Goal: Task Accomplishment & Management: Use online tool/utility

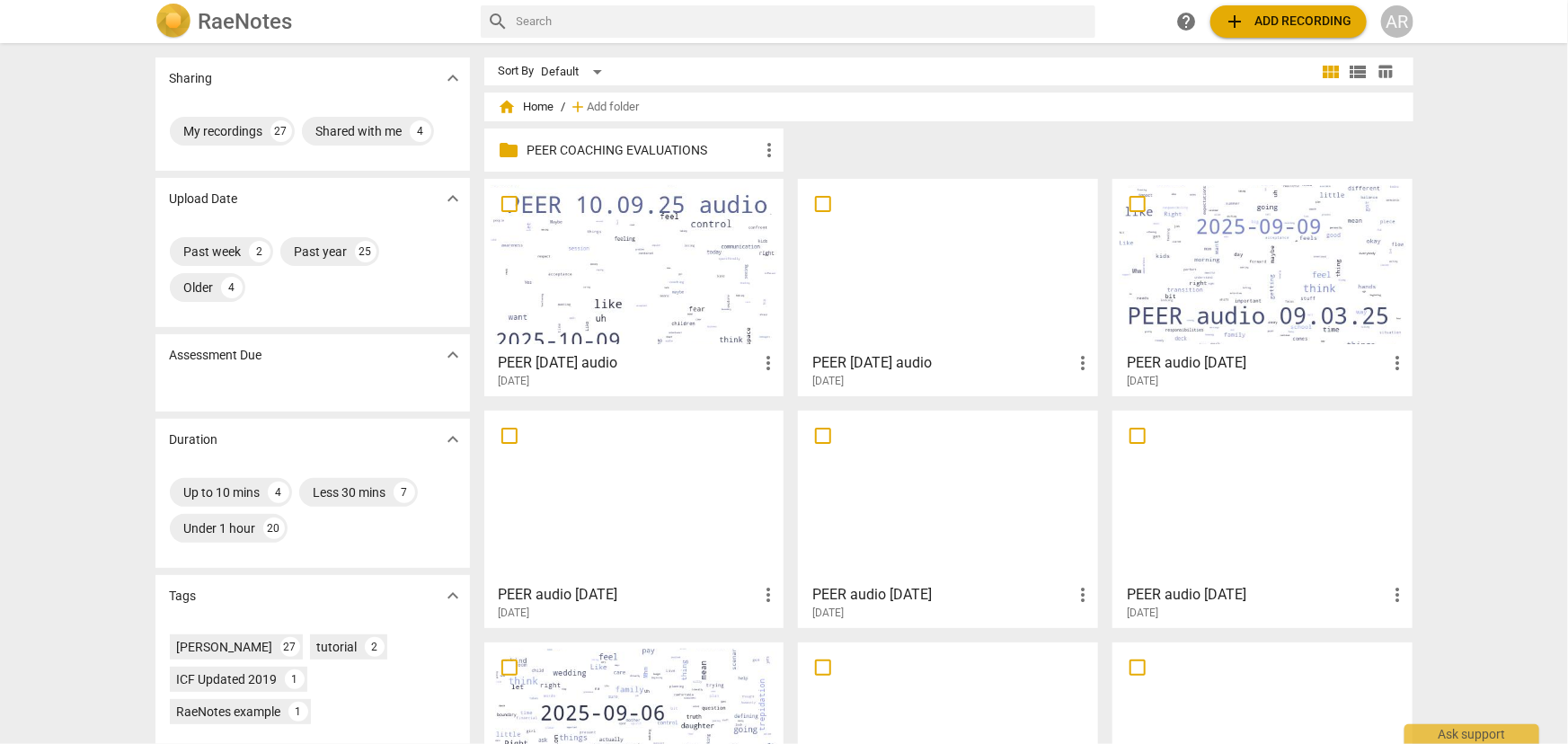
drag, startPoint x: 560, startPoint y: 315, endPoint x: 598, endPoint y: 309, distance: 38.5
click at [560, 315] on div at bounding box center [634, 264] width 287 height 159
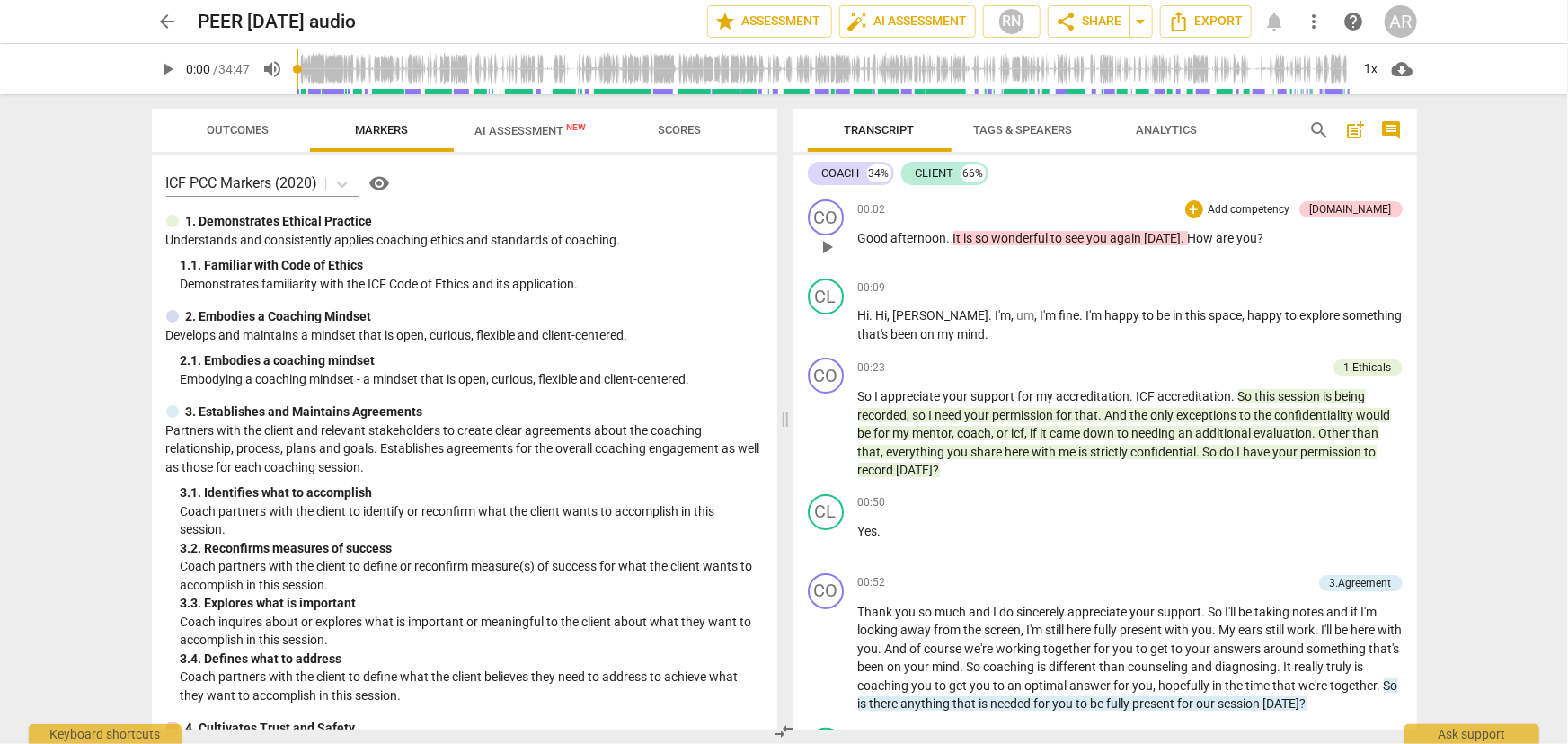
click at [1279, 208] on p "Add competency" at bounding box center [1250, 211] width 85 height 16
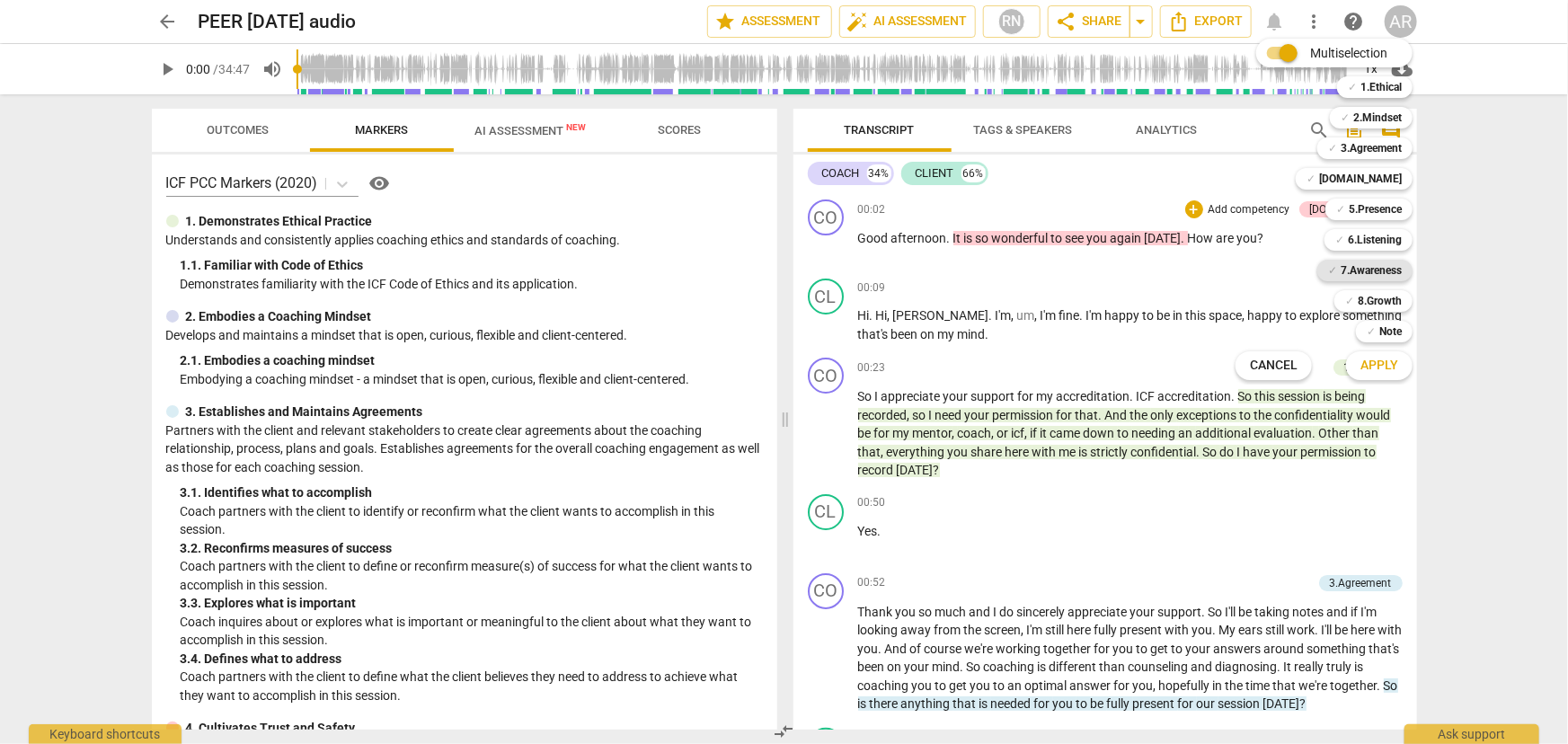
click at [1361, 267] on b "7.Awareness" at bounding box center [1372, 270] width 62 height 22
click at [1373, 365] on span "Apply" at bounding box center [1380, 366] width 38 height 18
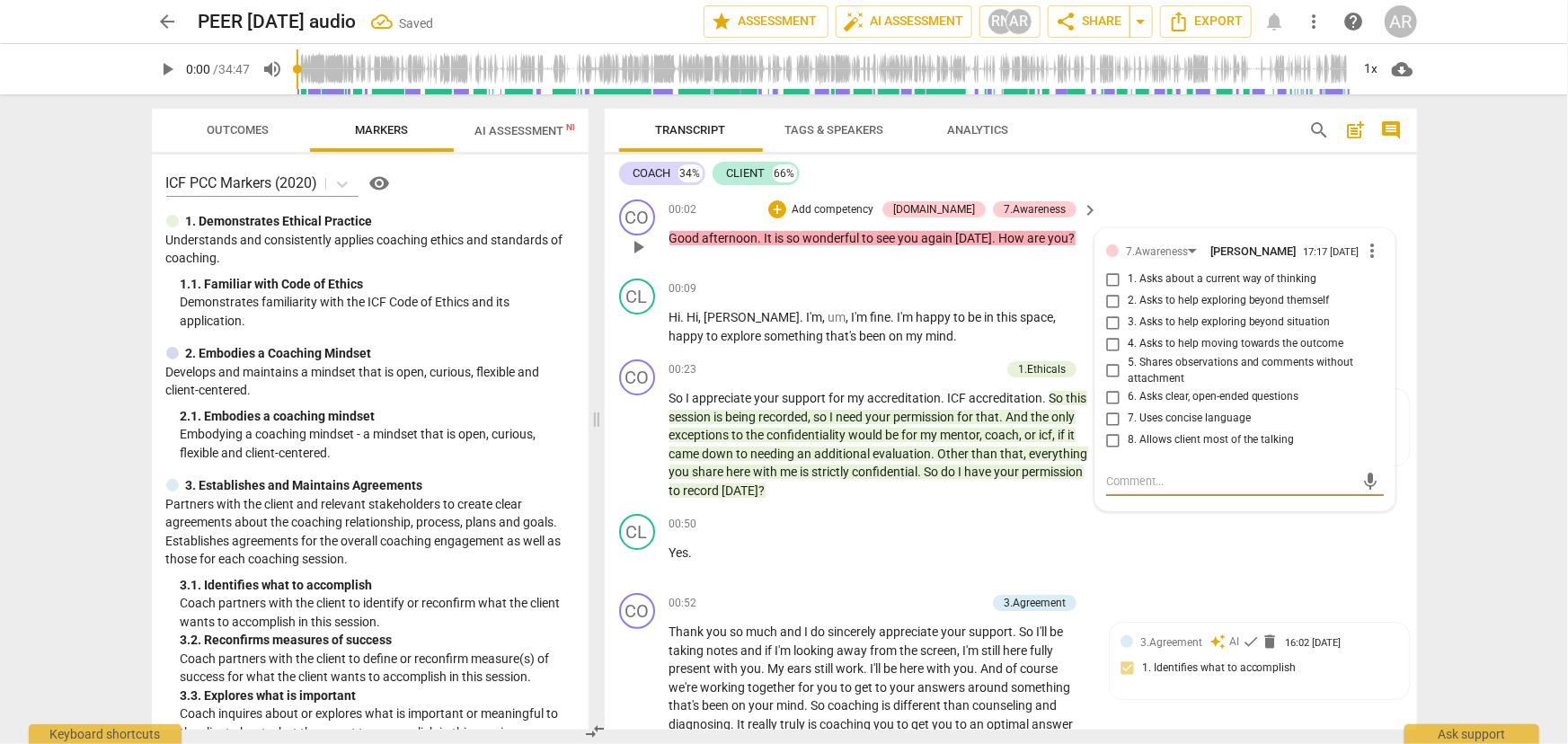
click at [1111, 448] on input "8. Allows client most of the talking" at bounding box center [1113, 440] width 29 height 22
checkbox input "true"
click at [1115, 489] on textarea at bounding box center [1231, 481] width 249 height 17
type textarea "C"
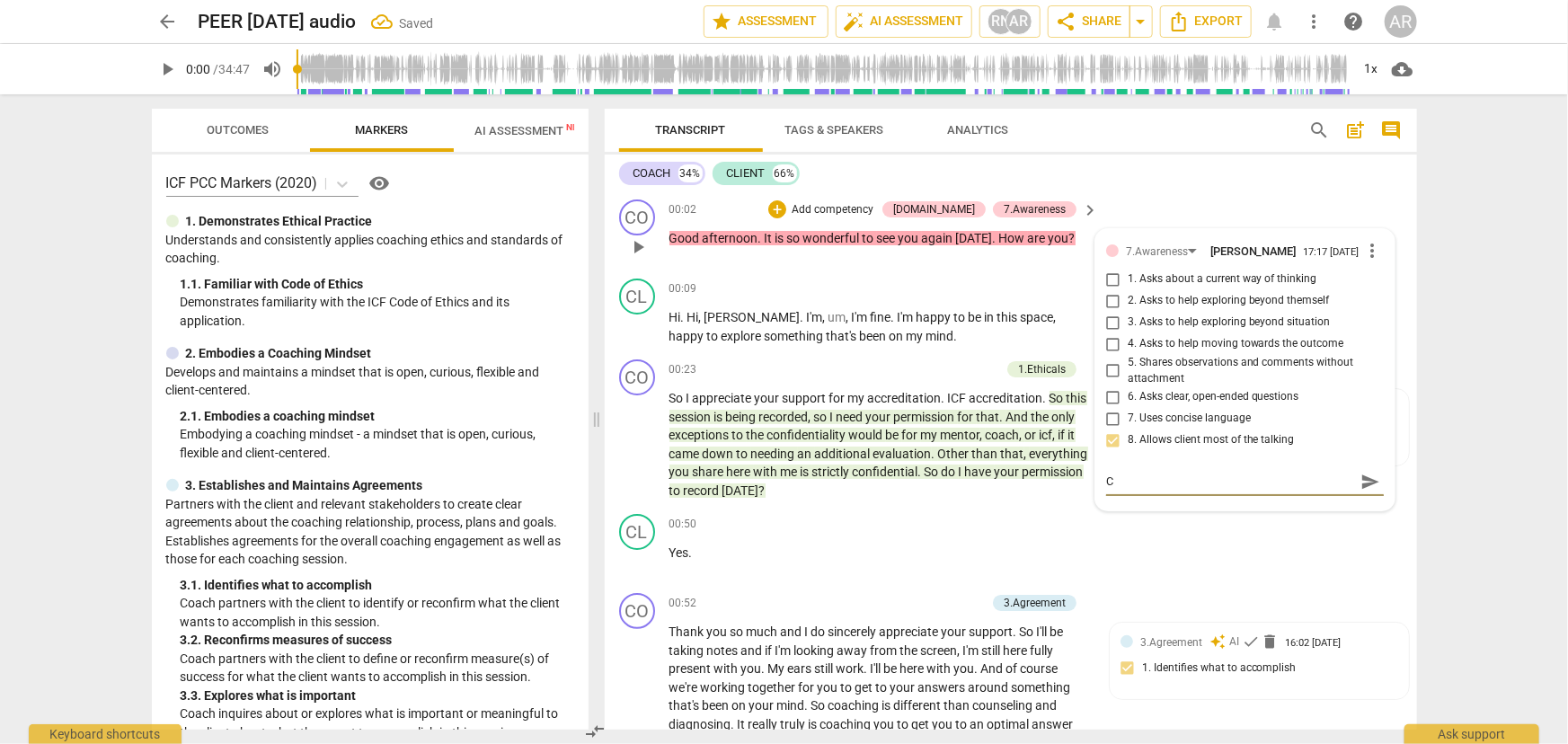
type textarea "Co"
type textarea "Coa"
type textarea "Coac"
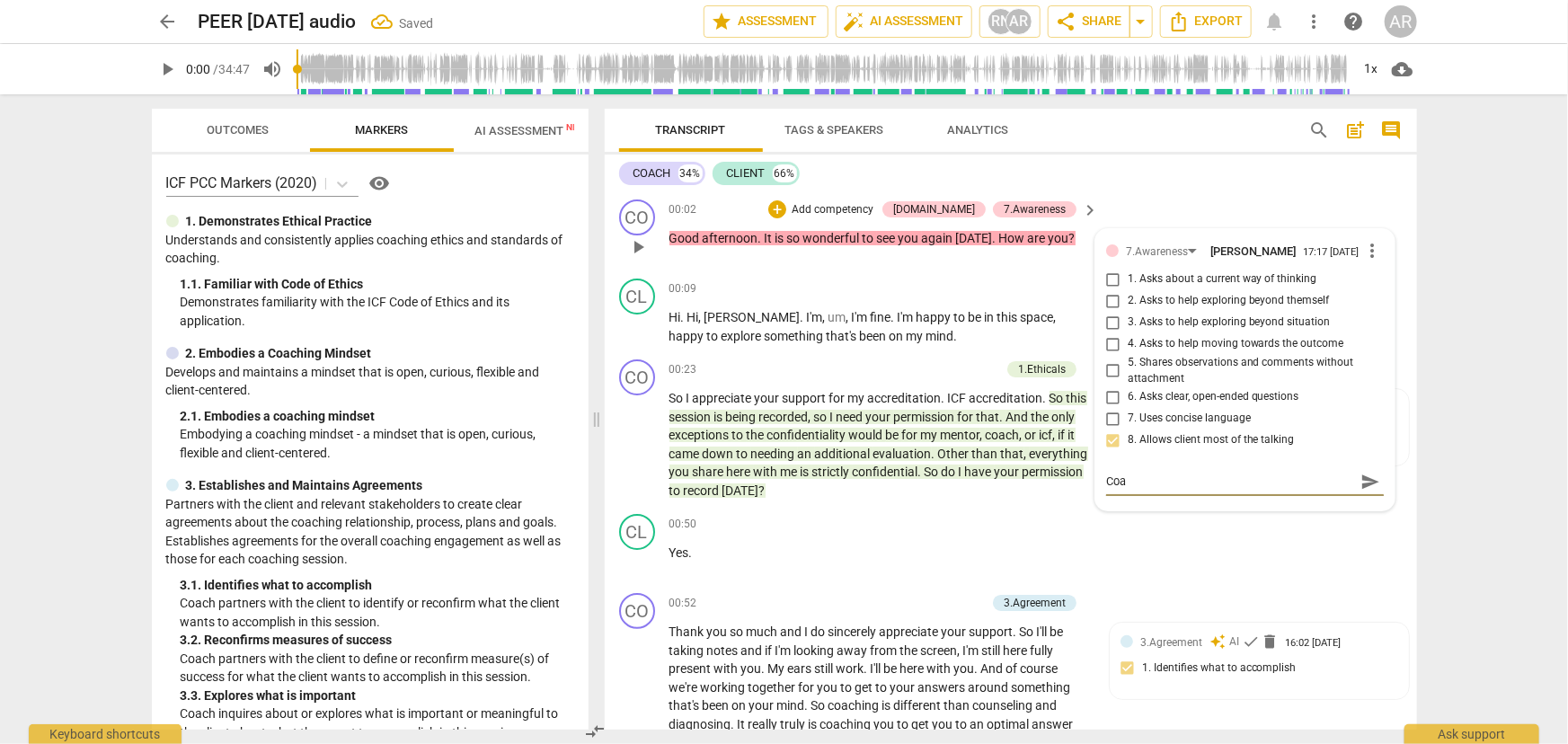
type textarea "Coac"
type textarea "Coach"
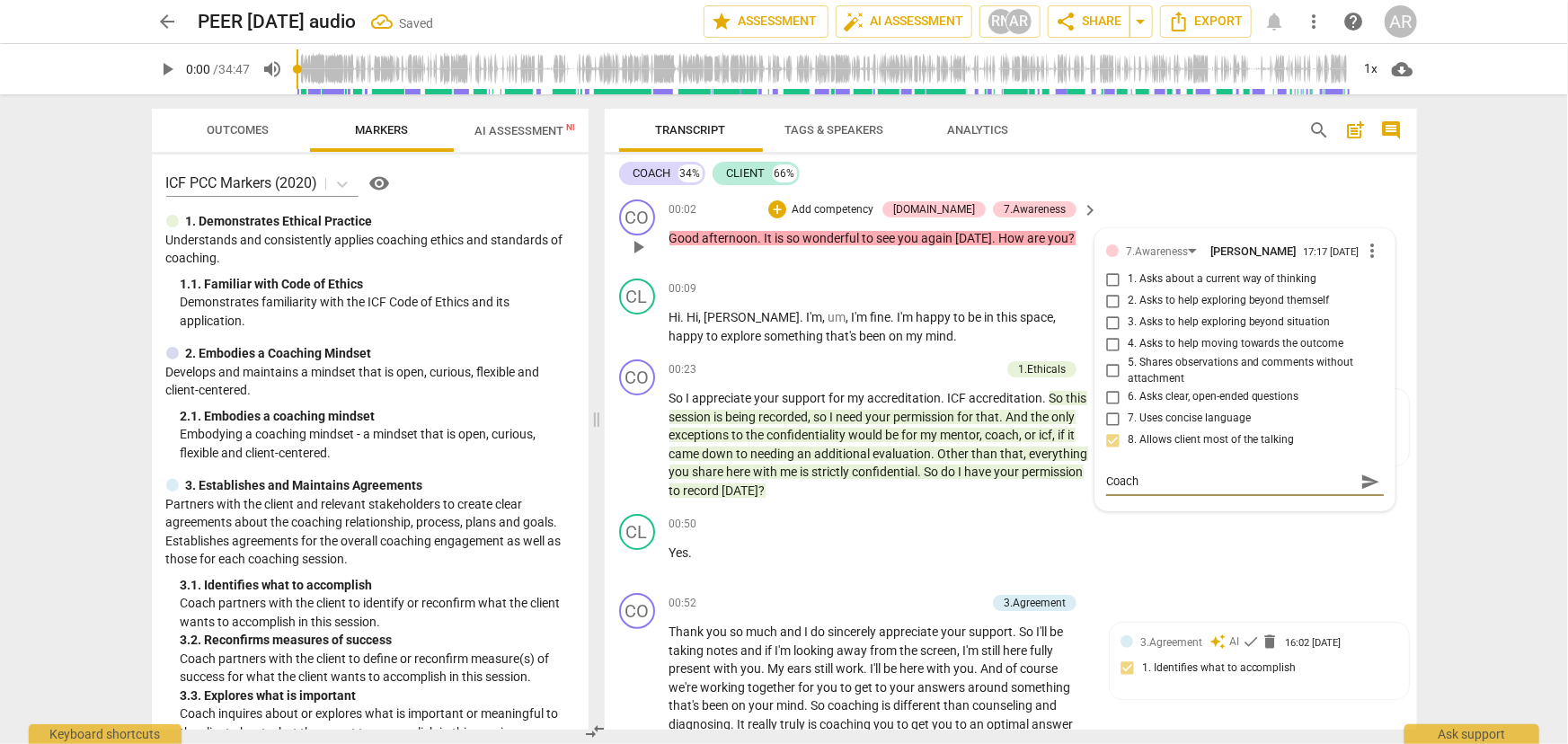
type textarea "Coach s"
type textarea "Coach sp"
type textarea "Coach spe"
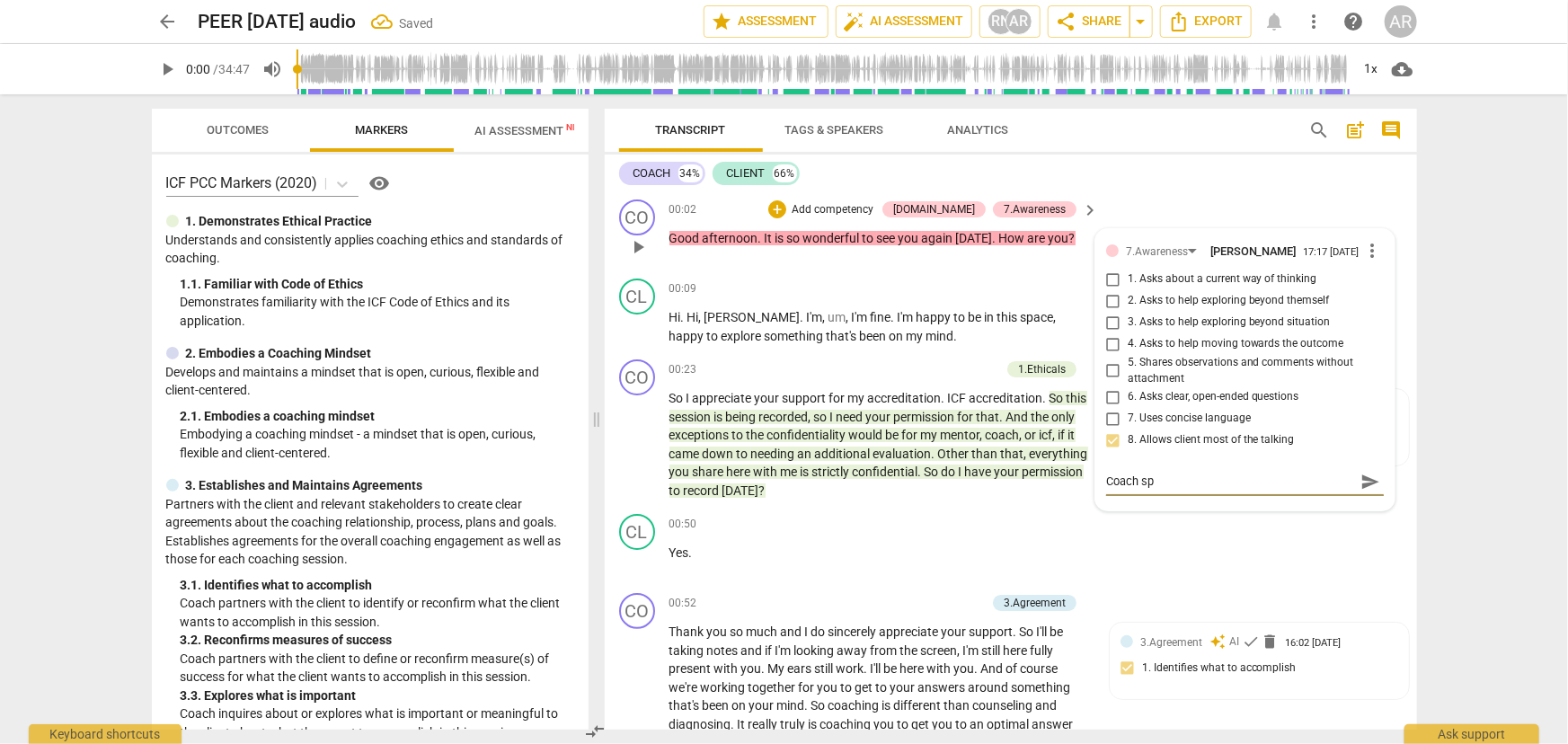
type textarea "Coach spe"
type textarea "Coach spea"
type textarea "Coach speak"
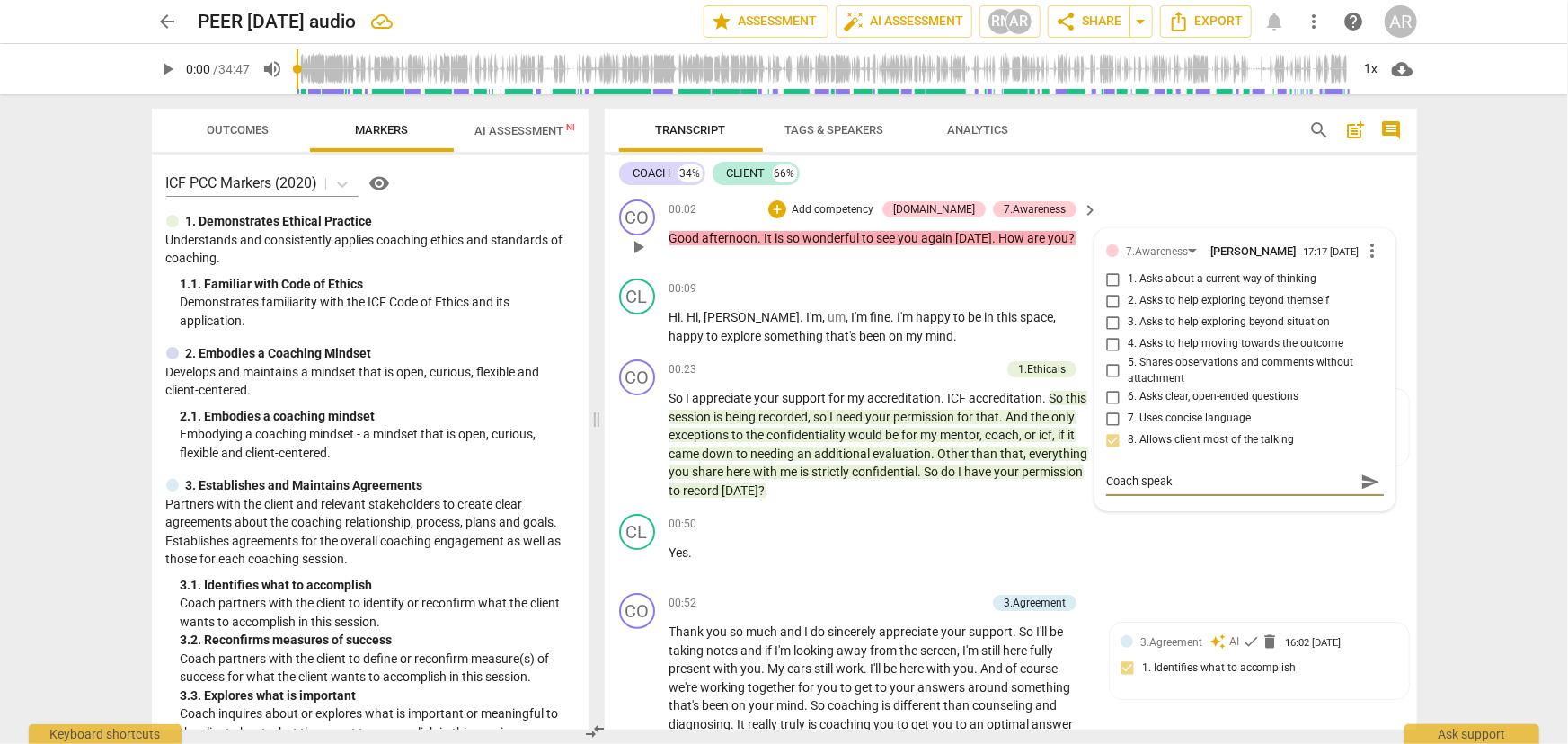
type textarea "Coach speaks"
type textarea "Coach speaks 3"
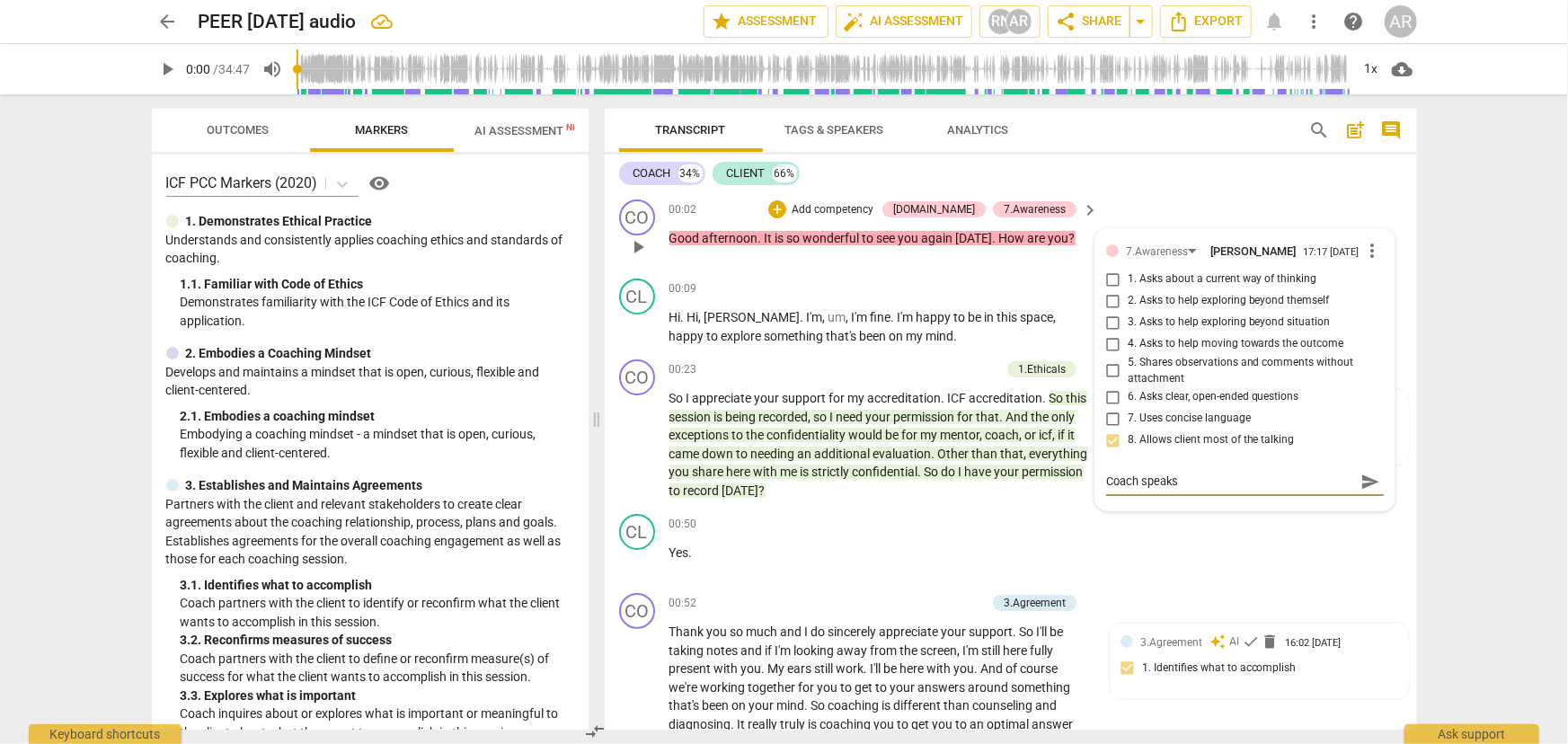
type textarea "Coach speaks 3"
type textarea "Coach speaks 34"
type textarea "Coach speaks 34%"
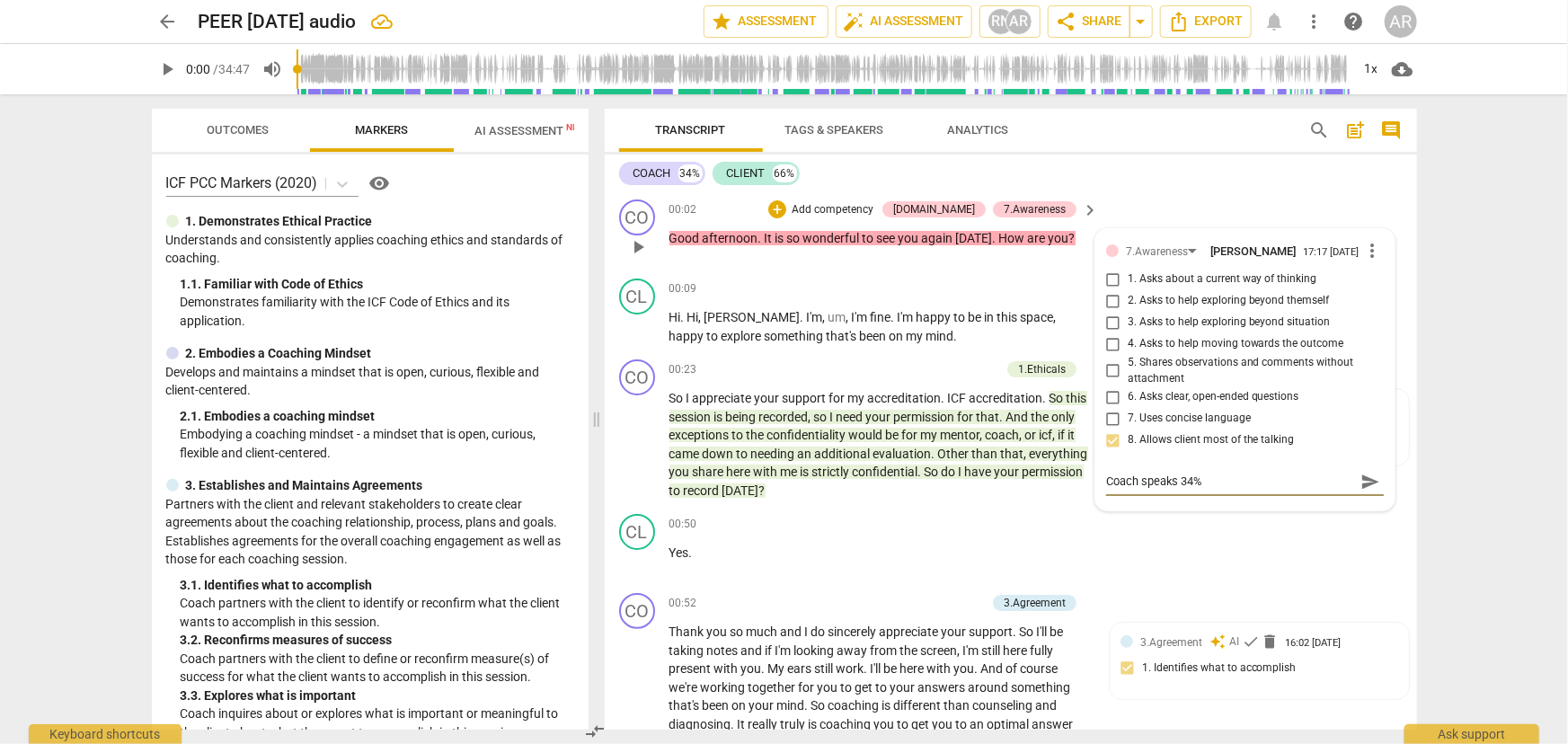
type textarea "Coach speaks 34%"
type textarea "Coach speaks 34% -"
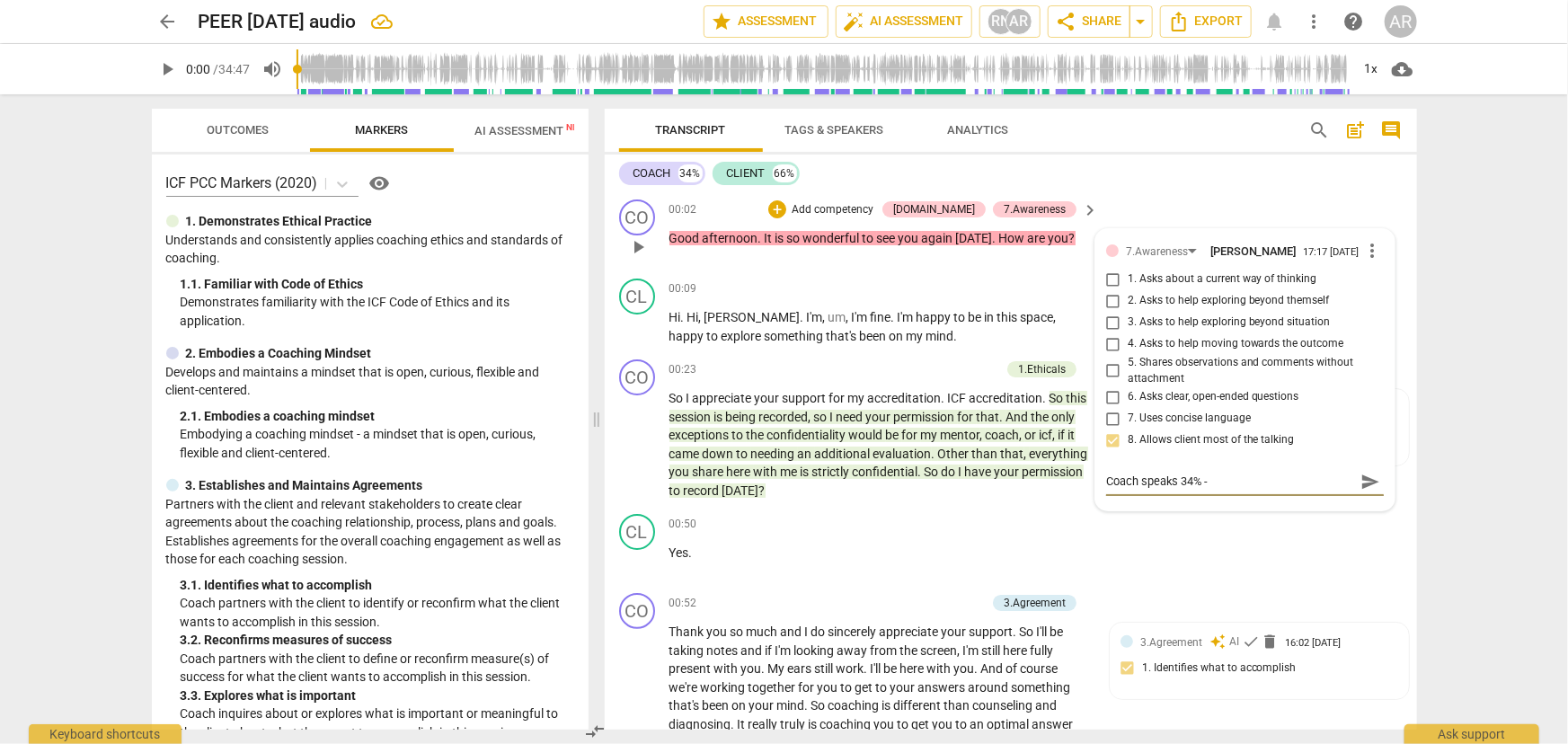
type textarea "Coach speaks 34% -"
type textarea "Coach speaks 34% - C"
type textarea "Coach speaks 34% - Cl"
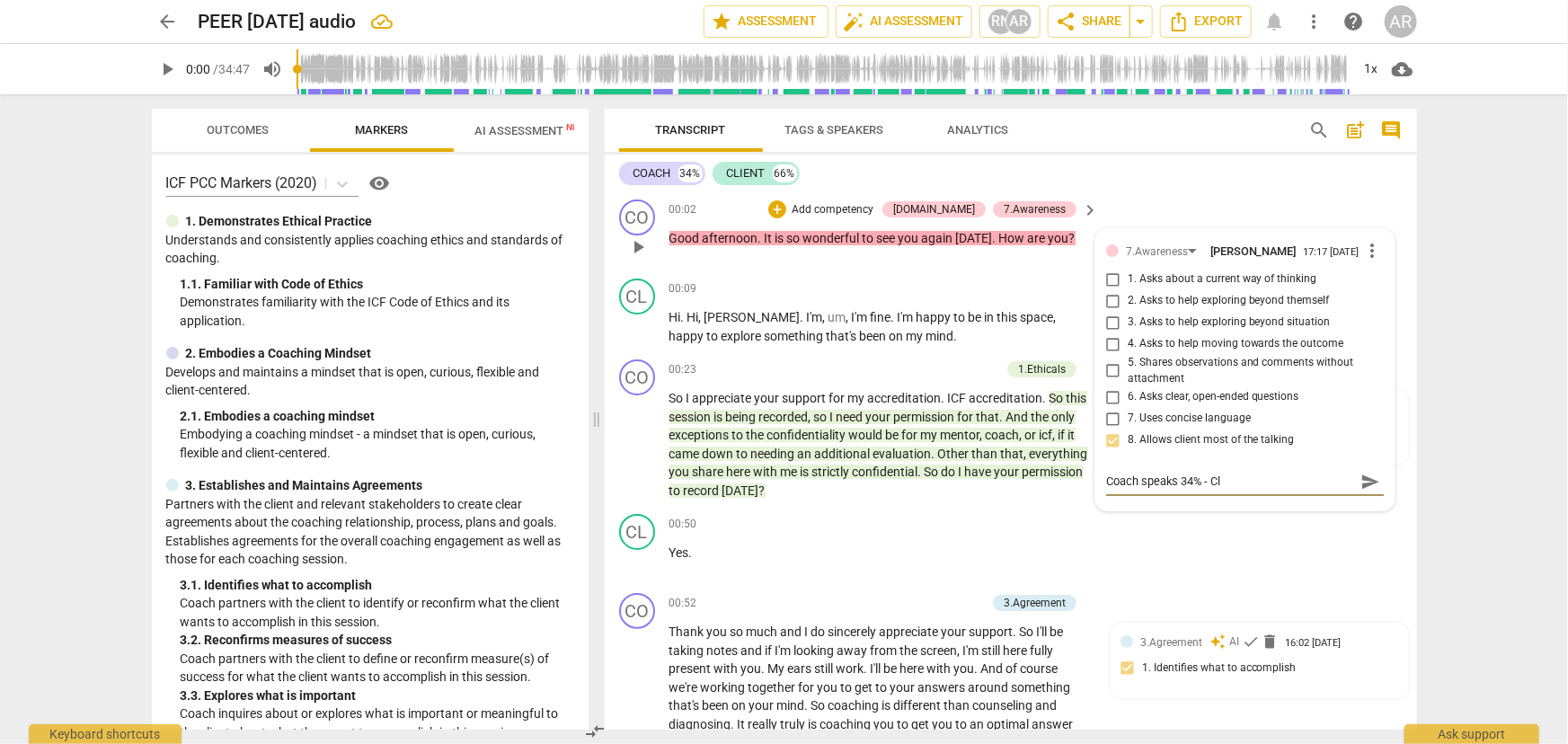
type textarea "Coach speaks 34% - Cli"
type textarea "Coach speaks 34% - Clie"
type textarea "Coach speaks 34% - Clien"
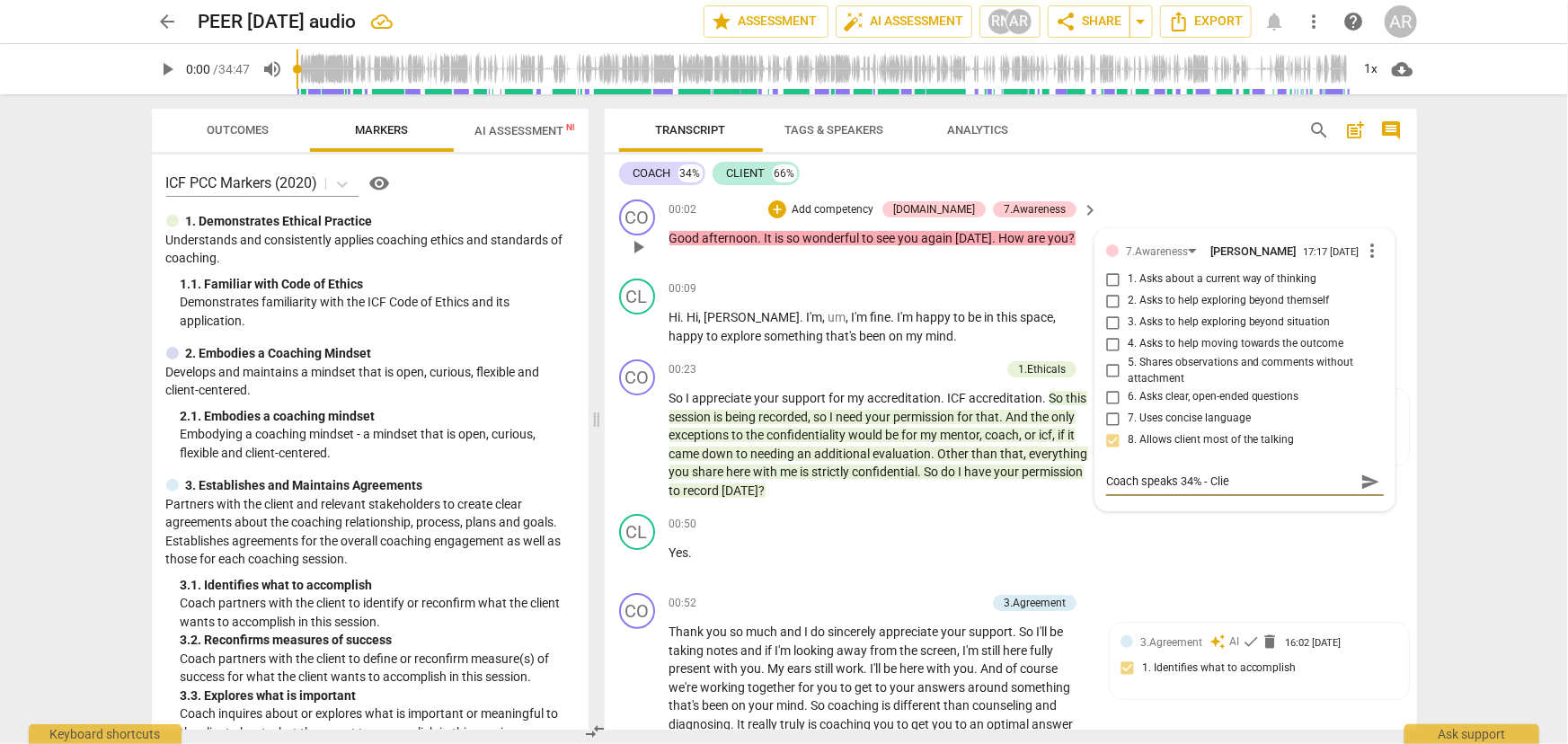
type textarea "Coach speaks 34% - Clien"
type textarea "Coach speaks 34% - Client"
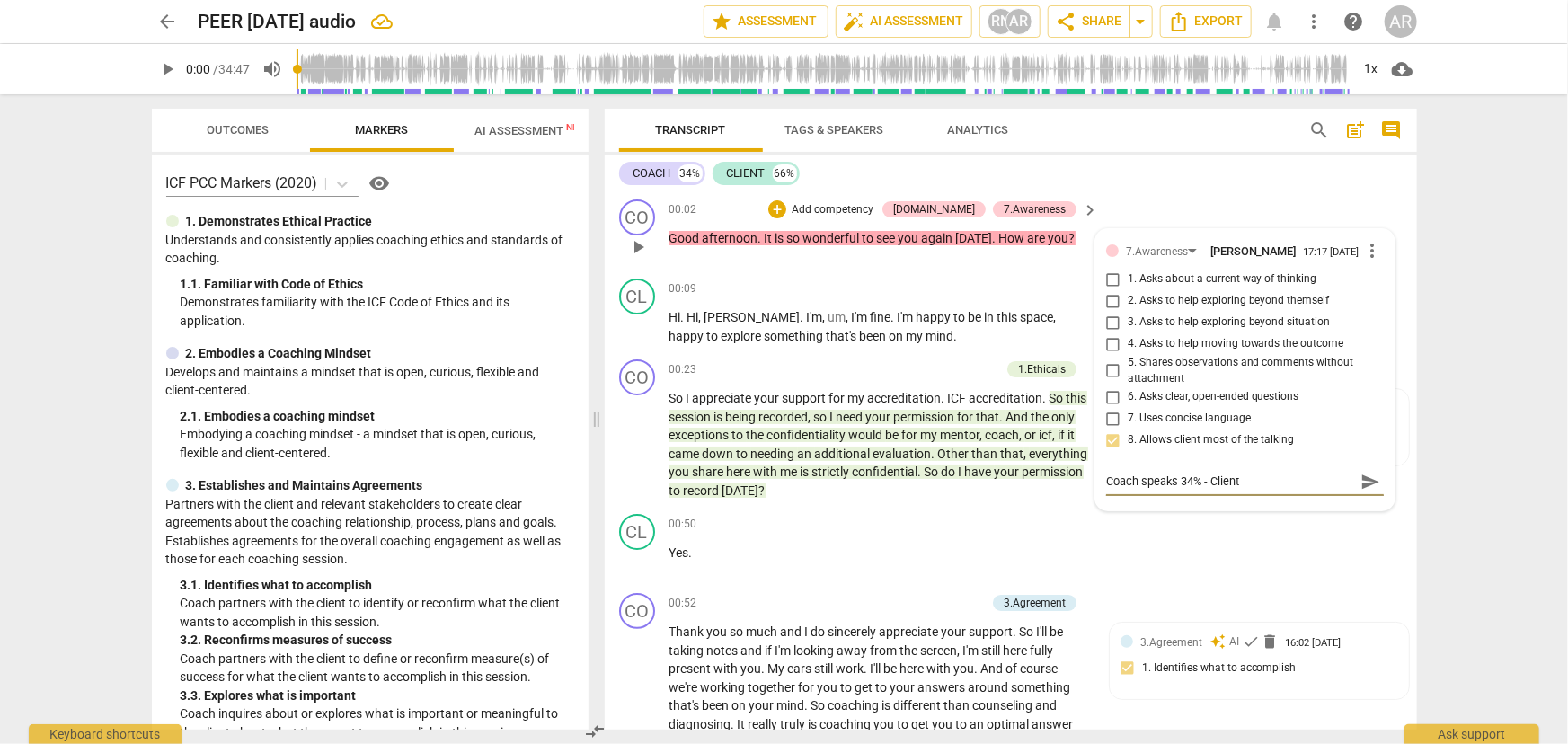
type textarea "Coach speaks 34% - Client s"
type textarea "Coach speaks 34% - Client sp"
type textarea "Coach speaks 34% - Client spe"
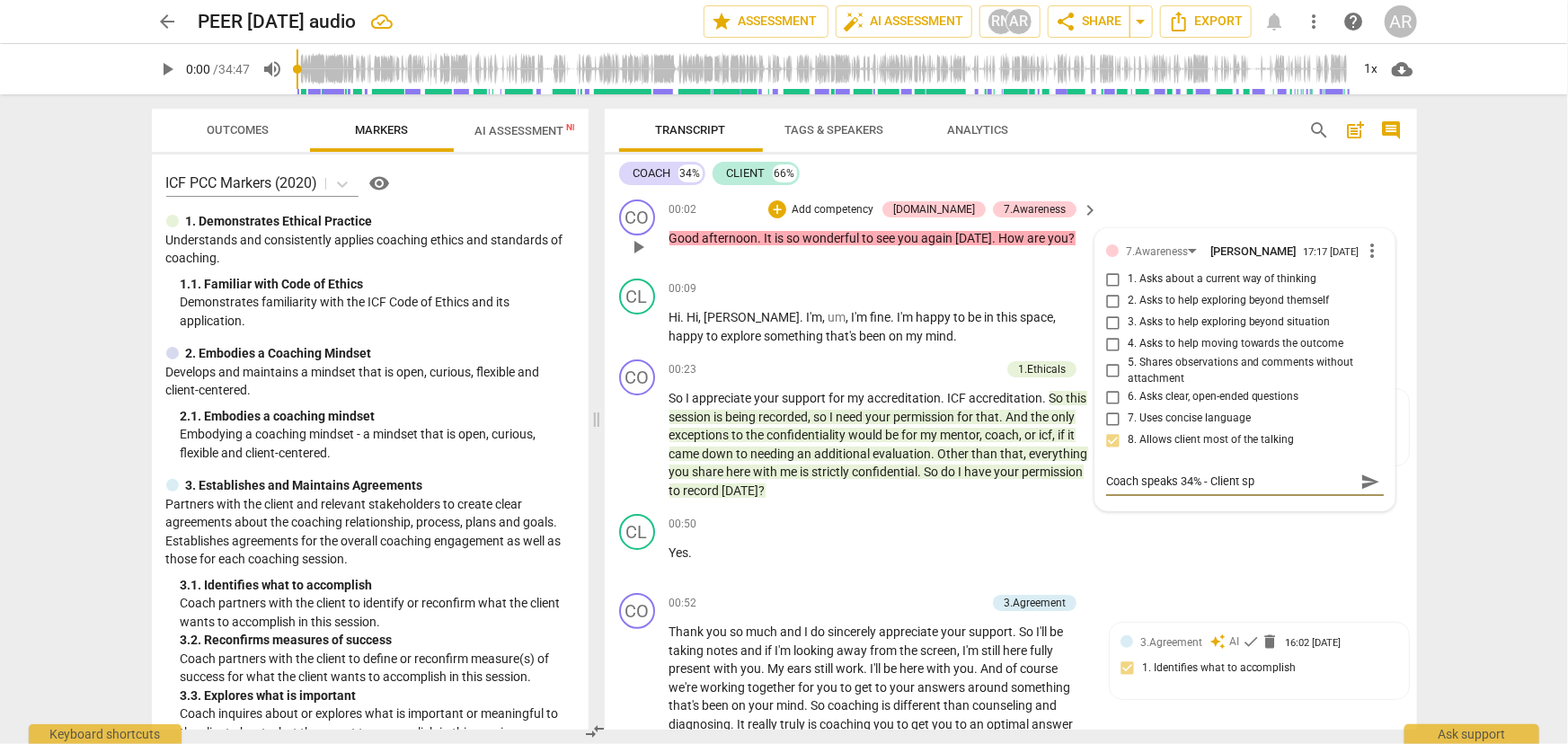
type textarea "Coach speaks 34% - Client spe"
type textarea "Coach speaks 34% - Client spea"
type textarea "Coach speaks 34% - Client speak"
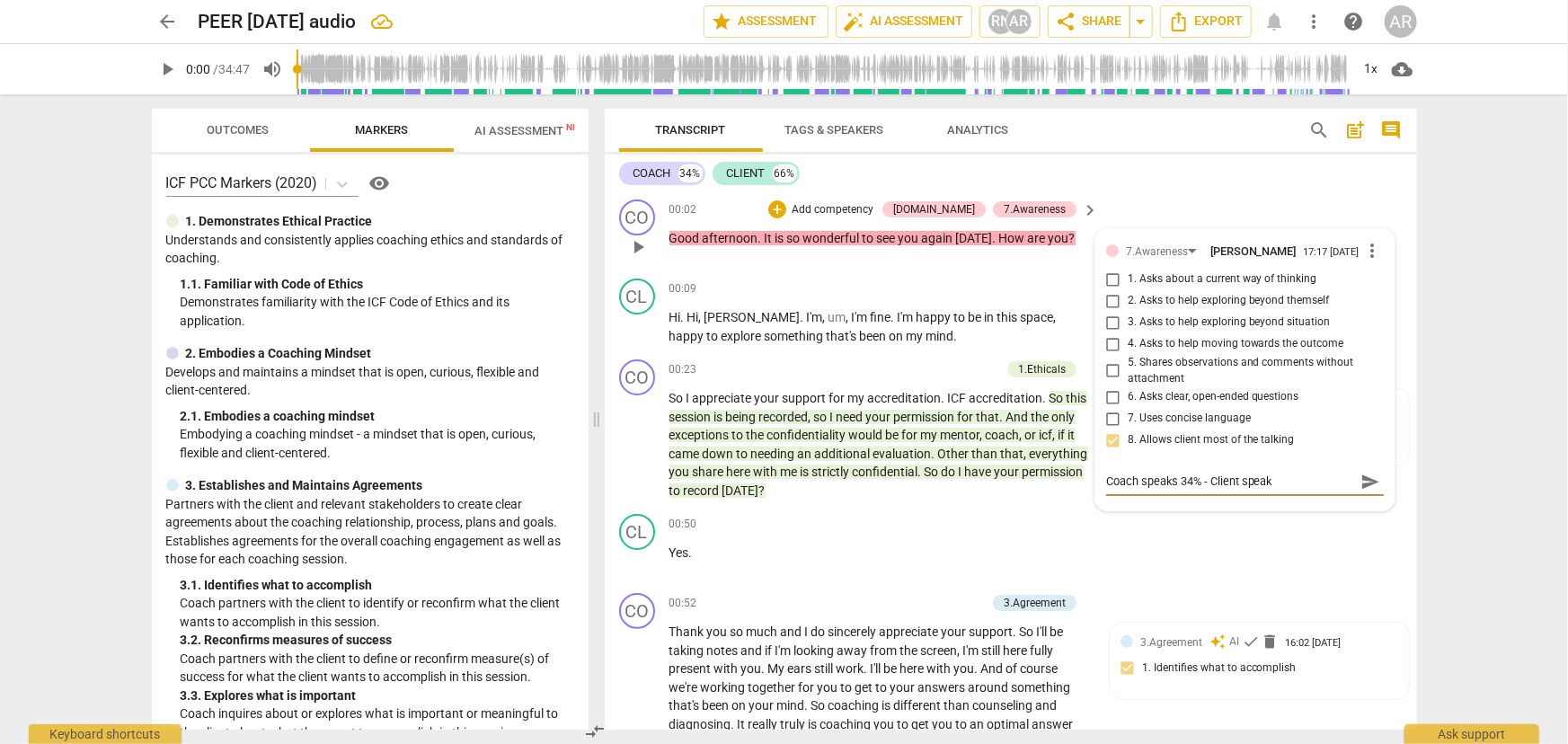
type textarea "Coach speaks 34% - Client speaks"
type textarea "Coach speaks 34% - Client speaks 6"
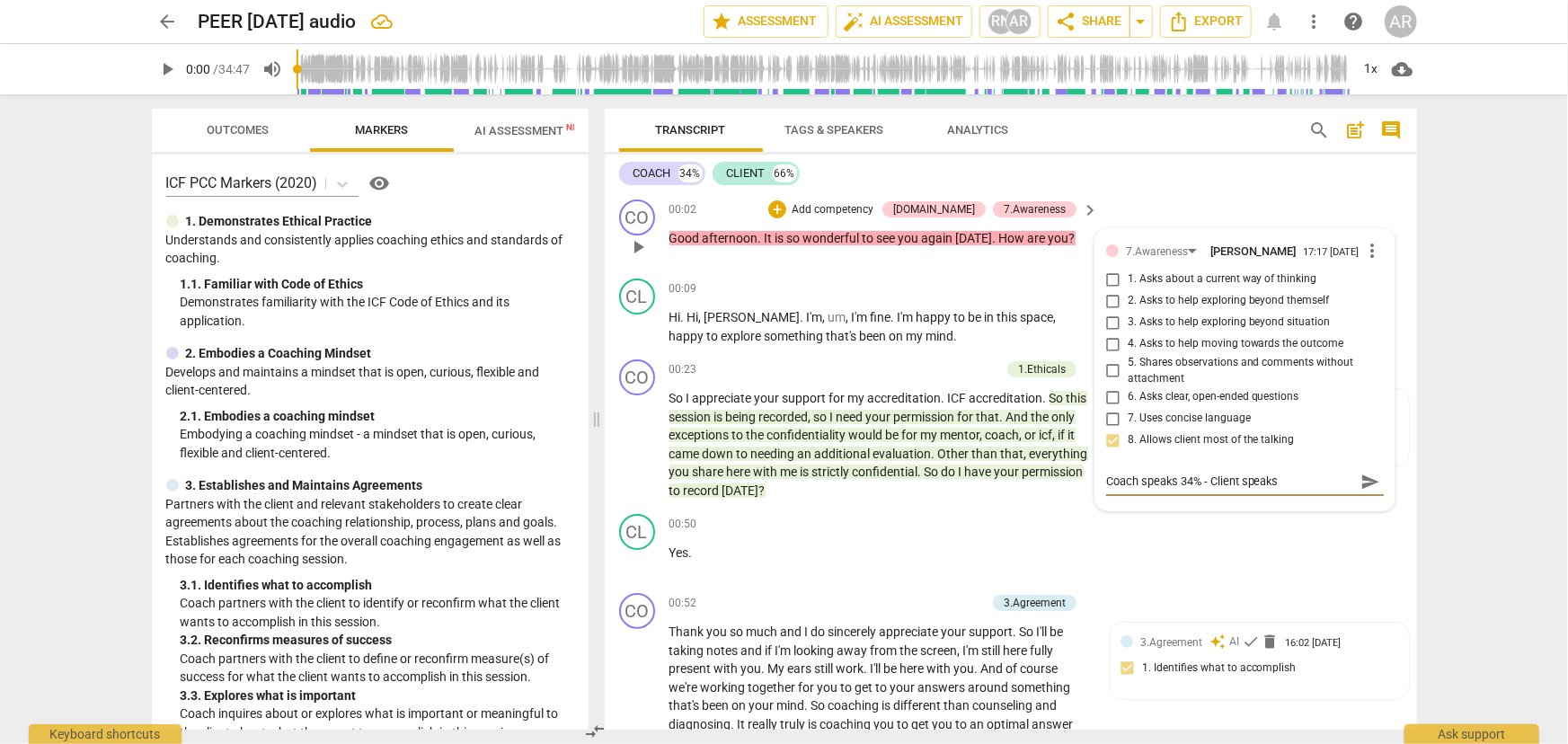
type textarea "Coach speaks 34% - Client speaks 6"
type textarea "Coach speaks 34% - Client speaks 66"
type textarea "Coach speaks 34% - Client speaks 66%"
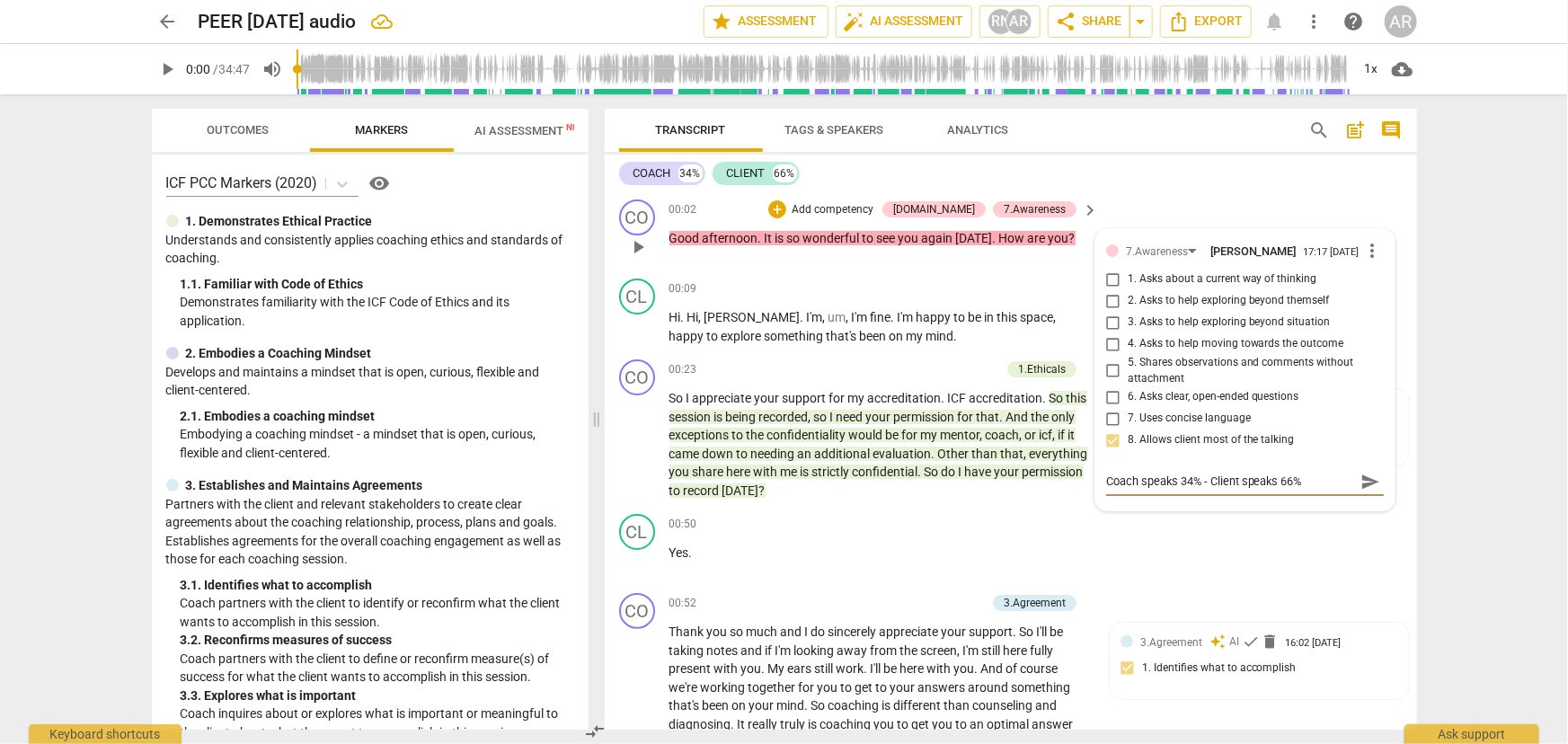
click at [1361, 488] on span "send" at bounding box center [1371, 482] width 20 height 20
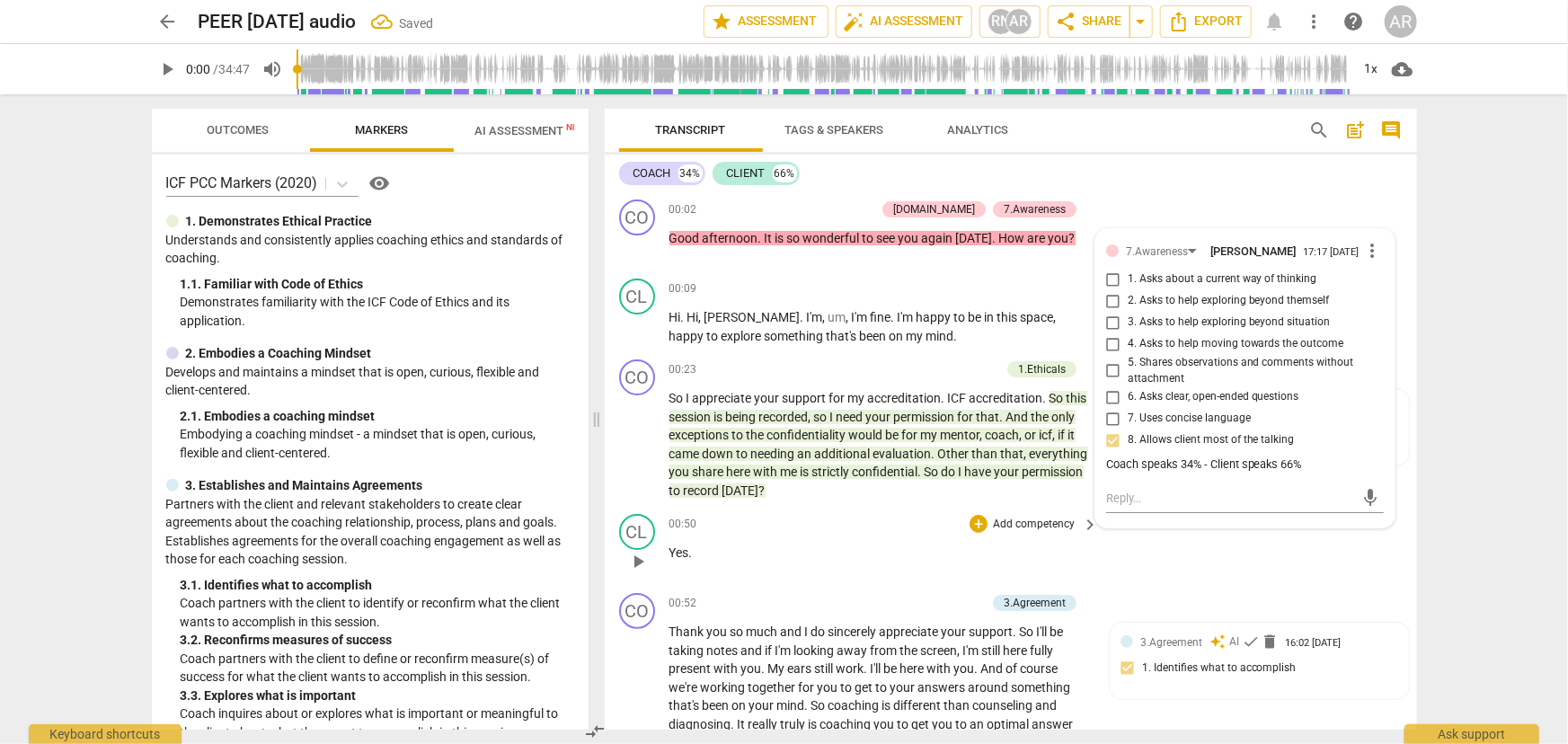
click at [1236, 575] on div "CL play_arrow pause 00:50 + Add competency keyboard_arrow_right Yes ." at bounding box center [1012, 546] width 813 height 79
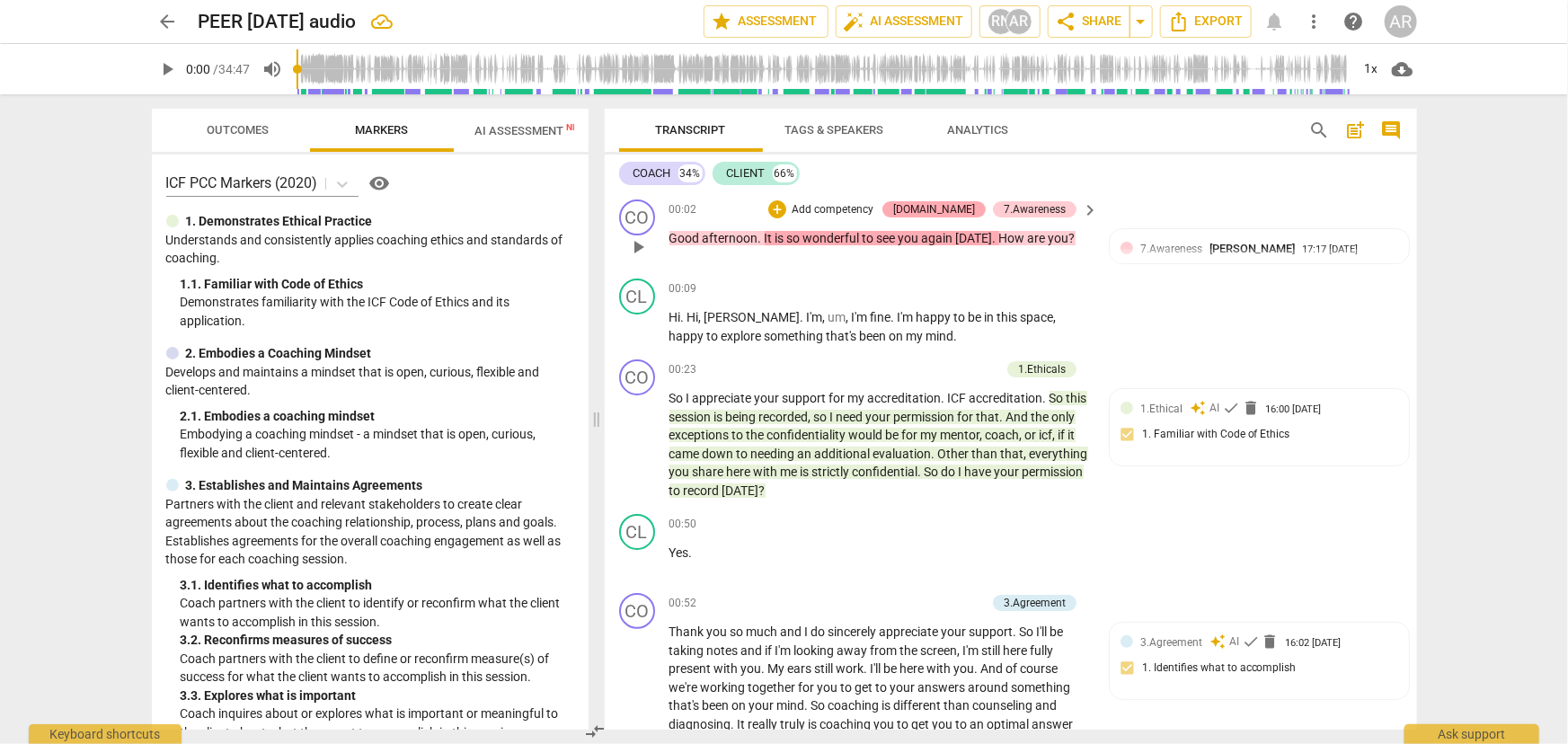
click at [960, 209] on div "[DOMAIN_NAME]" at bounding box center [934, 210] width 81 height 16
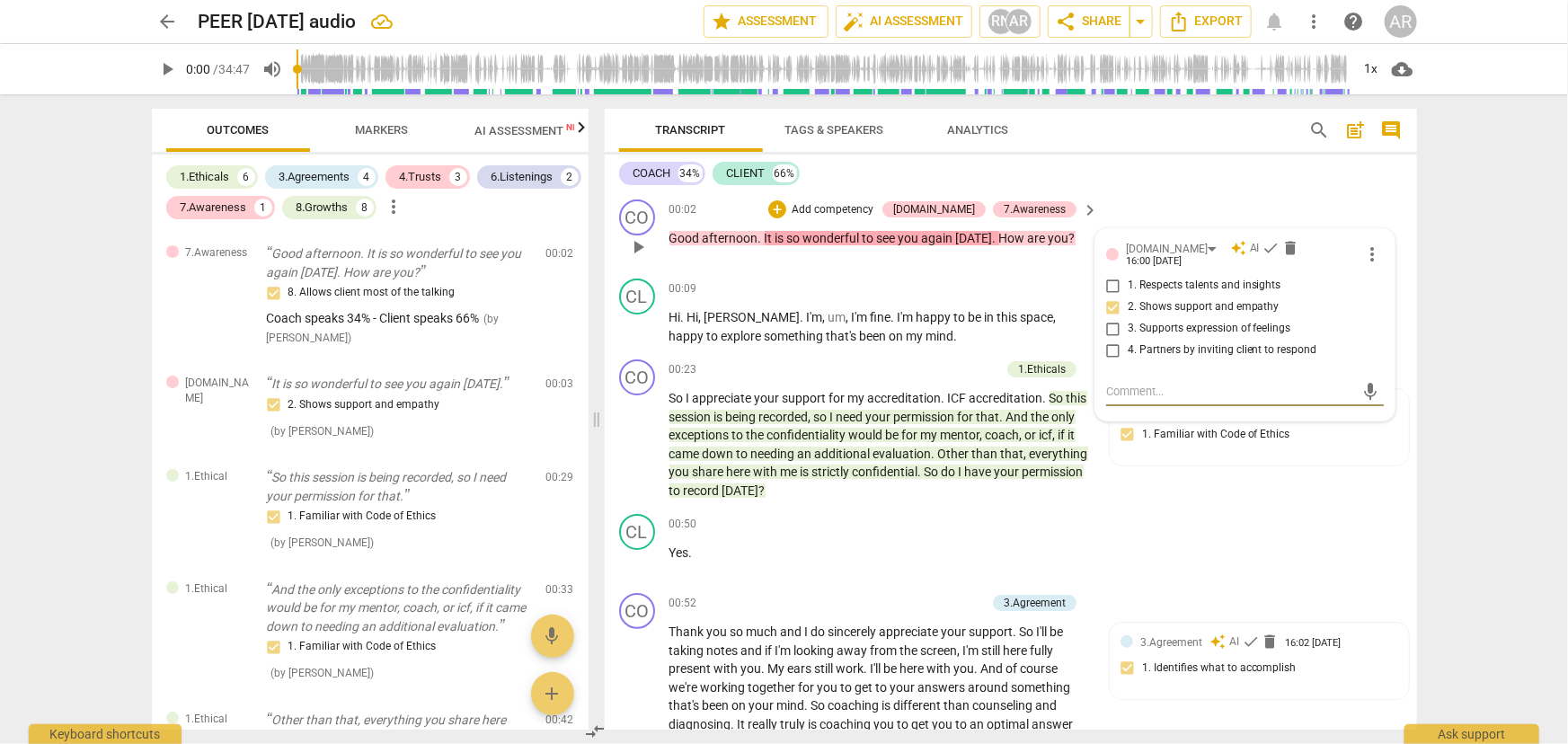
click at [871, 209] on p "Add competency" at bounding box center [833, 211] width 85 height 16
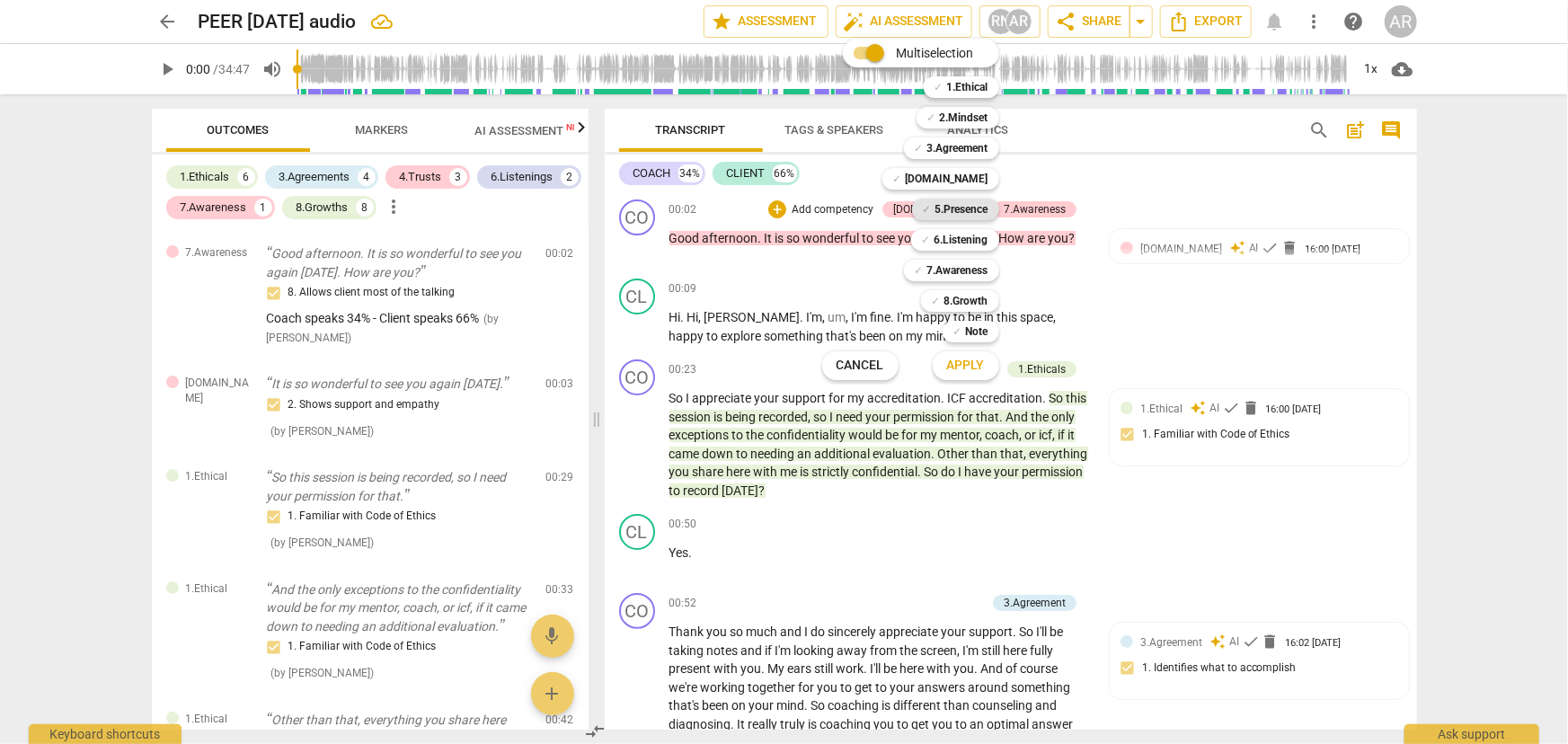
click at [959, 208] on b "5.Presence" at bounding box center [962, 210] width 53 height 22
click at [966, 363] on span "Apply" at bounding box center [966, 366] width 38 height 18
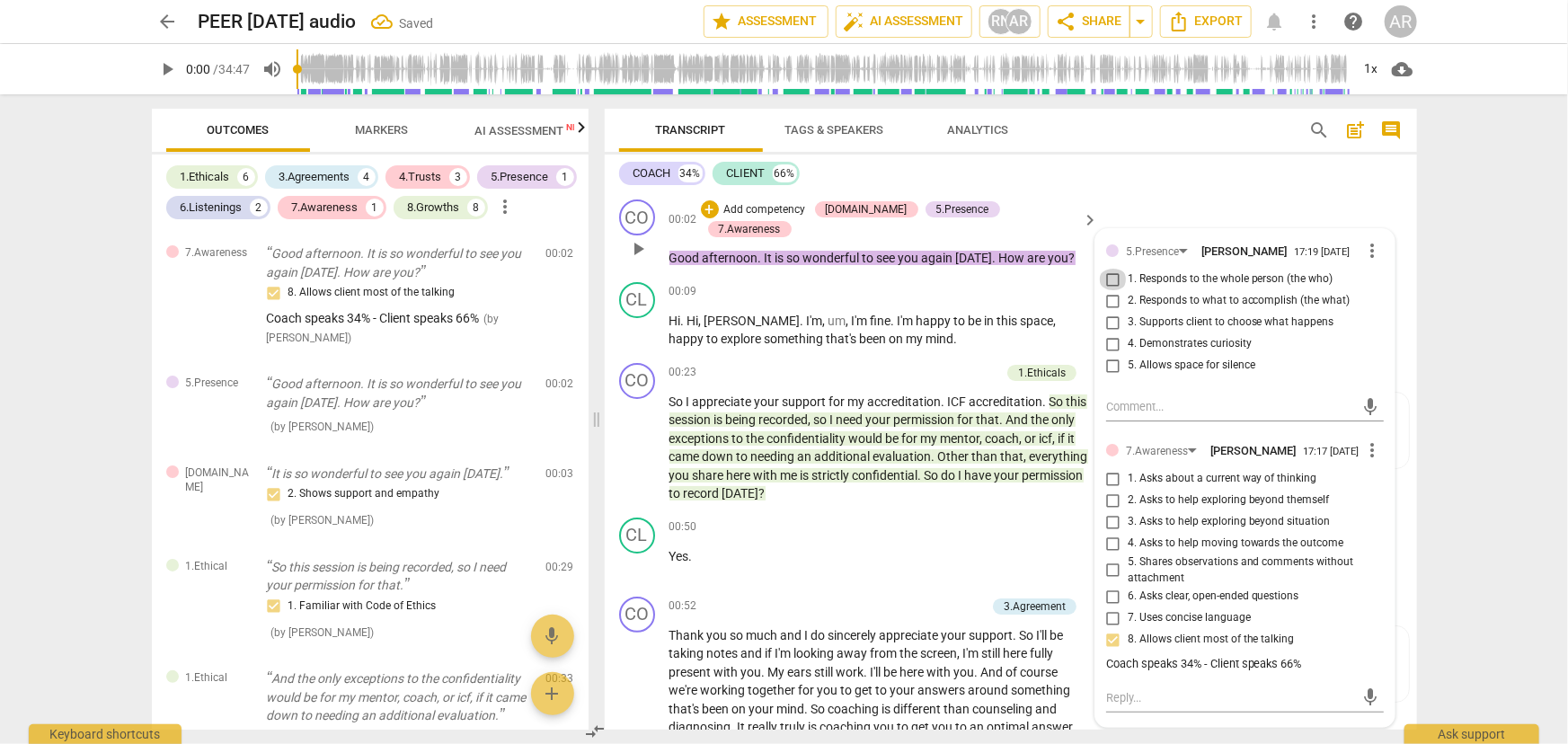
click at [1112, 282] on input "1. Responds to the whole person (the who)" at bounding box center [1113, 279] width 29 height 22
checkbox input "true"
click at [899, 284] on div "00:09 + Add competency keyboard_arrow_right" at bounding box center [885, 292] width 431 height 20
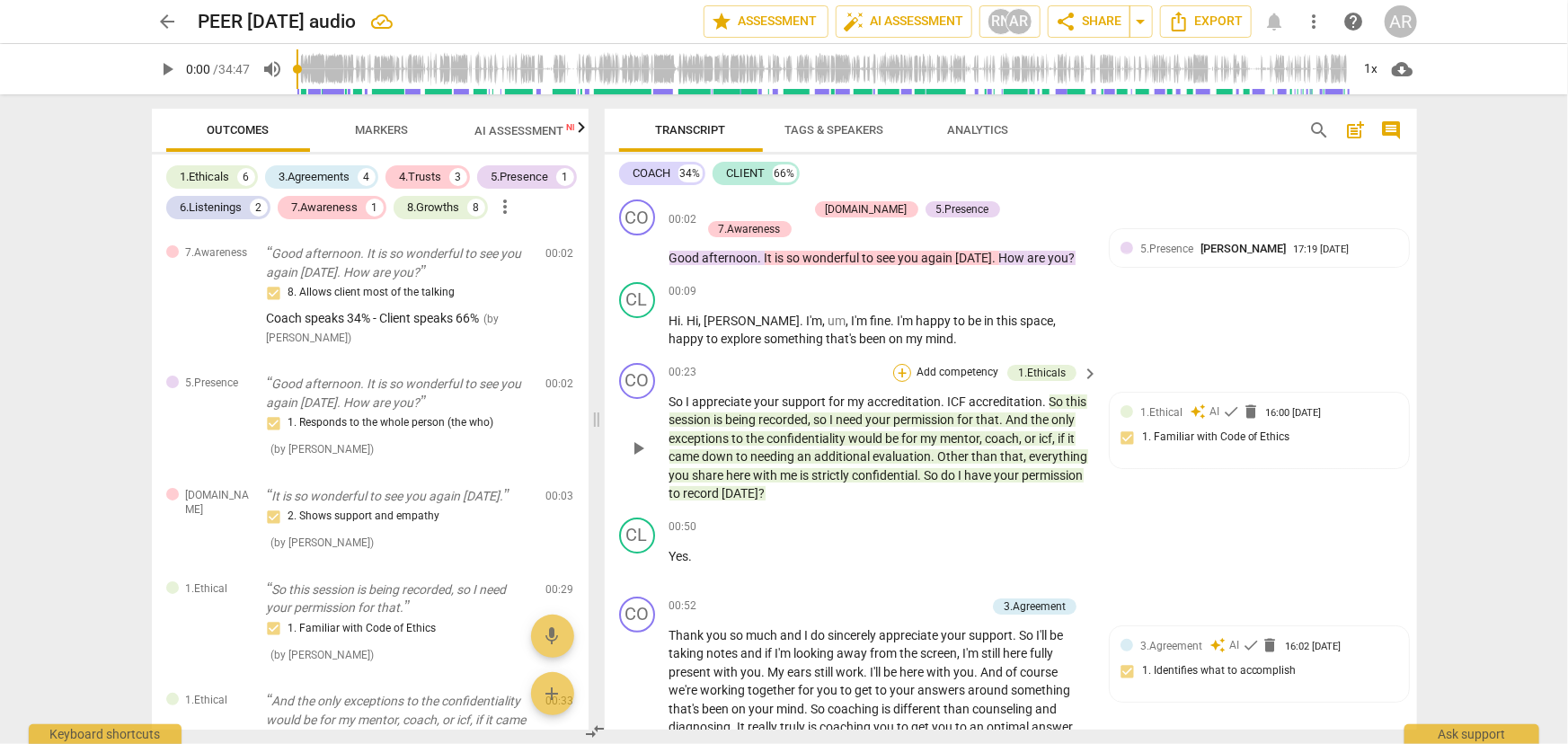
click at [904, 370] on div "+" at bounding box center [902, 372] width 18 height 18
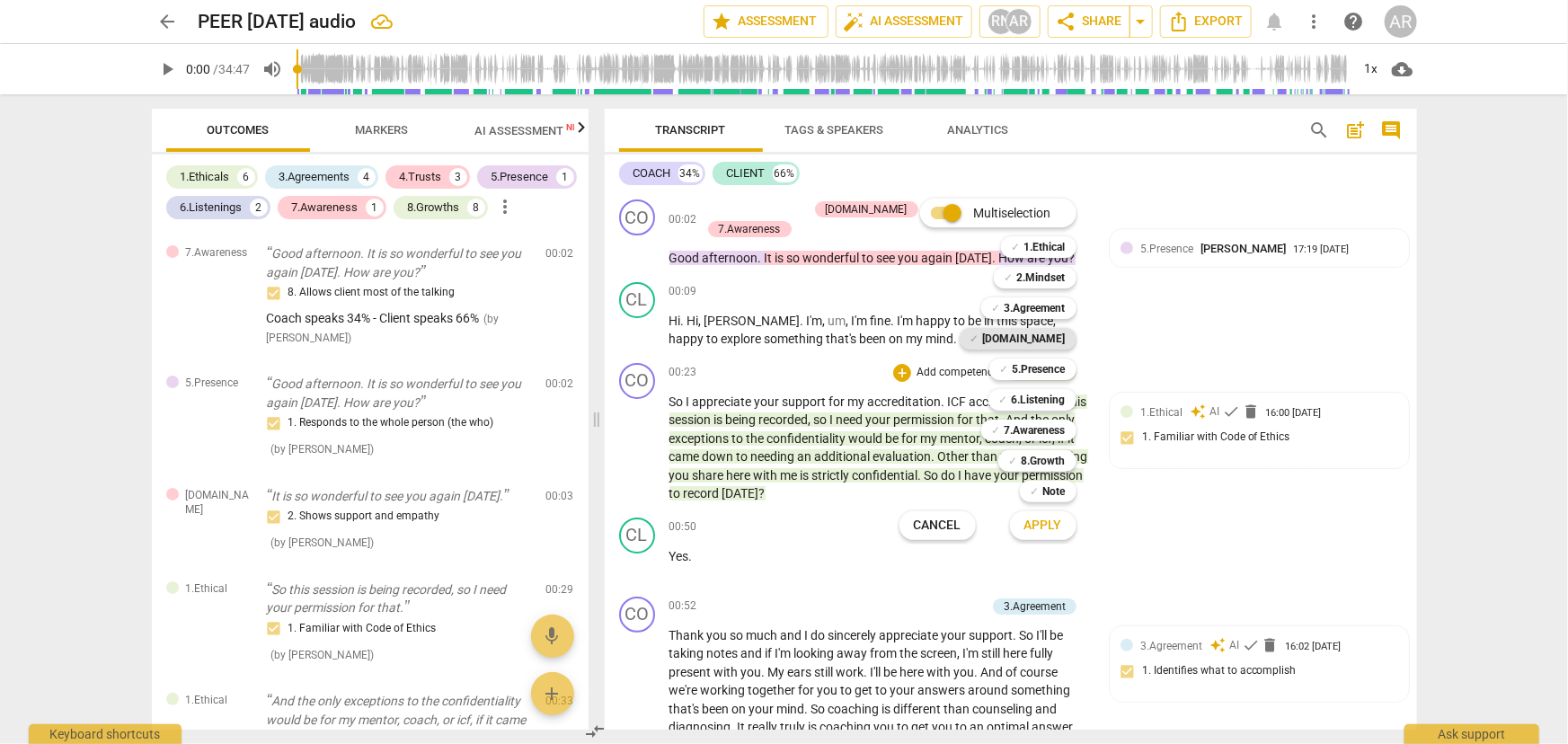
click at [1043, 338] on b "[DOMAIN_NAME]" at bounding box center [1024, 339] width 82 height 22
click at [1050, 521] on span "Apply" at bounding box center [1043, 525] width 38 height 18
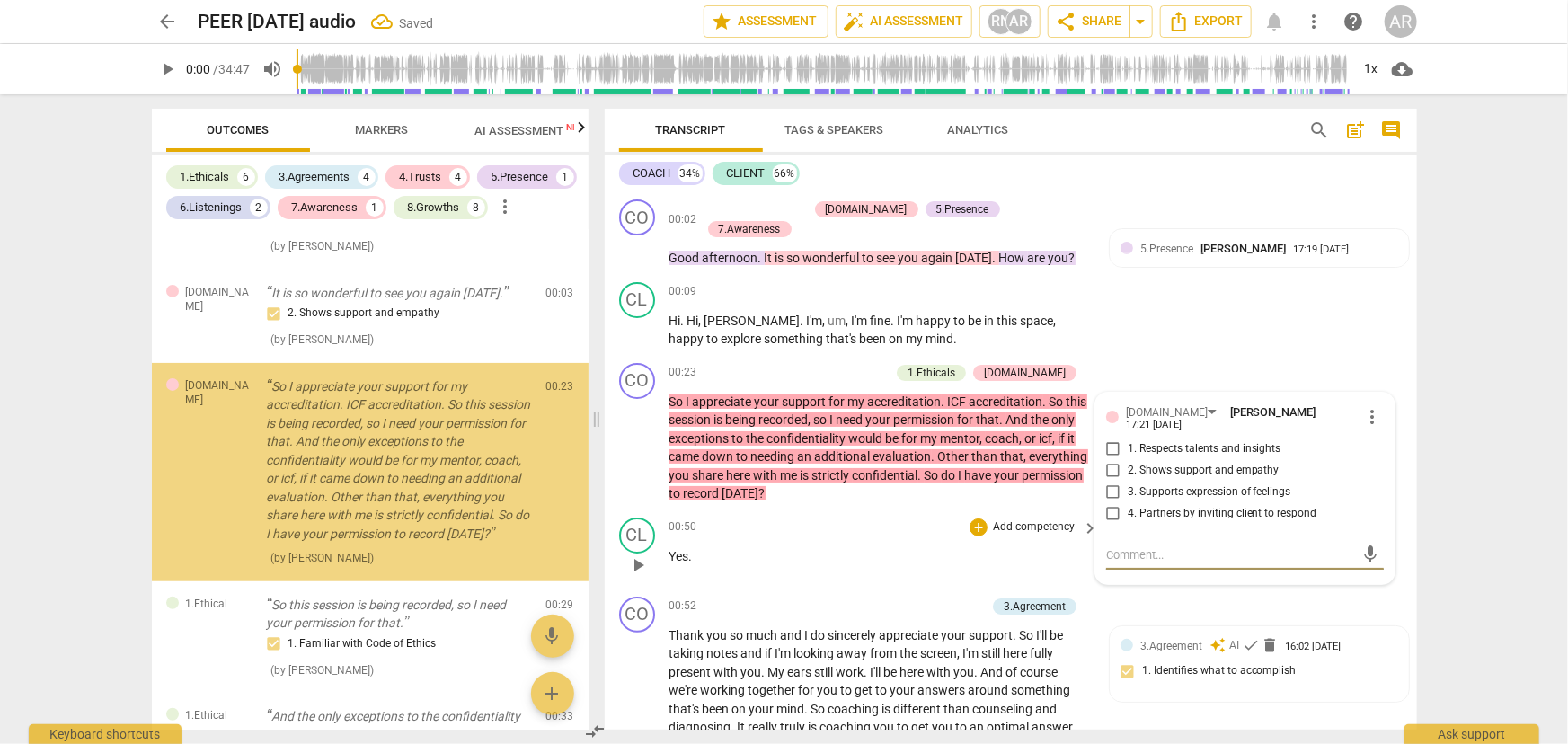
scroll to position [204, 0]
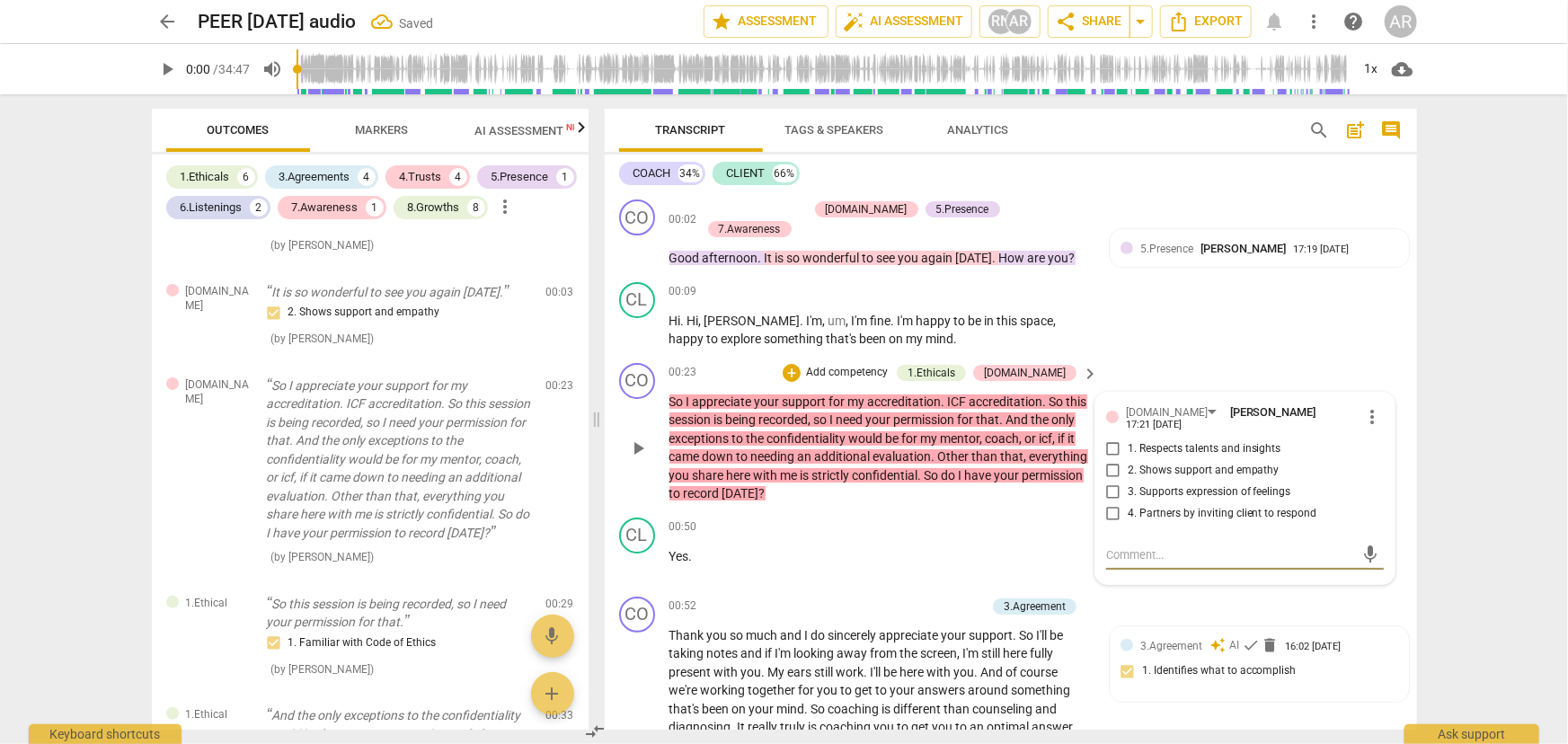
click at [1111, 504] on input "4. Partners by inviting client to respond" at bounding box center [1113, 515] width 29 height 22
checkbox input "true"
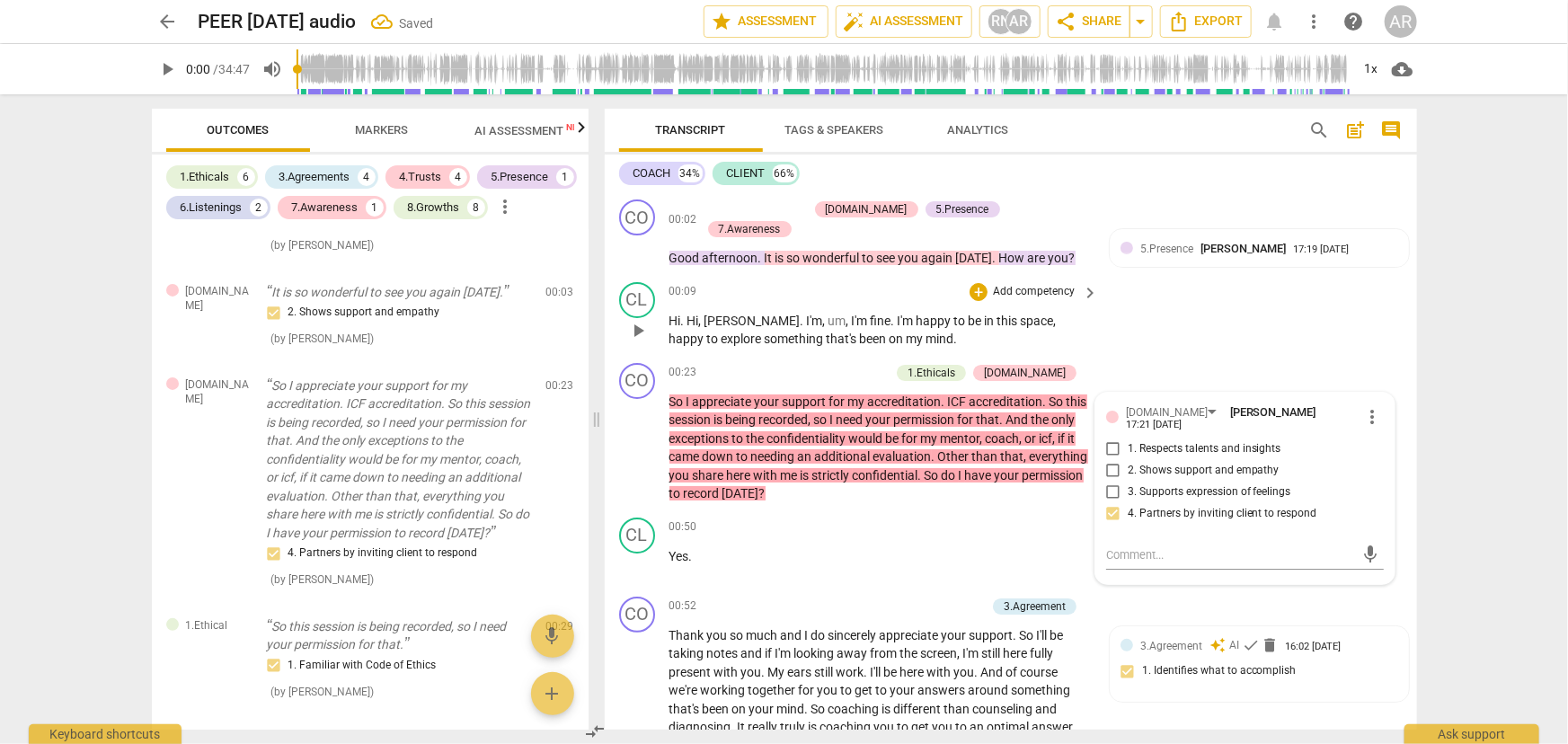
click at [1218, 344] on div "CL play_arrow pause 00:09 + Add competency keyboard_arrow_right Hi . [PERSON_NA…" at bounding box center [1012, 315] width 813 height 80
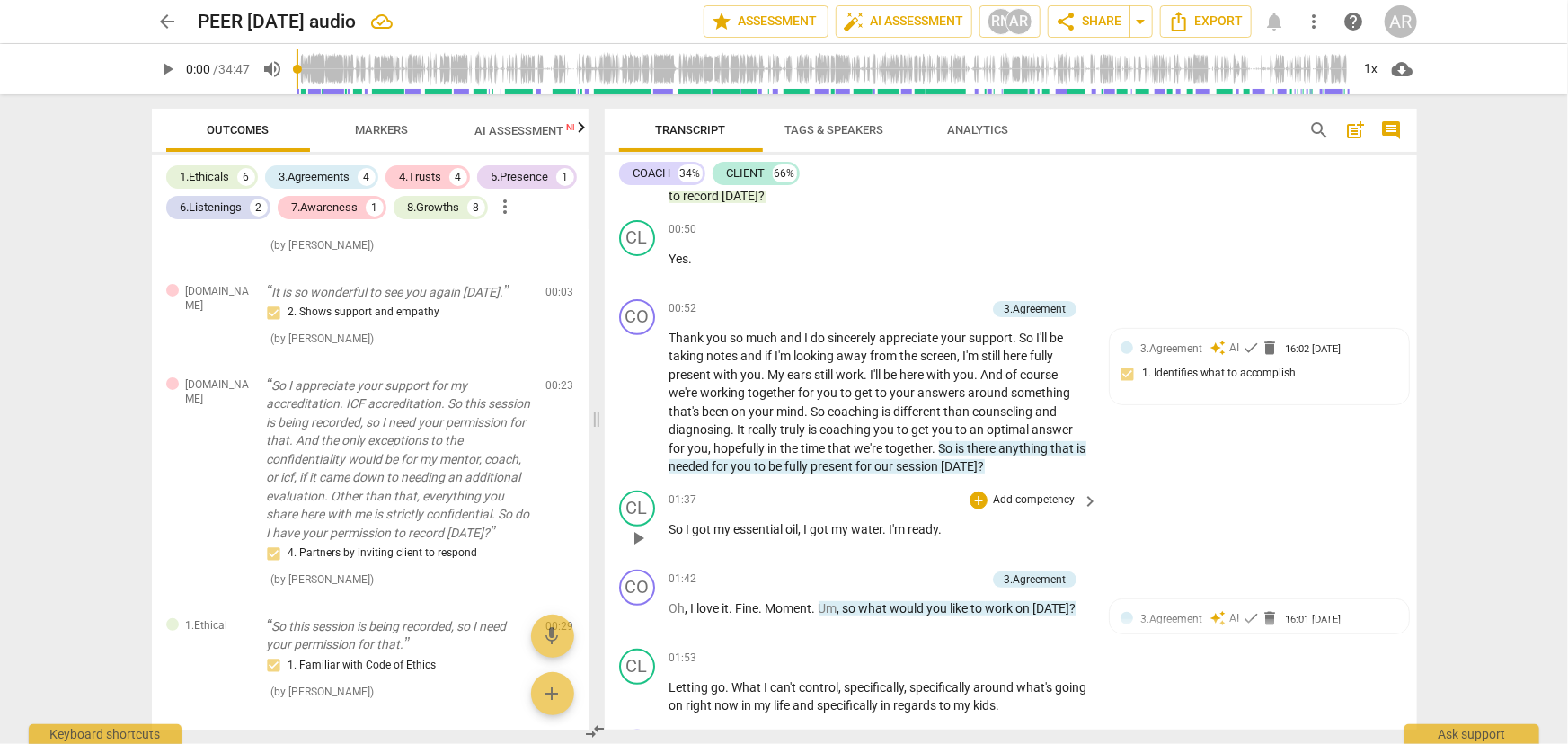
scroll to position [326, 0]
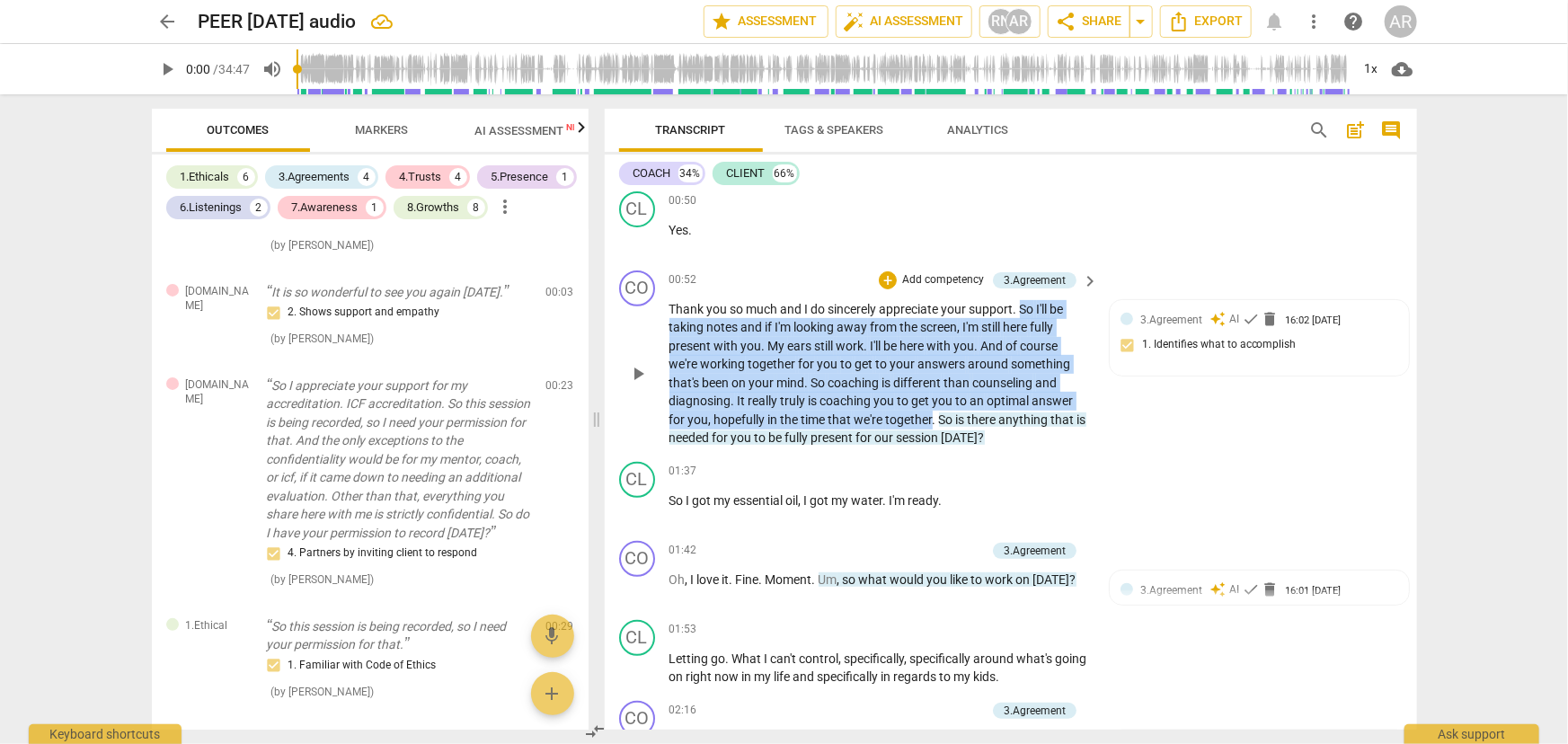
drag, startPoint x: 1021, startPoint y: 308, endPoint x: 933, endPoint y: 409, distance: 134.0
click at [933, 409] on p "Thank you so much and I do sincerely appreciate your support . So I'll be takin…" at bounding box center [879, 373] width 420 height 147
click at [951, 392] on div "+" at bounding box center [949, 391] width 18 height 18
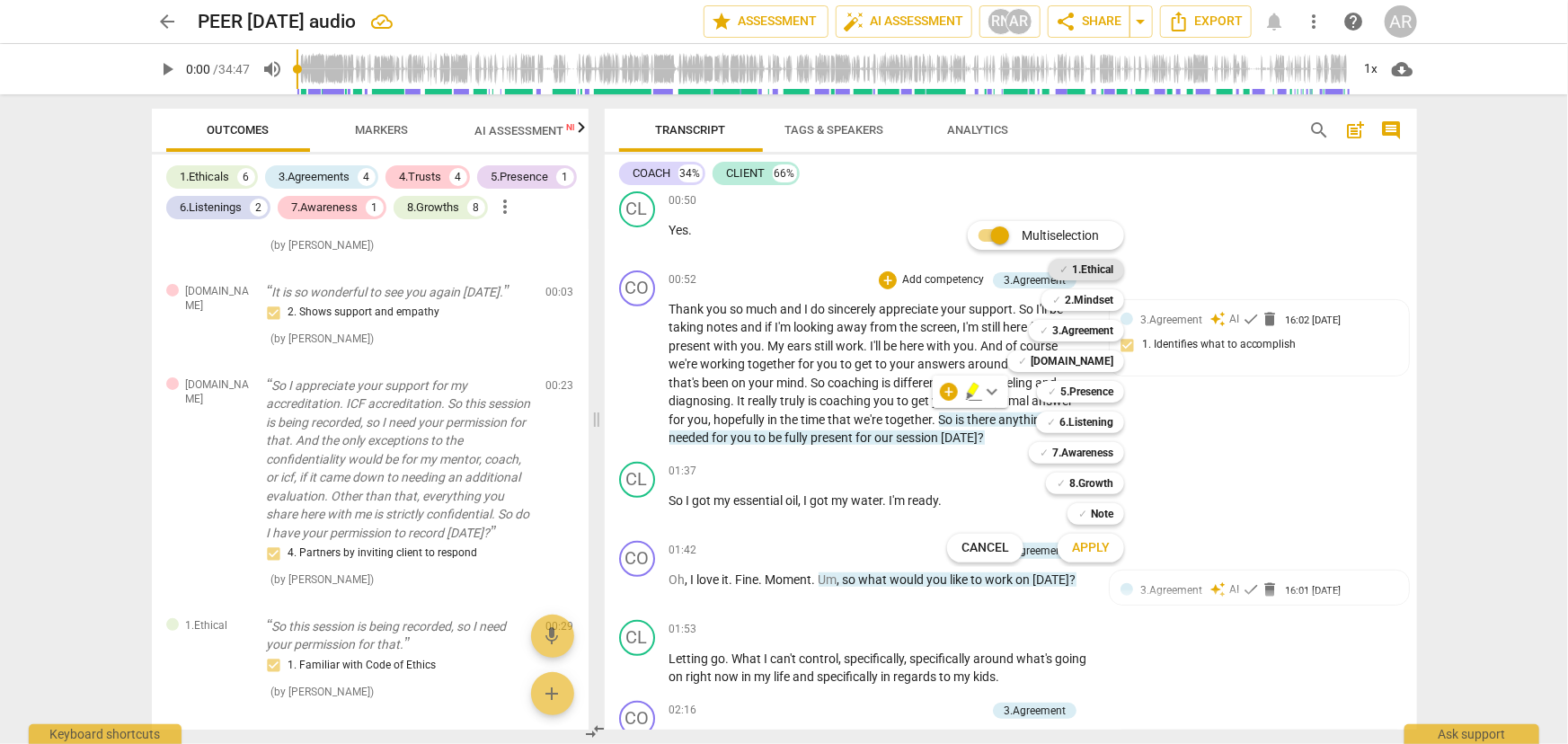
click at [1088, 265] on b "1.Ethical" at bounding box center [1093, 270] width 42 height 22
click at [1088, 360] on b "[DOMAIN_NAME]" at bounding box center [1072, 362] width 82 height 22
click at [1089, 385] on b "5.Presence" at bounding box center [1086, 392] width 53 height 22
click at [1084, 546] on span "Apply" at bounding box center [1091, 548] width 38 height 18
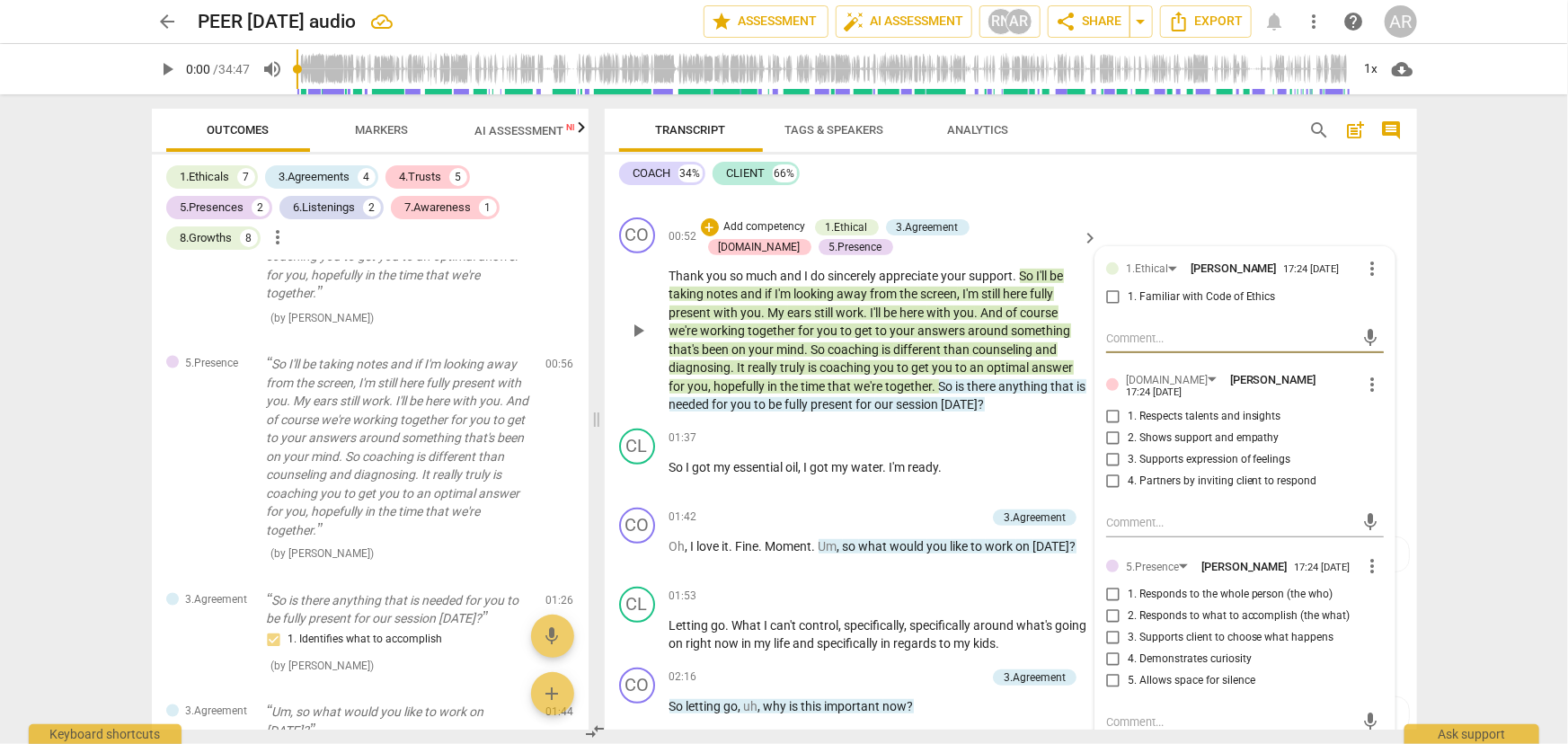
scroll to position [408, 0]
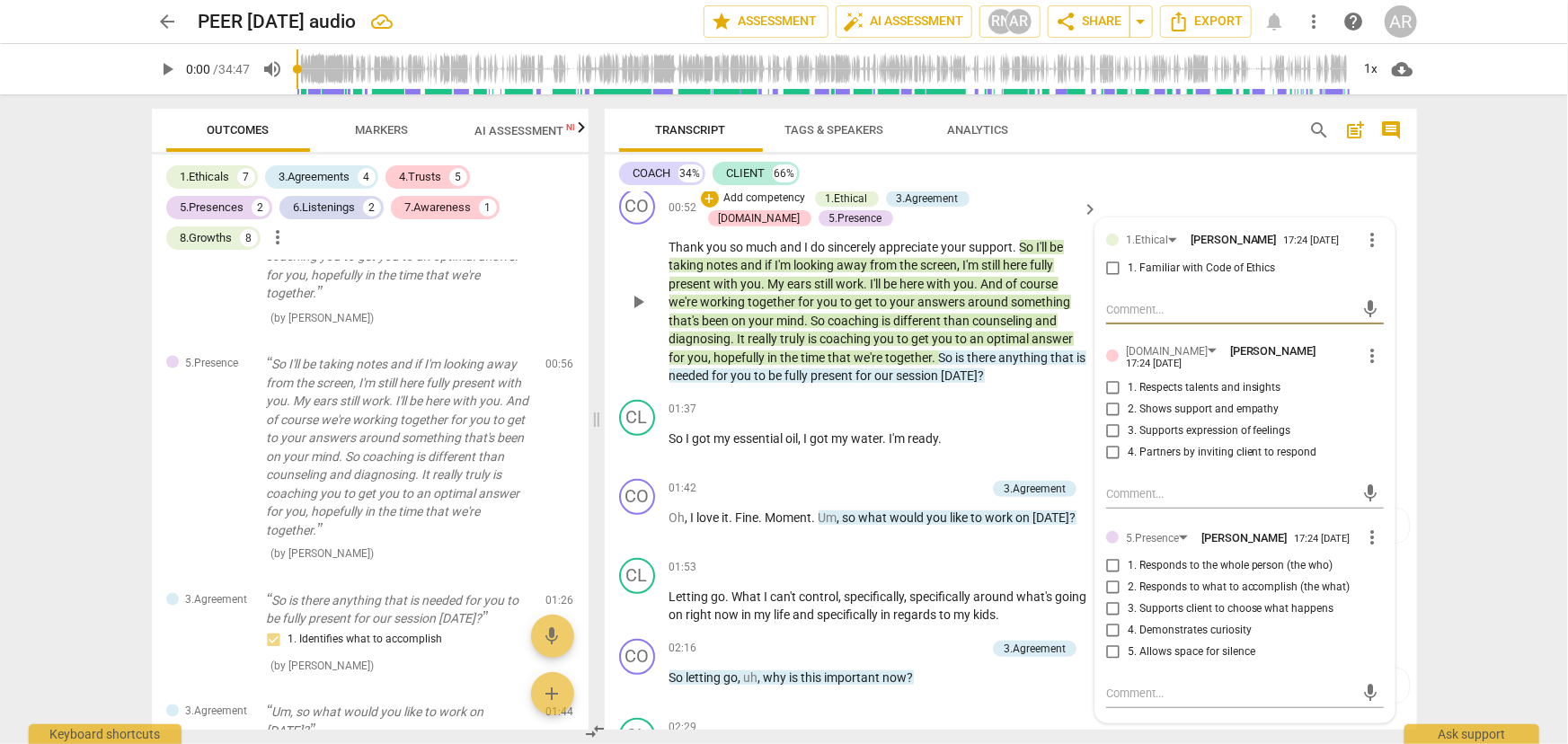
click at [1112, 268] on input "1. Familiar with Code of Ethics" at bounding box center [1113, 269] width 29 height 22
checkbox input "true"
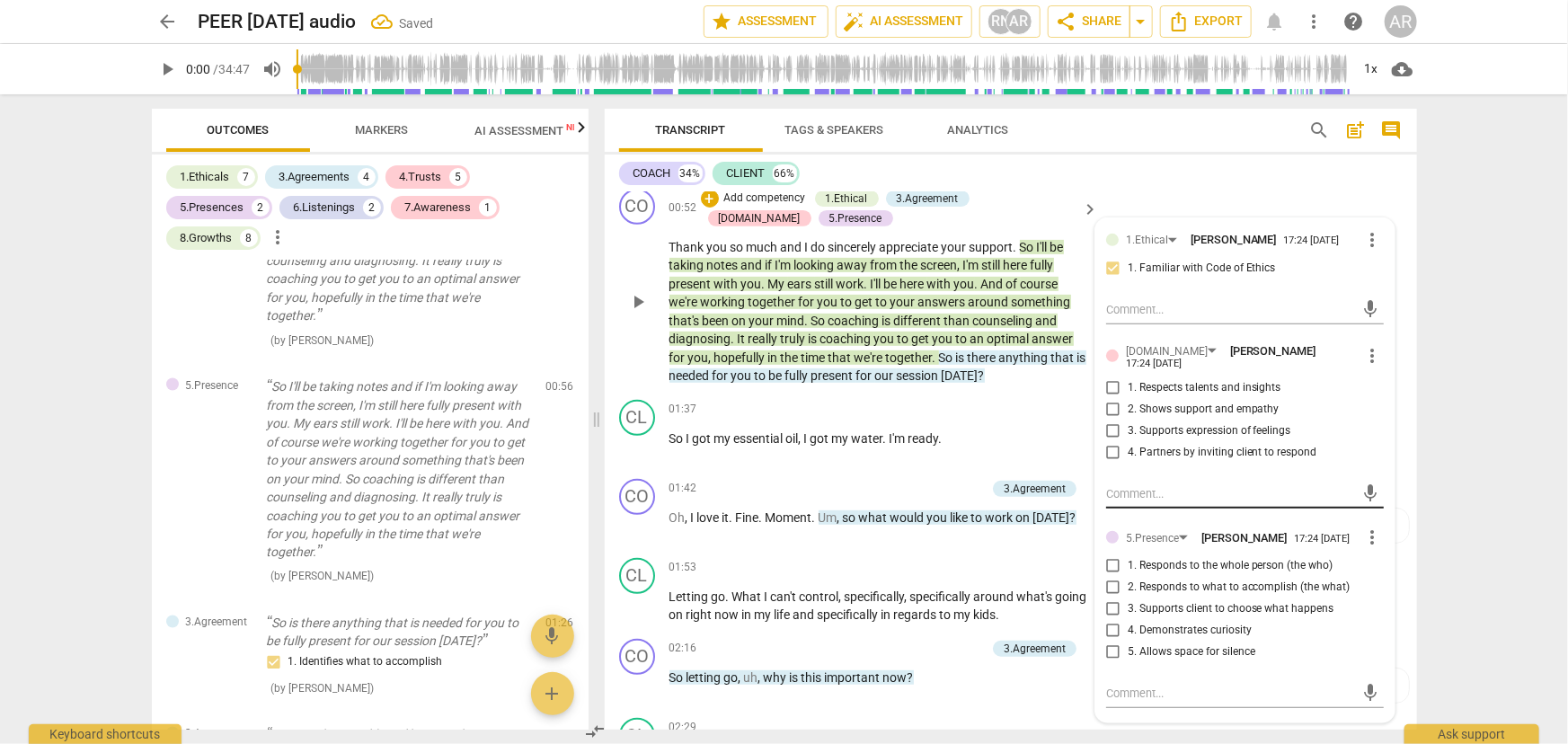
scroll to position [1458, 0]
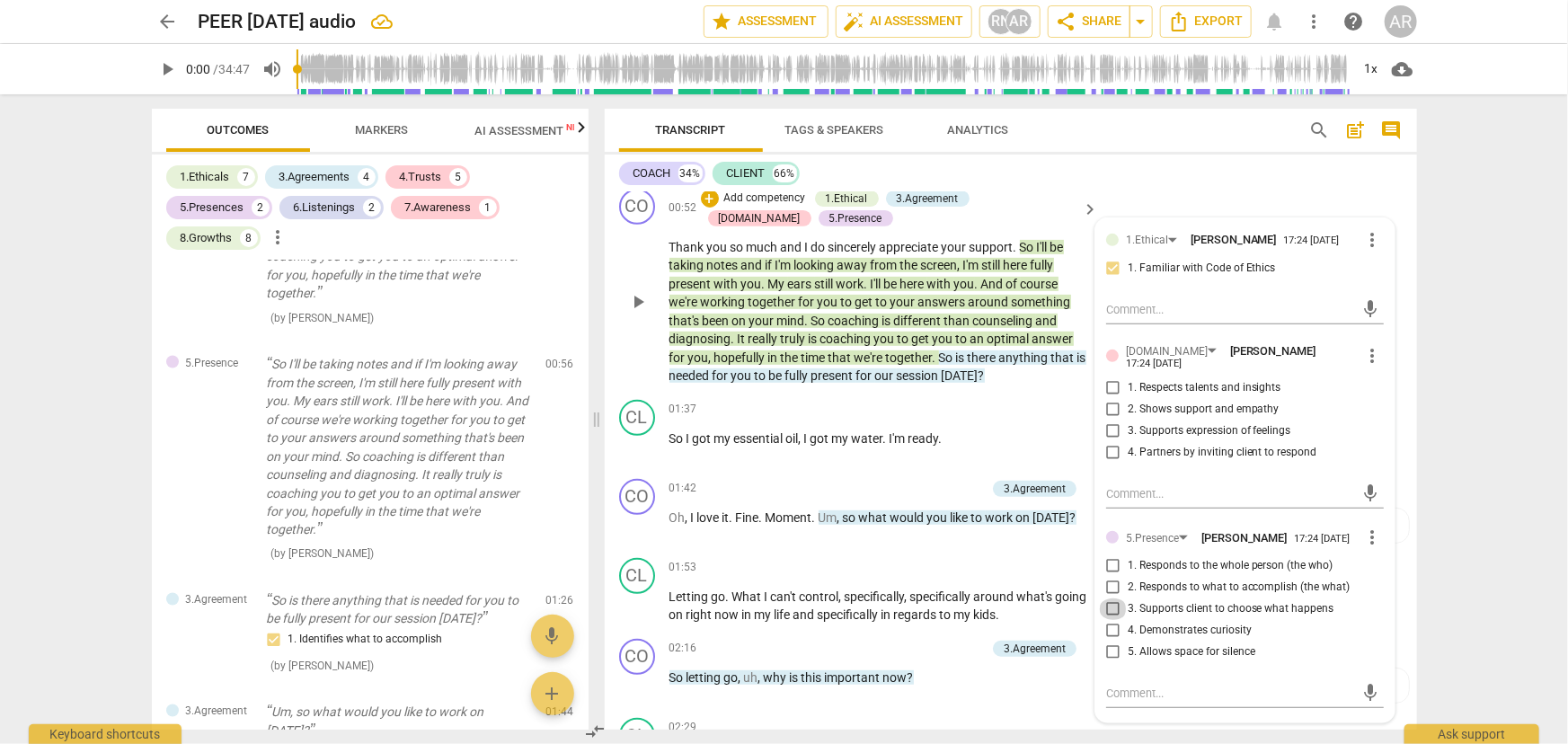
click at [1111, 604] on input "3. Supports client to choose what happens" at bounding box center [1113, 609] width 29 height 22
checkbox input "true"
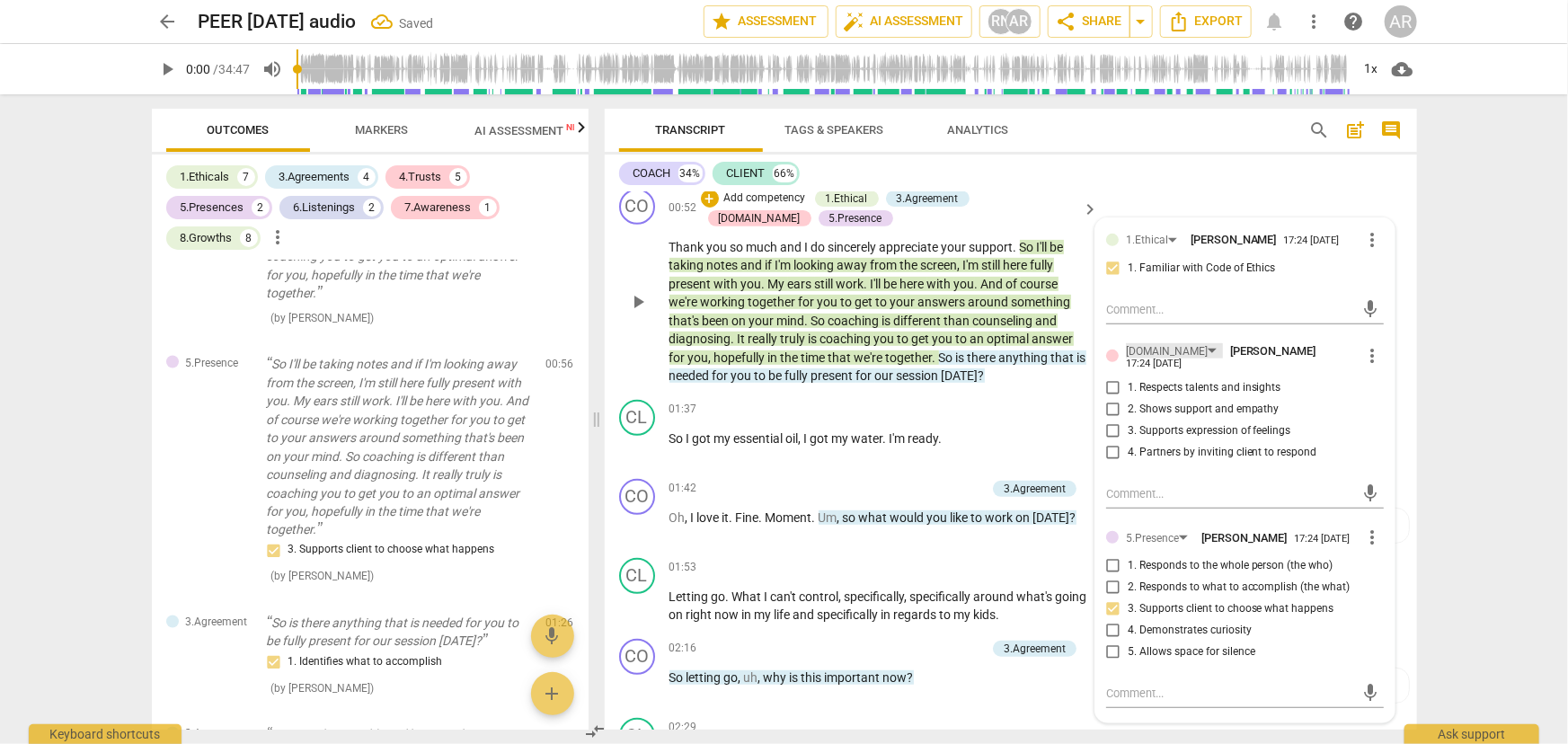
click at [1163, 351] on div "[DOMAIN_NAME]" at bounding box center [1175, 351] width 97 height 15
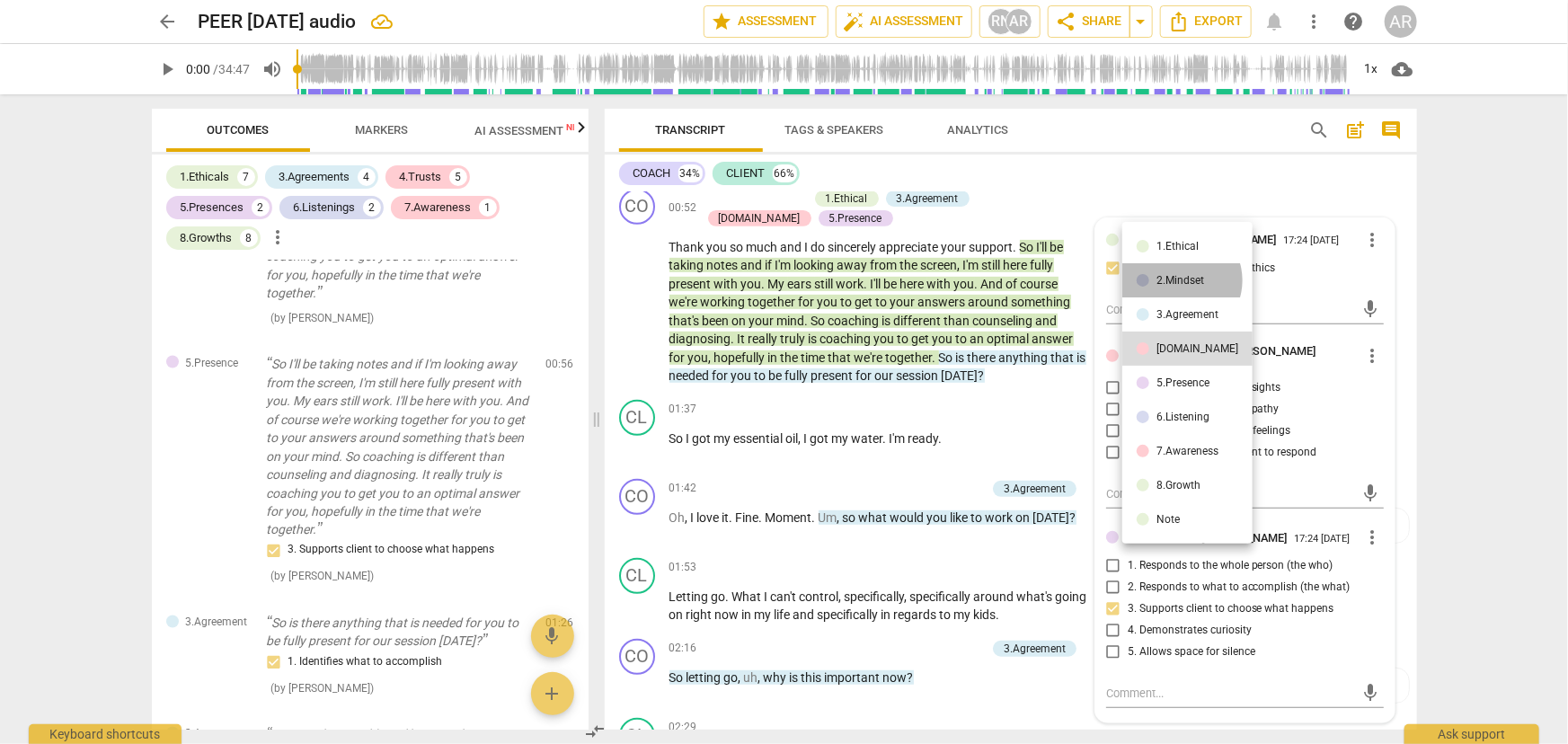
click at [1181, 280] on div "2.Mindset" at bounding box center [1180, 280] width 48 height 11
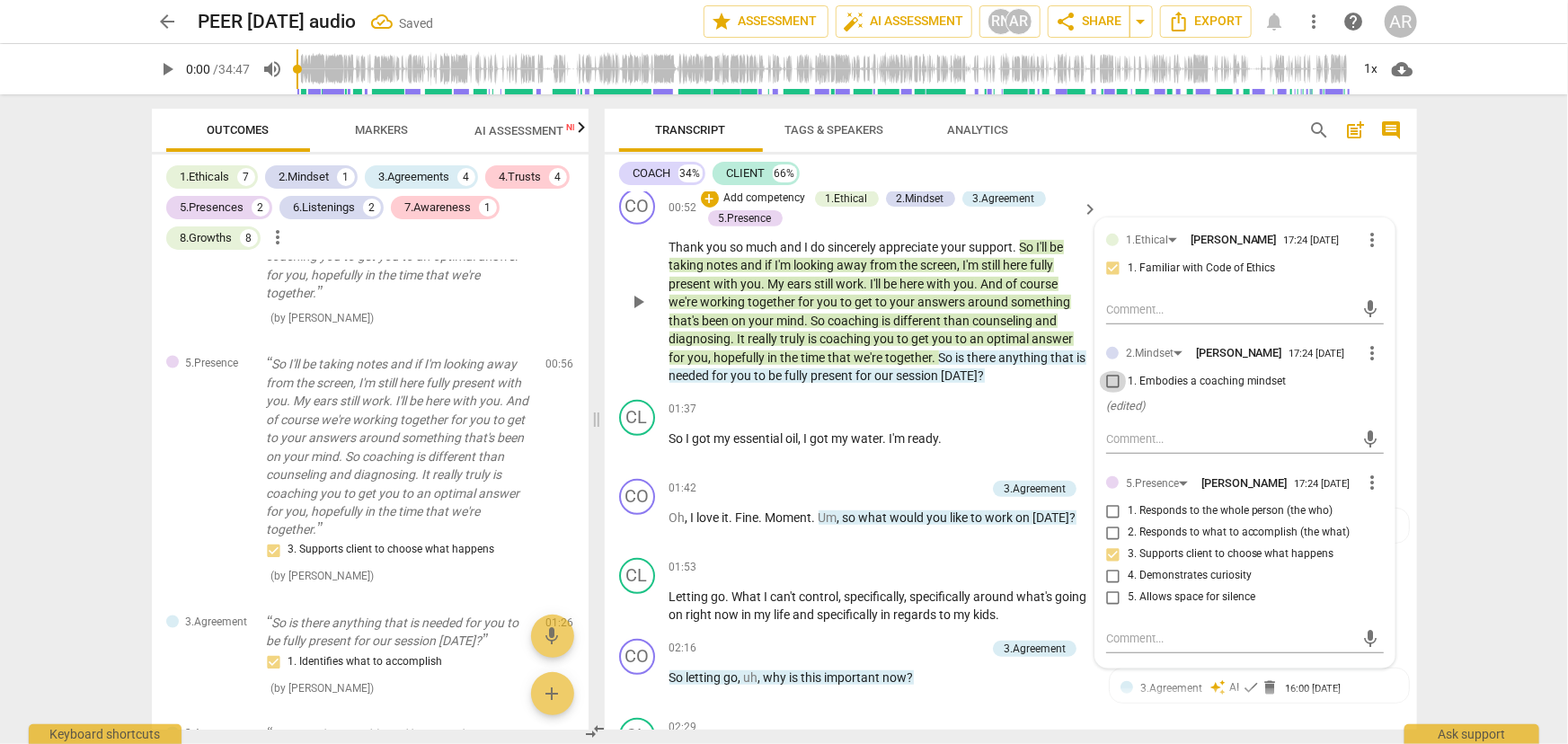
click at [1110, 374] on input "1. Embodies a coaching mindset" at bounding box center [1113, 382] width 29 height 22
checkbox input "true"
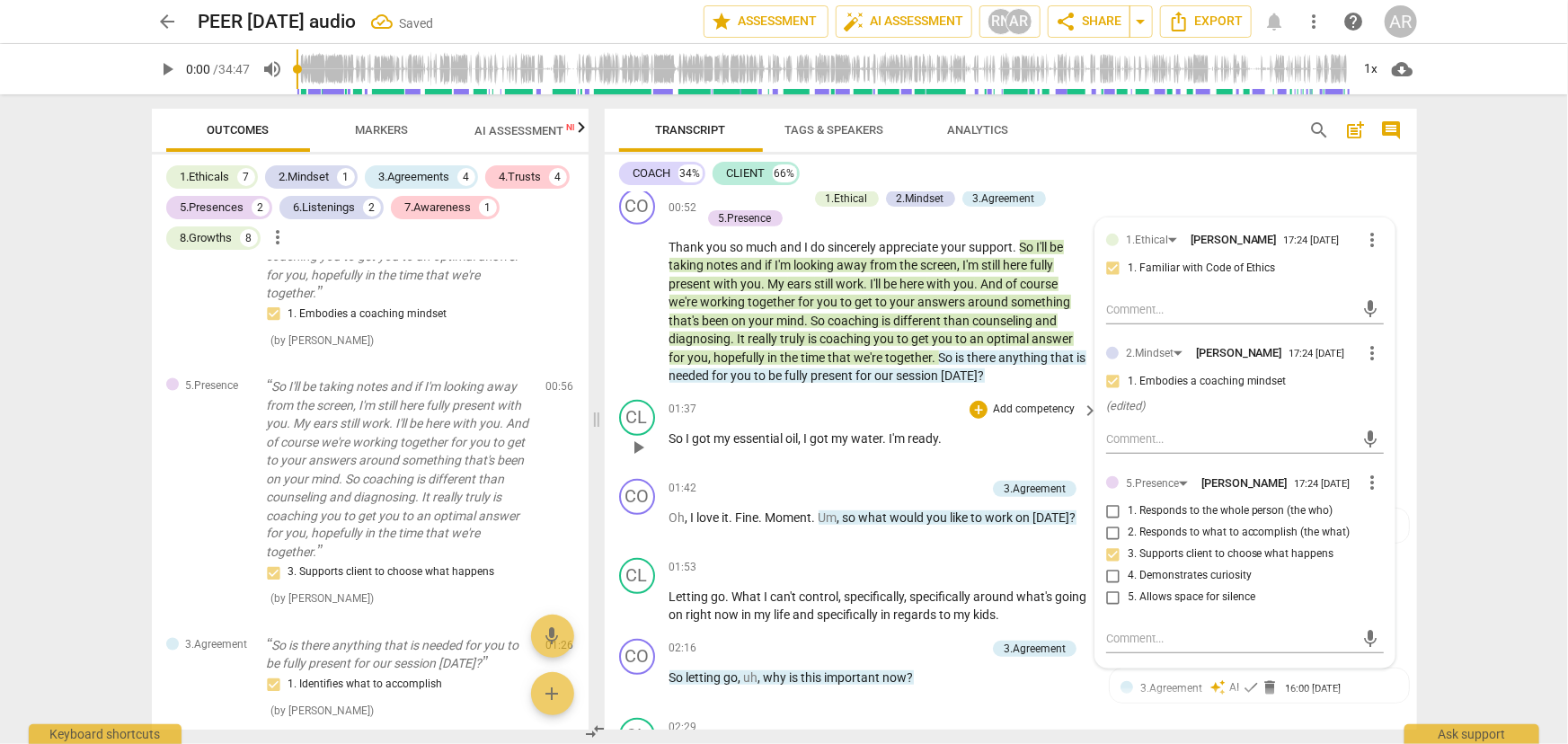
click at [809, 400] on div "01:37 + Add competency keyboard_arrow_right" at bounding box center [885, 410] width 431 height 20
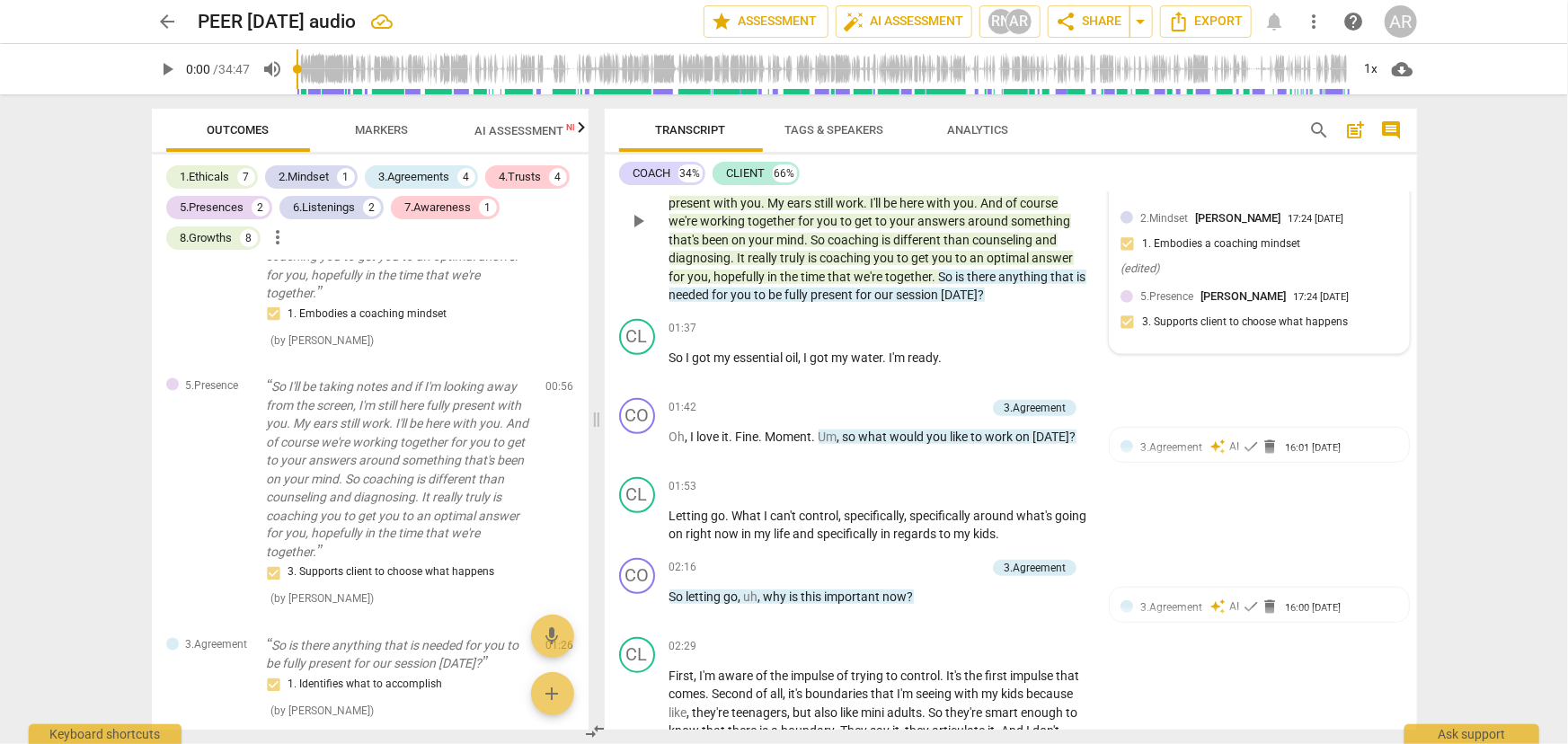
scroll to position [490, 0]
click at [962, 271] on span "is" at bounding box center [962, 275] width 12 height 14
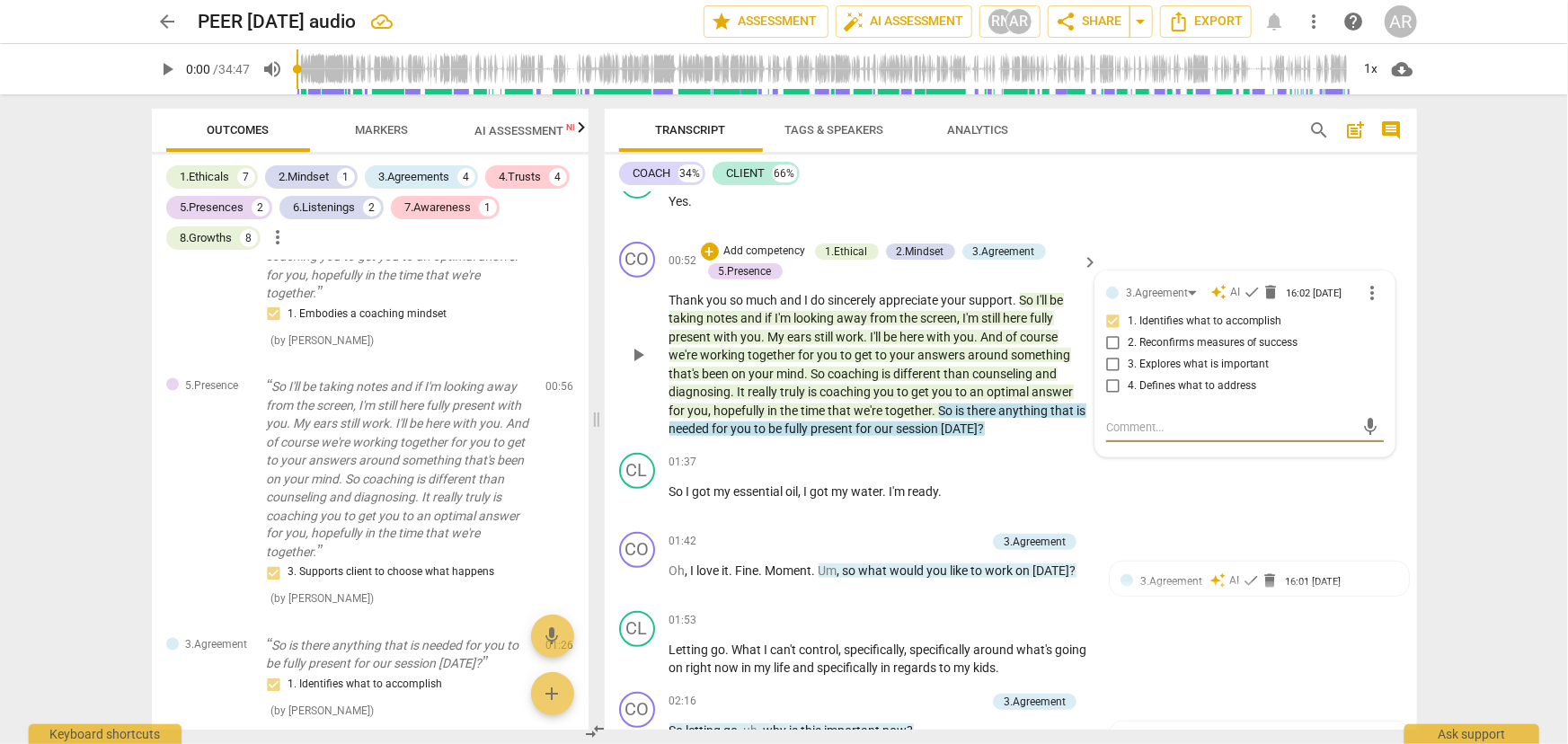
scroll to position [326, 0]
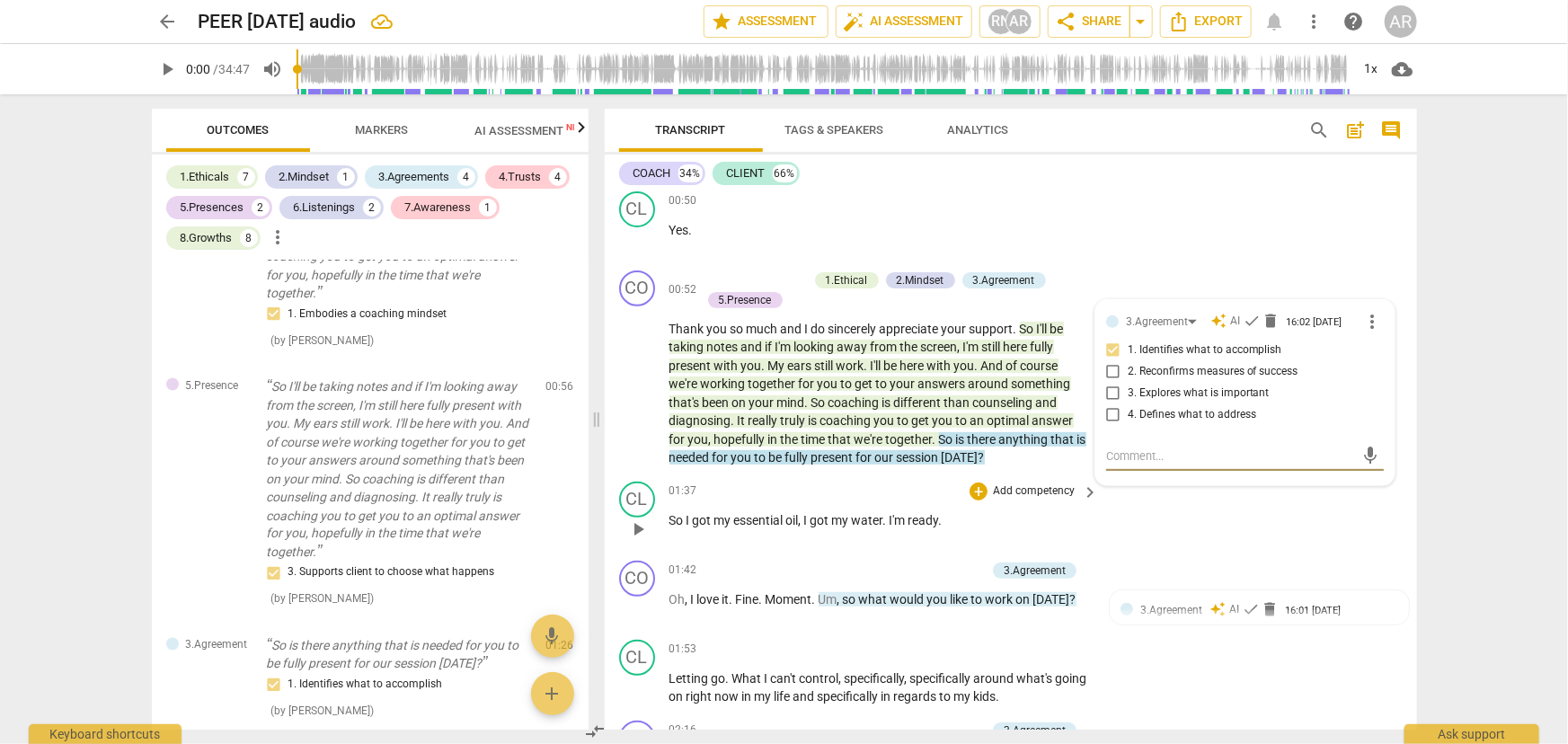
click at [798, 492] on div "01:37 + Add competency keyboard_arrow_right" at bounding box center [885, 492] width 431 height 20
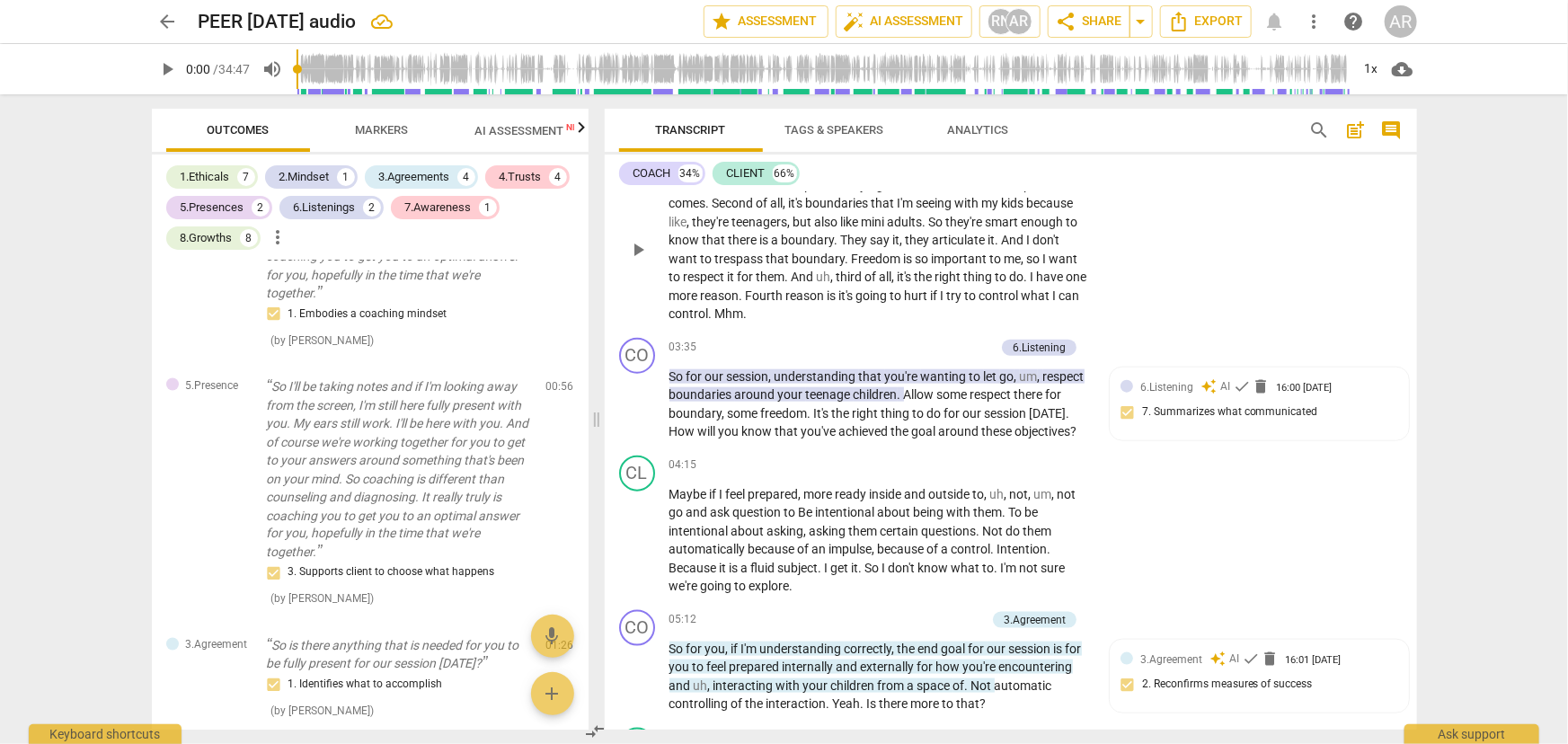
scroll to position [1061, 0]
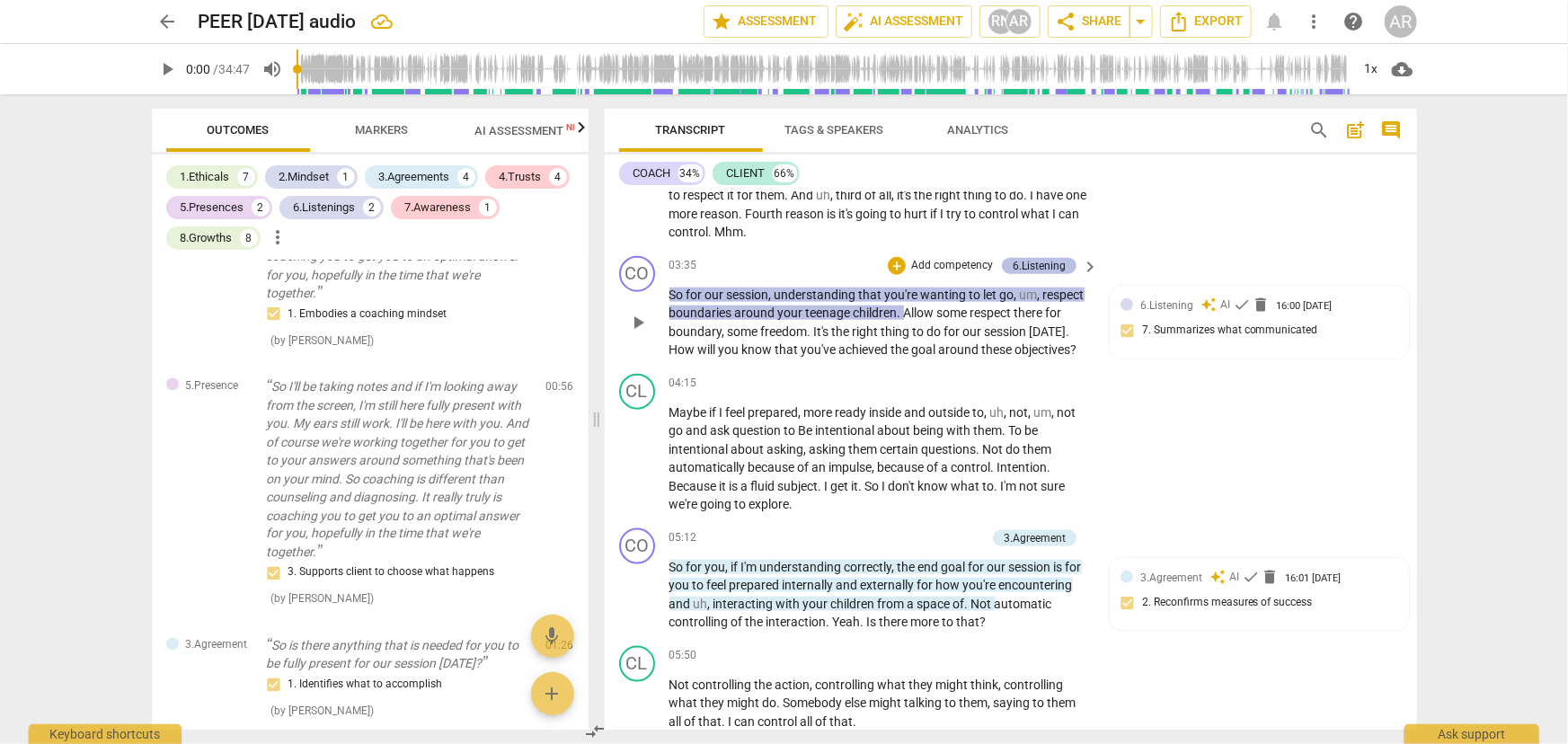
click at [1035, 258] on div "6.Listening" at bounding box center [1038, 266] width 53 height 16
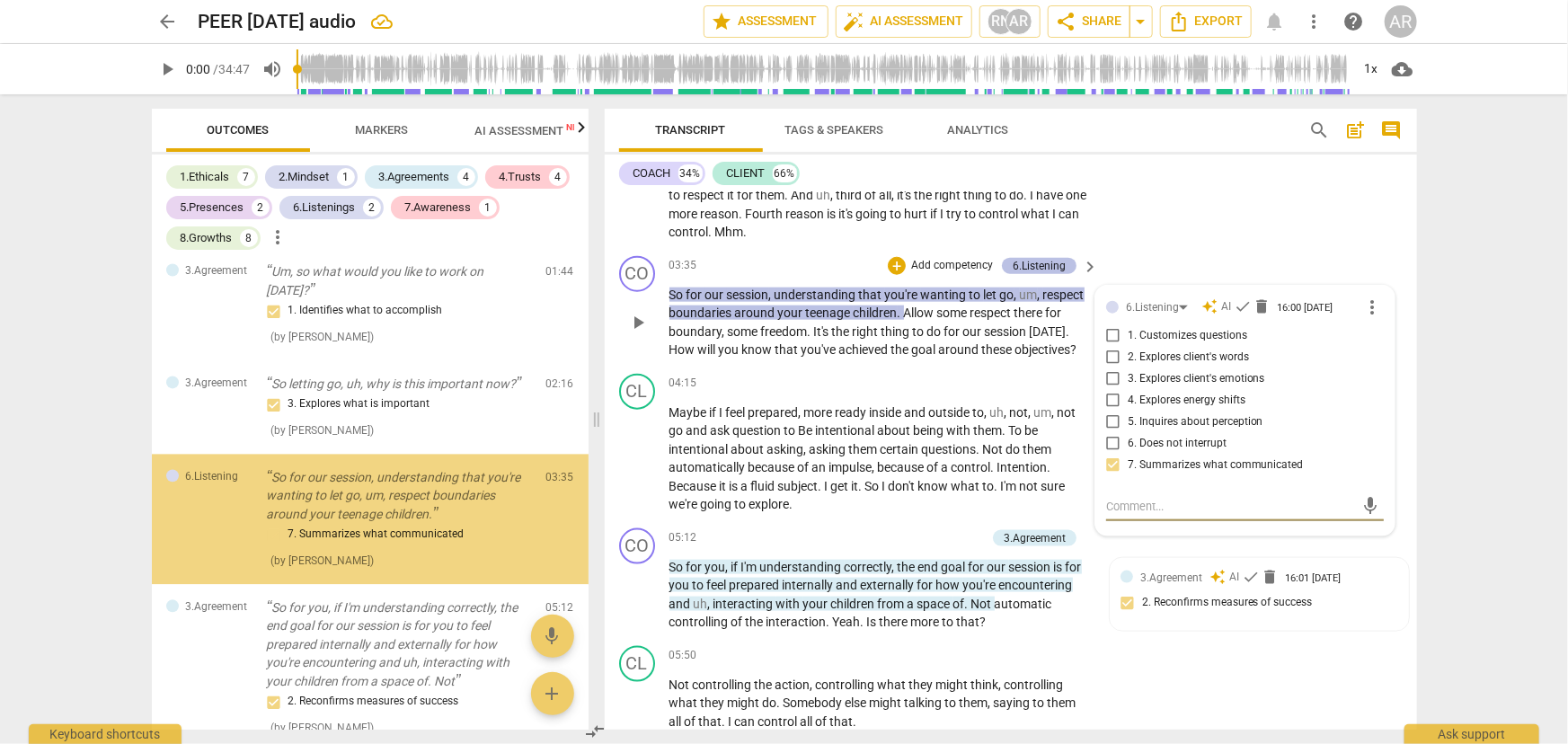
scroll to position [2004, 0]
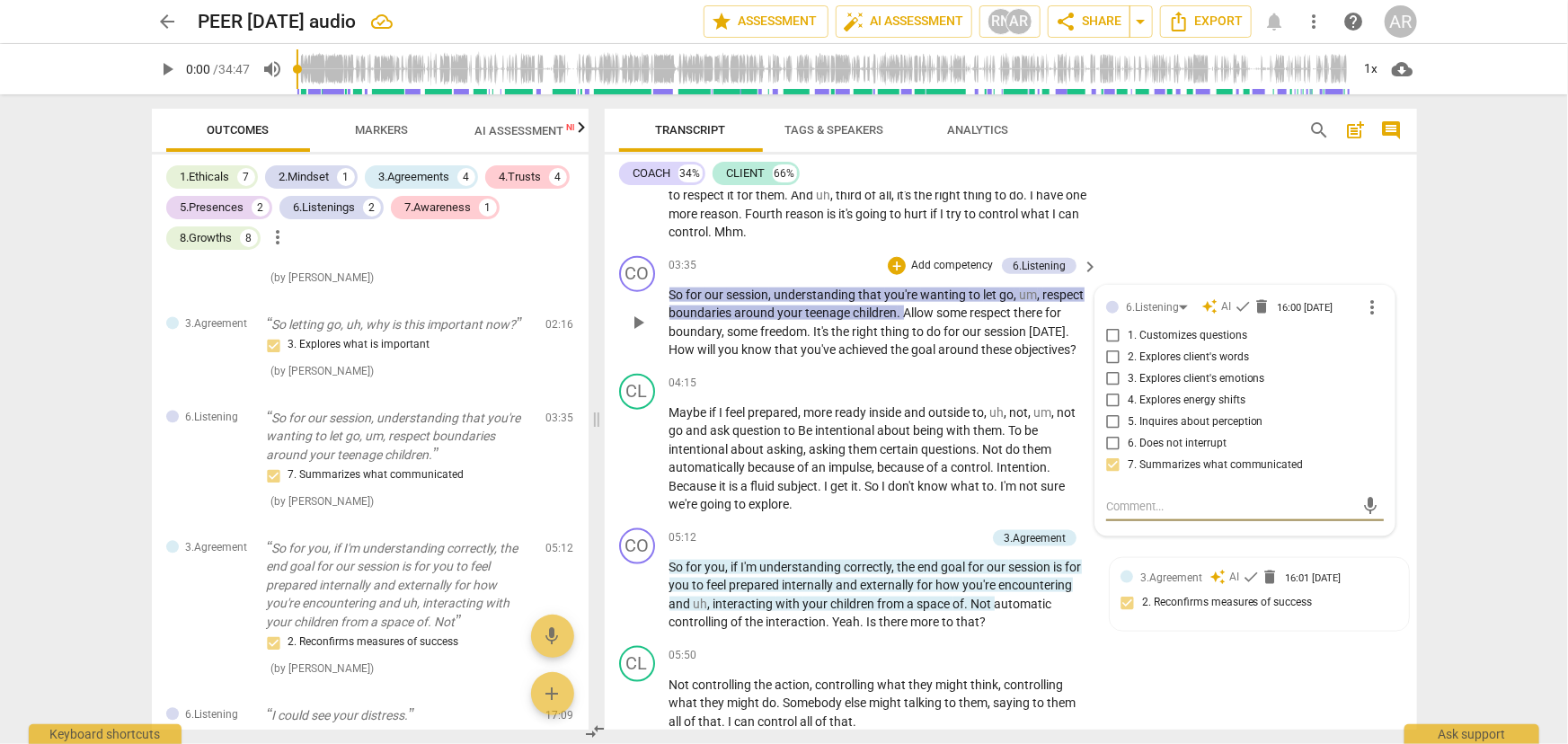
click at [1191, 261] on div "CO play_arrow pause 03:35 + Add competency 6.Listening keyboard_arrow_right So …" at bounding box center [1012, 308] width 813 height 118
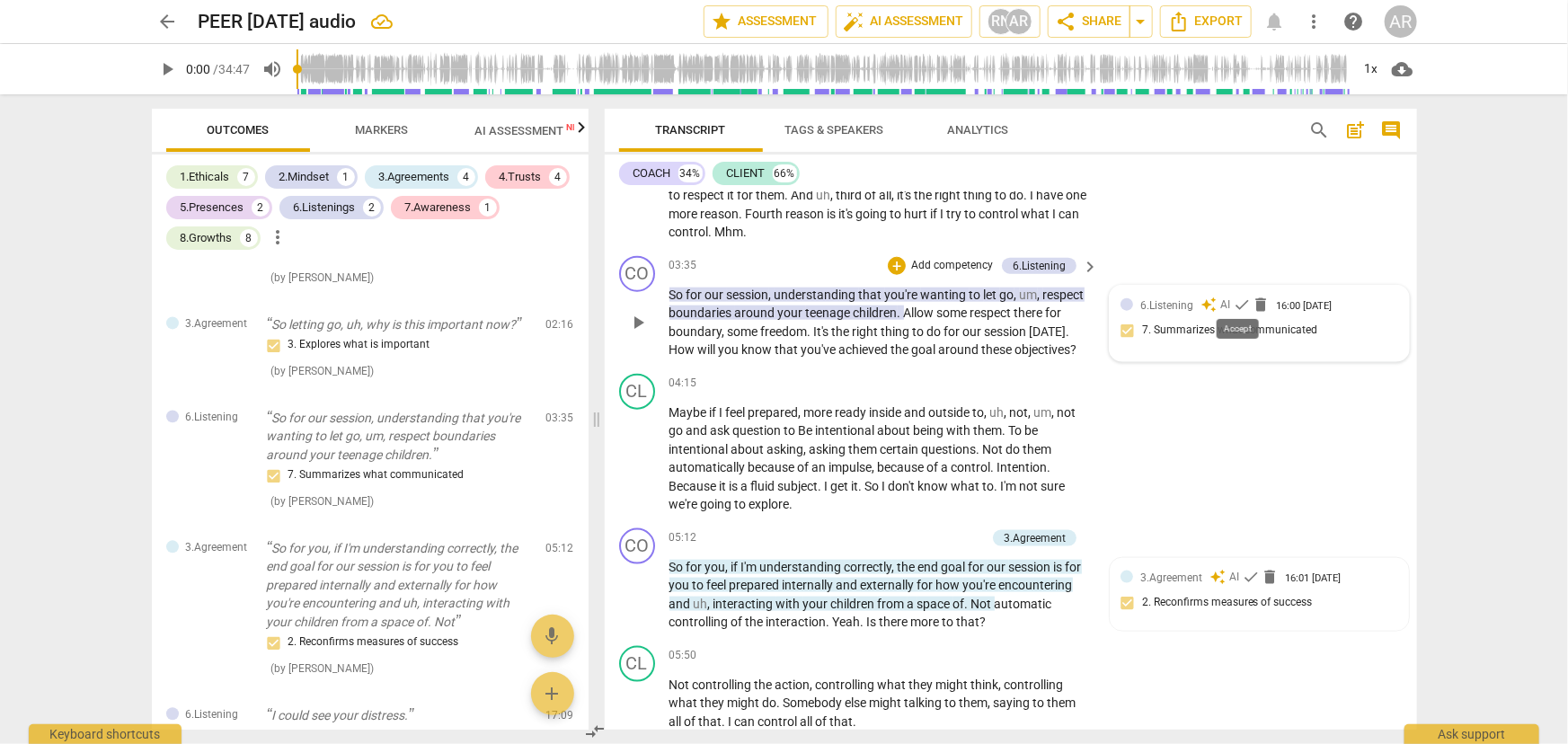
click at [1239, 301] on span "check" at bounding box center [1242, 305] width 18 height 18
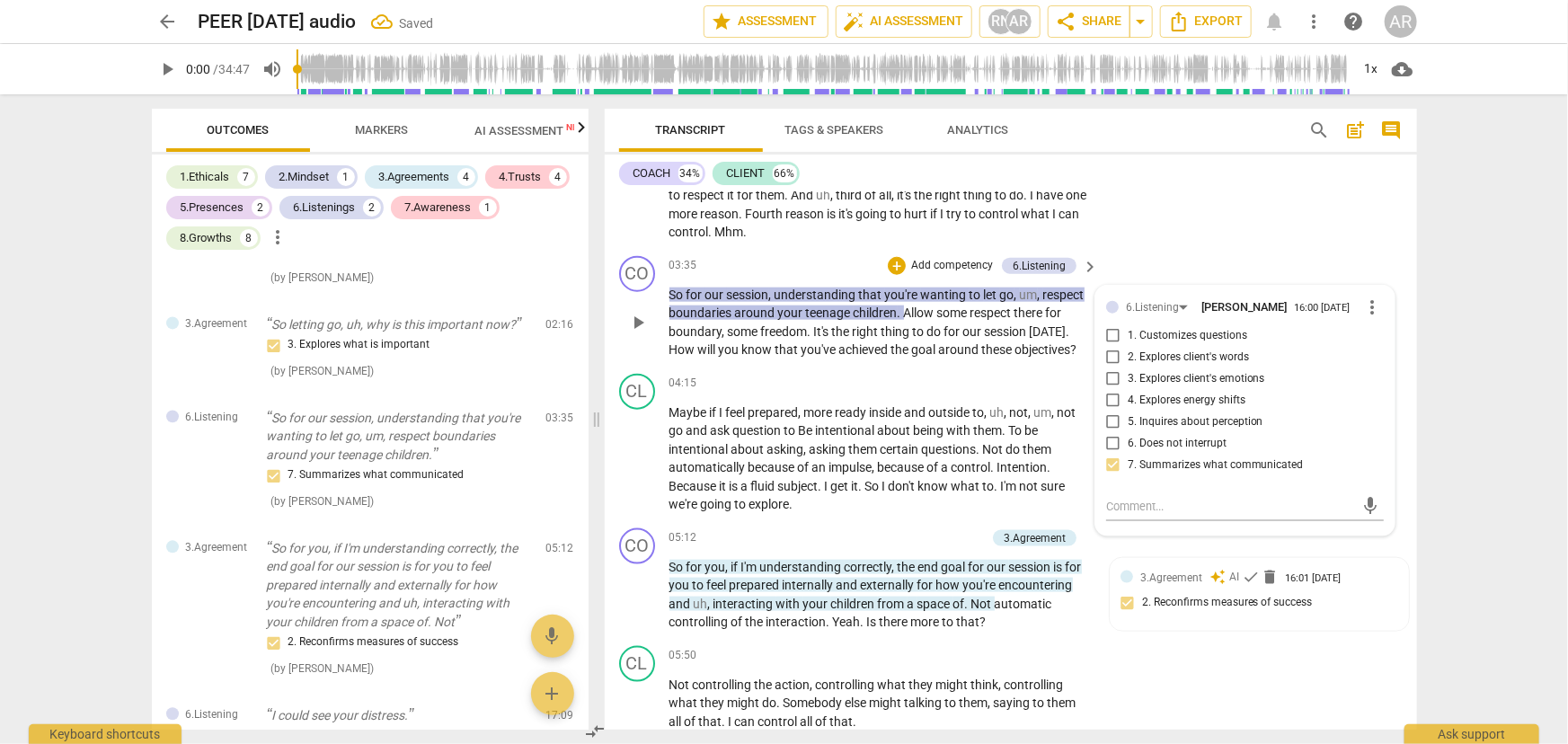
click at [1243, 239] on div "CL play_arrow pause 02:29 + Add competency keyboard_arrow_right First , I'm awa…" at bounding box center [1012, 153] width 813 height 192
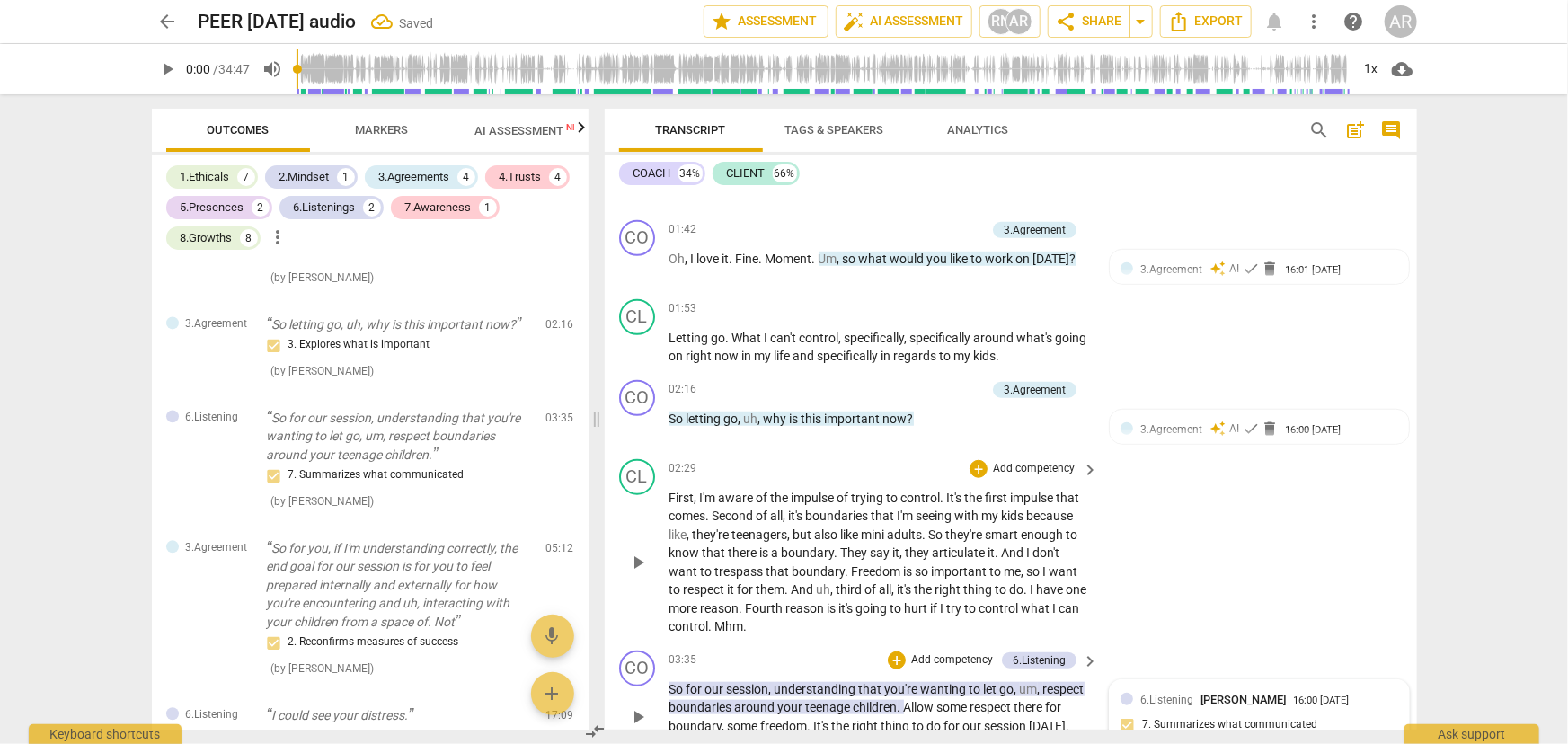
scroll to position [571, 0]
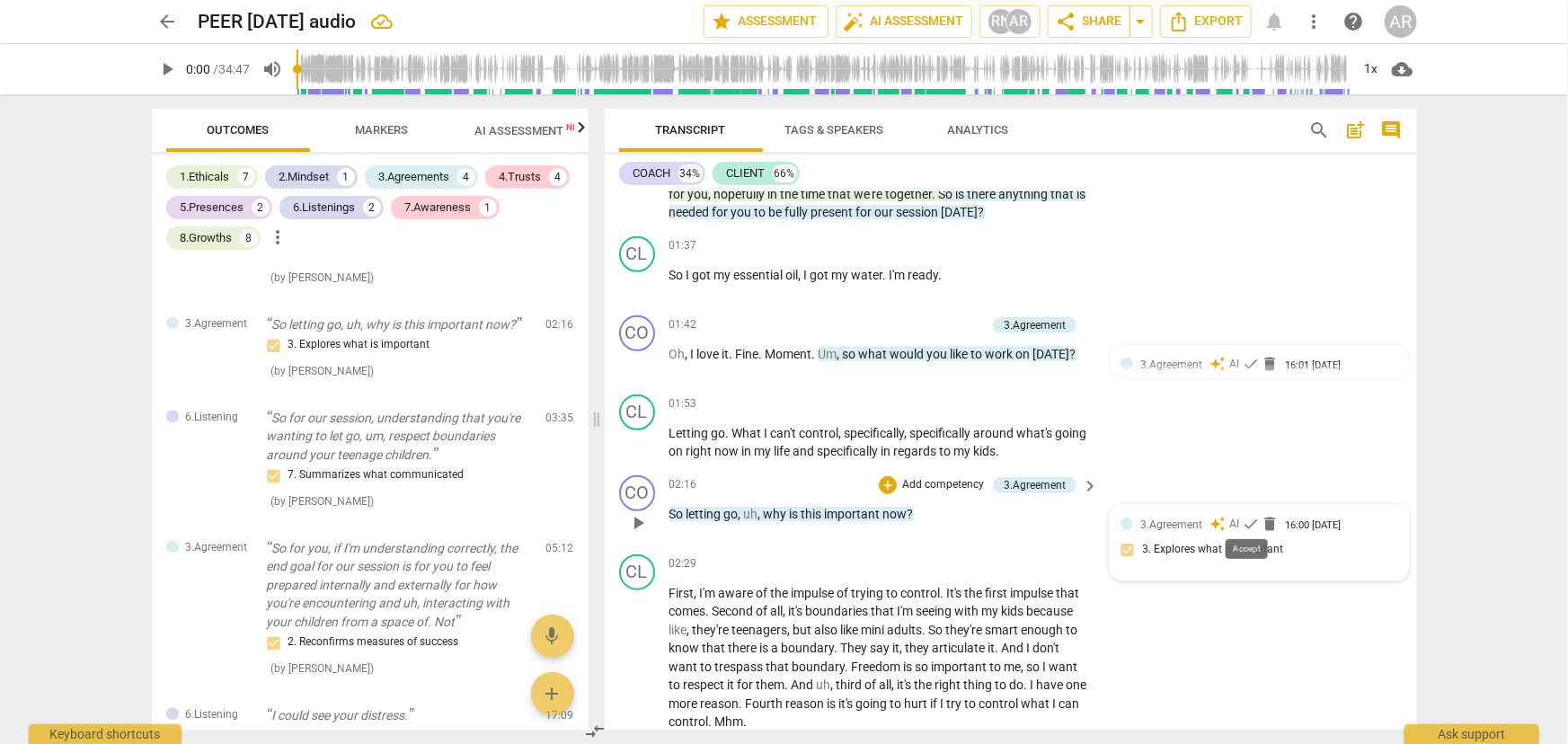
click at [1248, 517] on span "check" at bounding box center [1251, 523] width 18 height 18
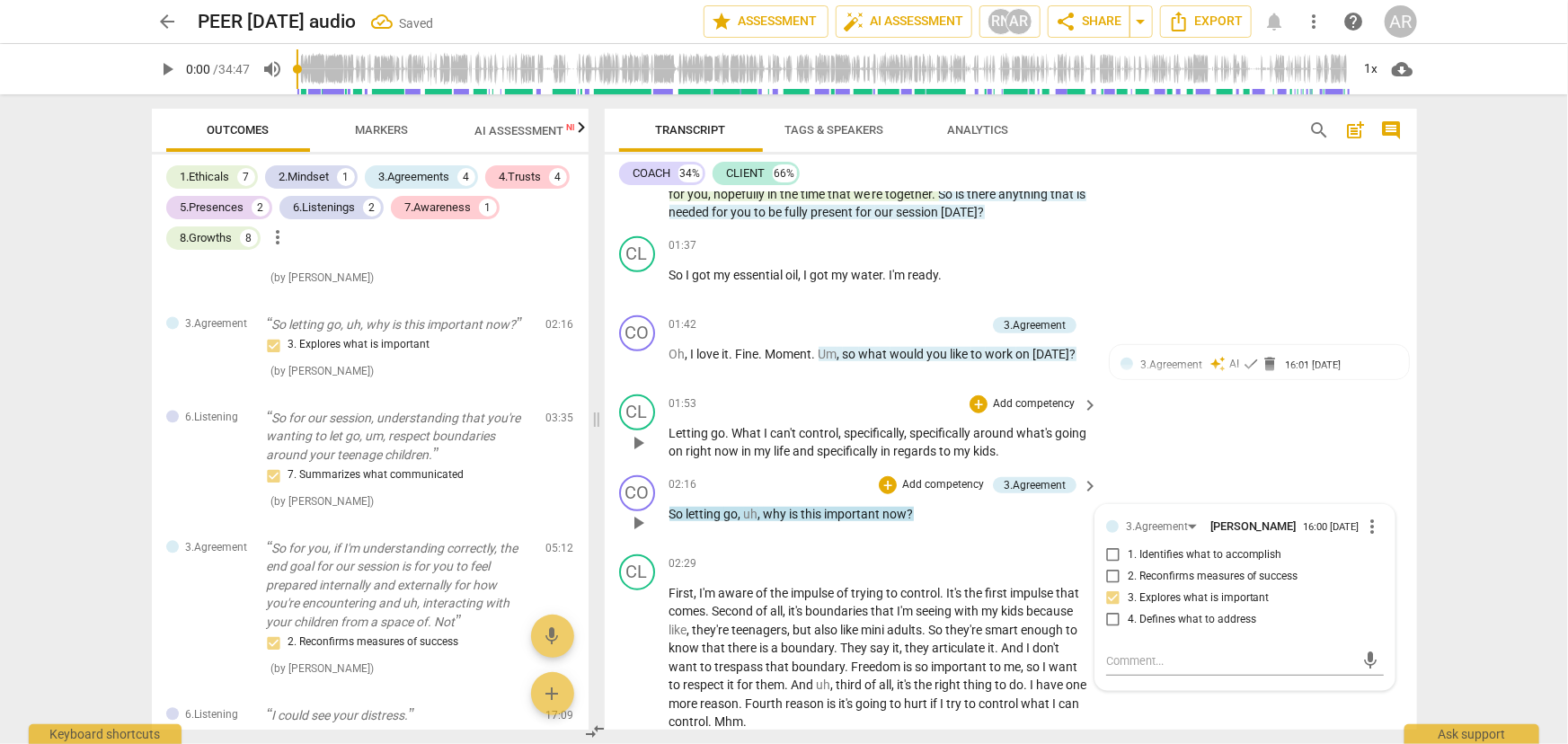
click at [1221, 441] on div "CL play_arrow pause 01:53 + Add competency keyboard_arrow_right Letting go . Wh…" at bounding box center [1012, 427] width 813 height 80
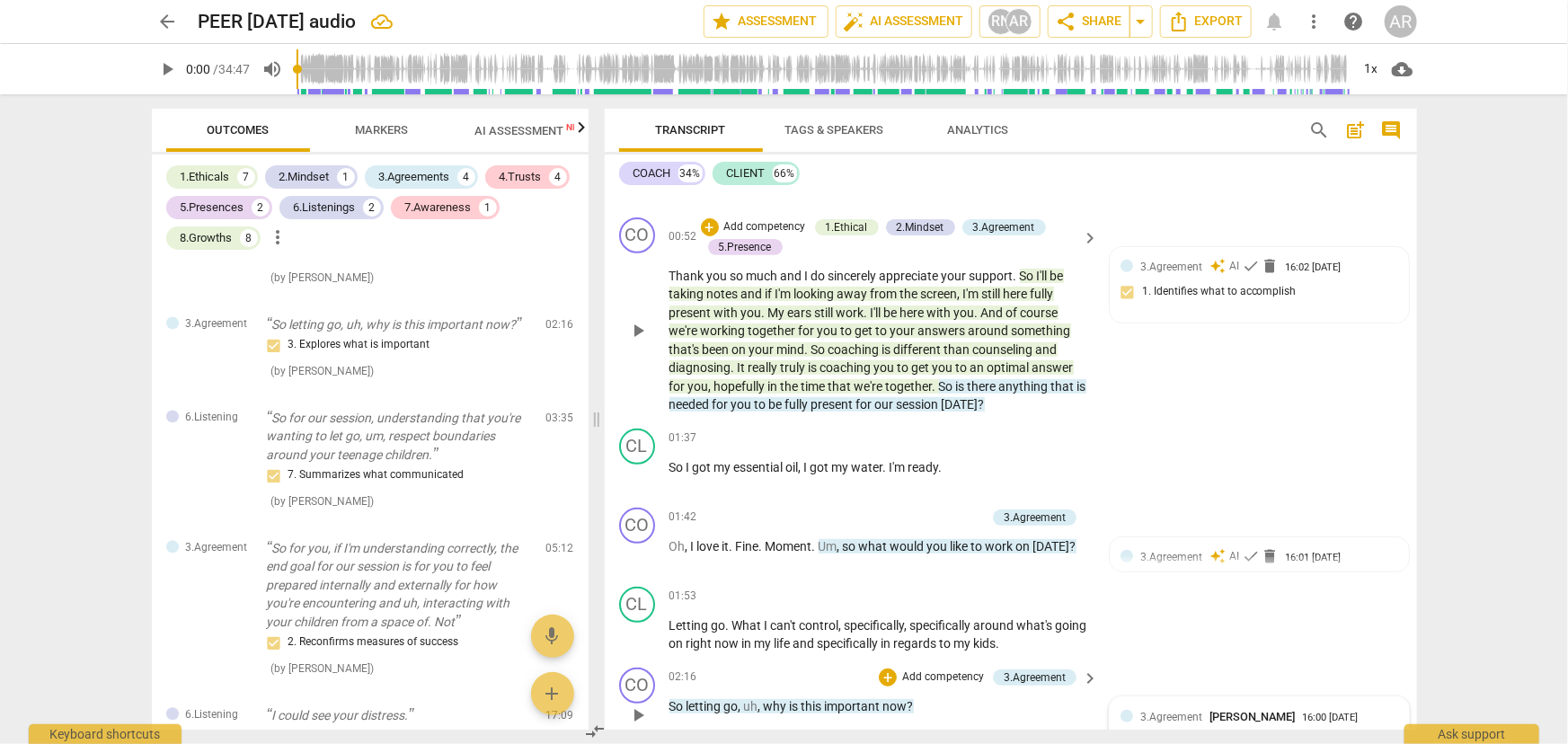
scroll to position [408, 0]
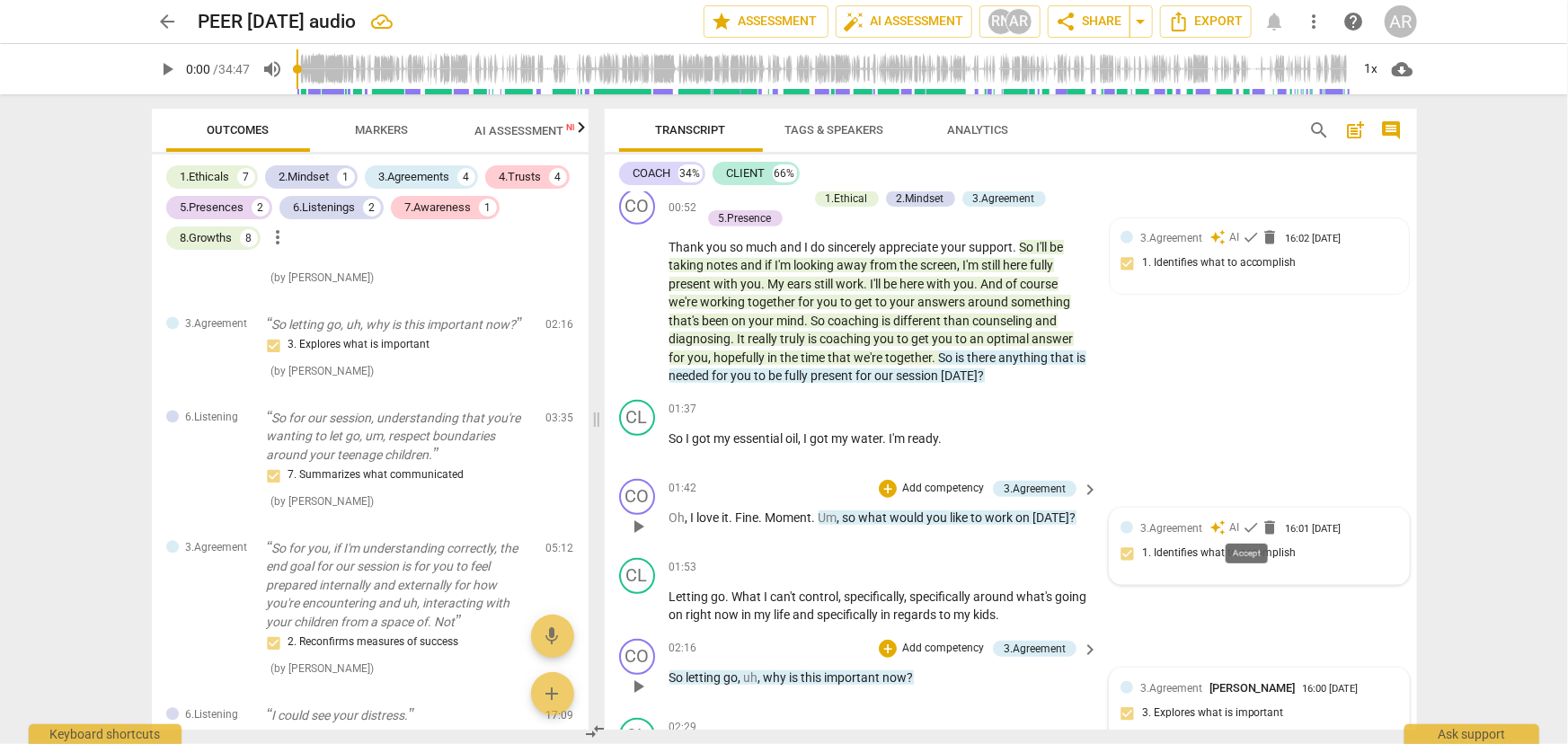
click at [1243, 521] on span "check" at bounding box center [1251, 527] width 18 height 18
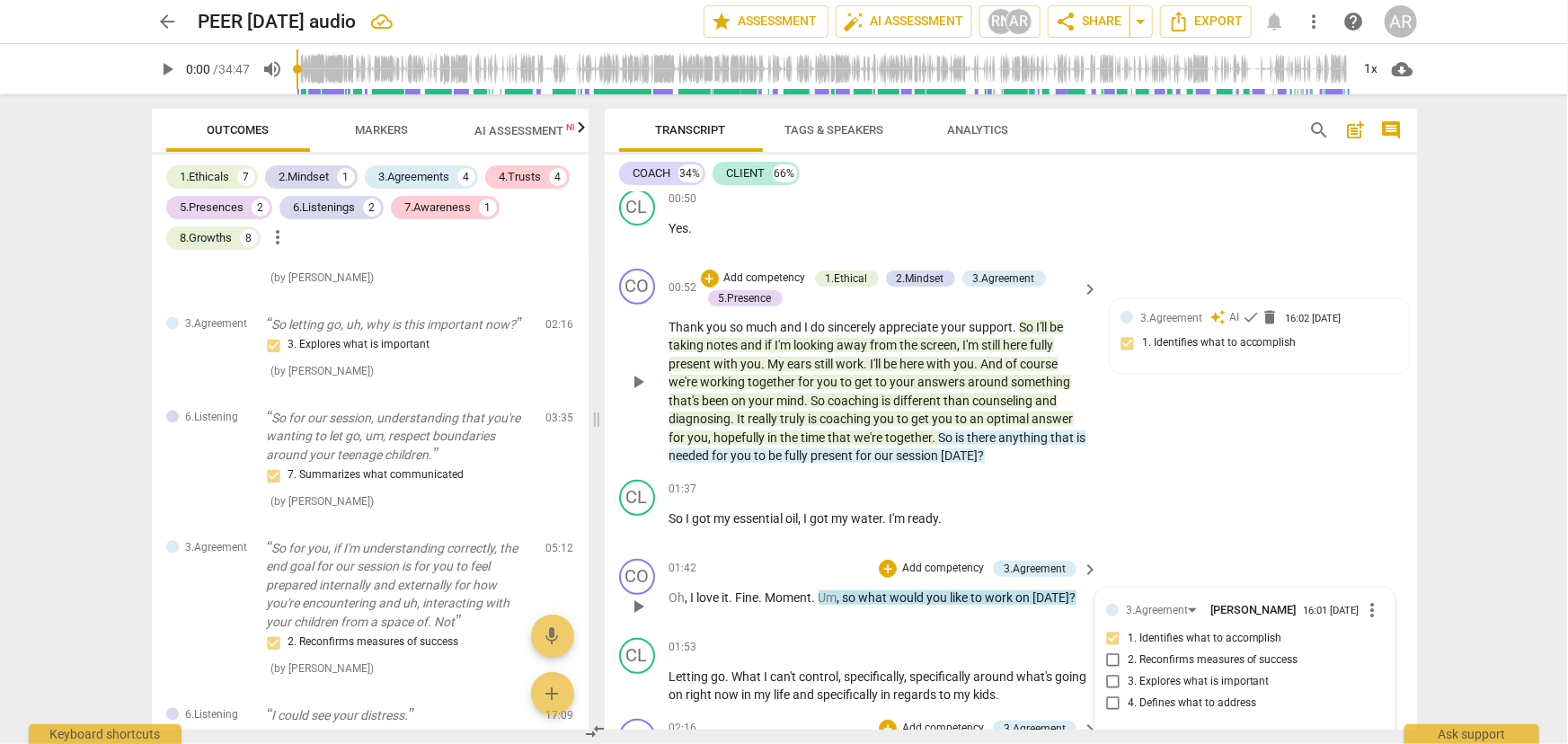
scroll to position [244, 0]
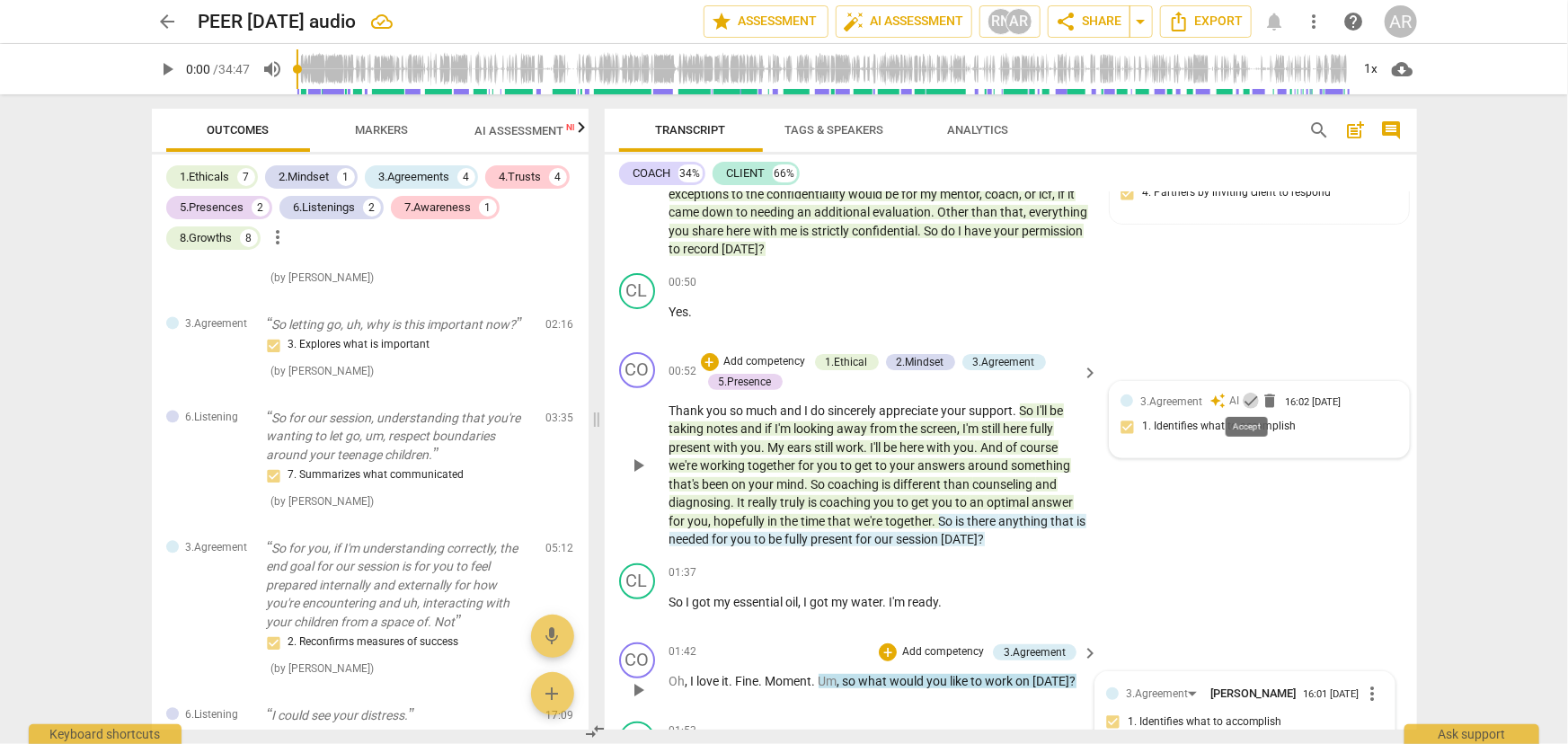
click at [1244, 394] on span "check" at bounding box center [1251, 400] width 18 height 18
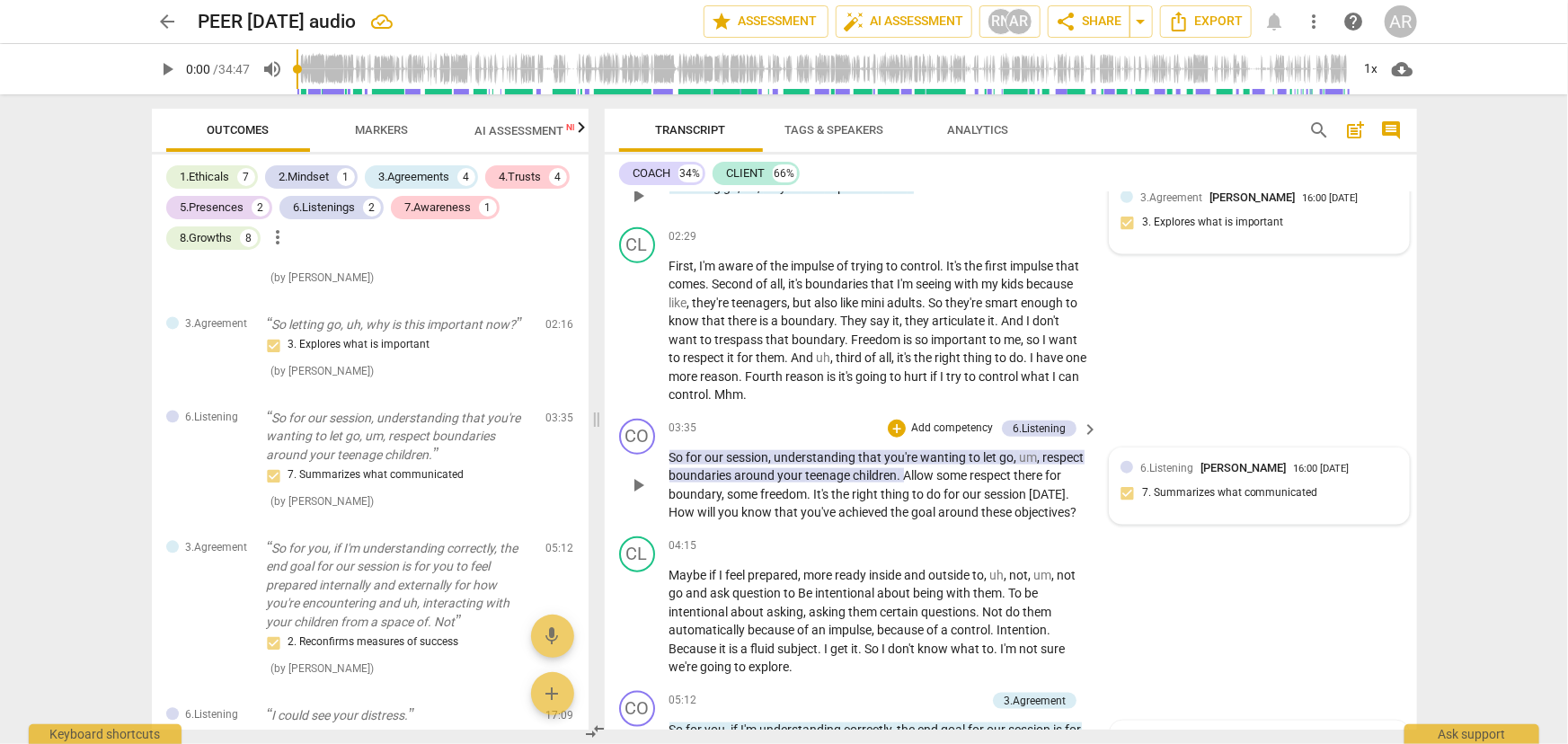
scroll to position [979, 0]
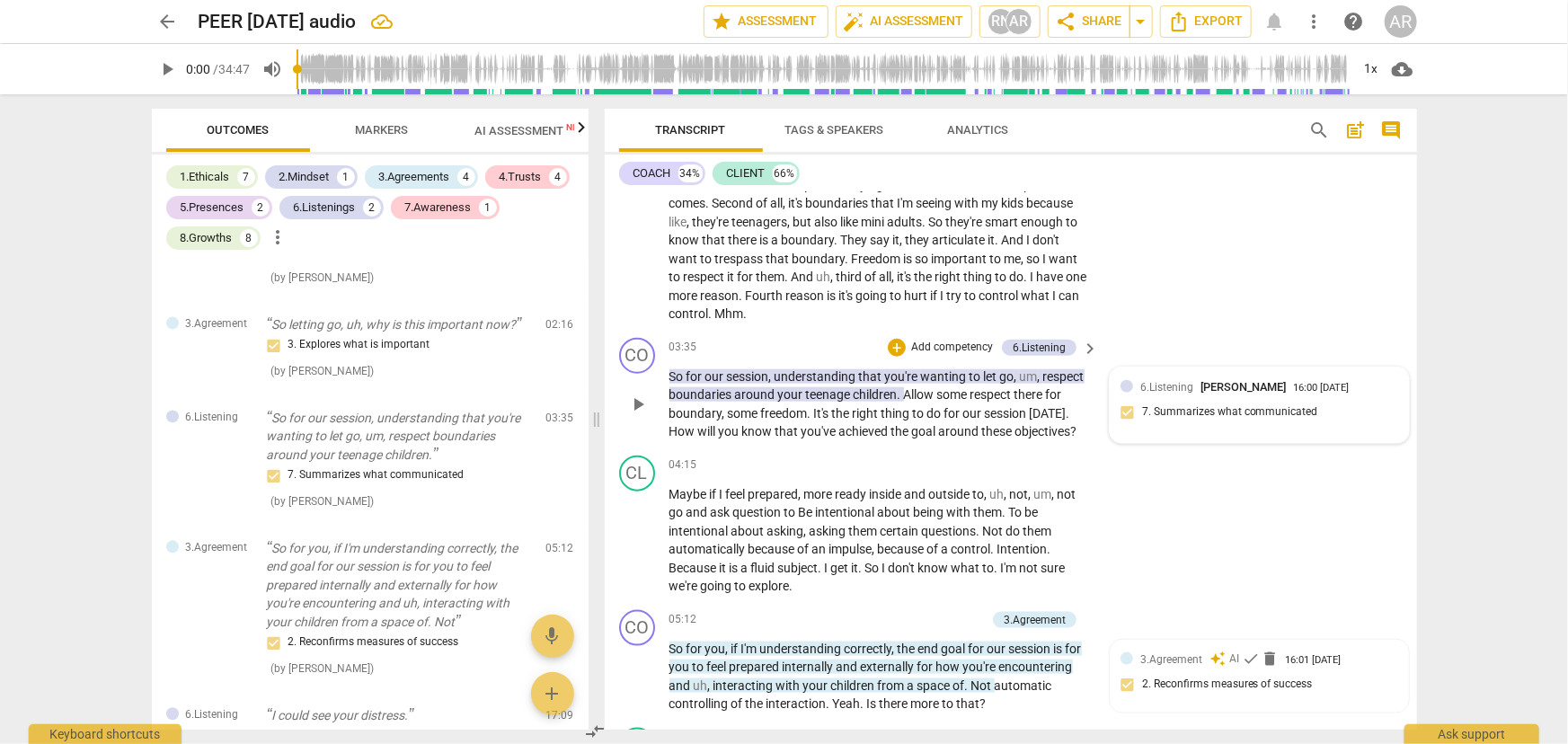
click at [1164, 404] on div "6.Listening [PERSON_NAME] 16:00 [DATE] 7. Summarizes what communicated" at bounding box center [1260, 405] width 278 height 55
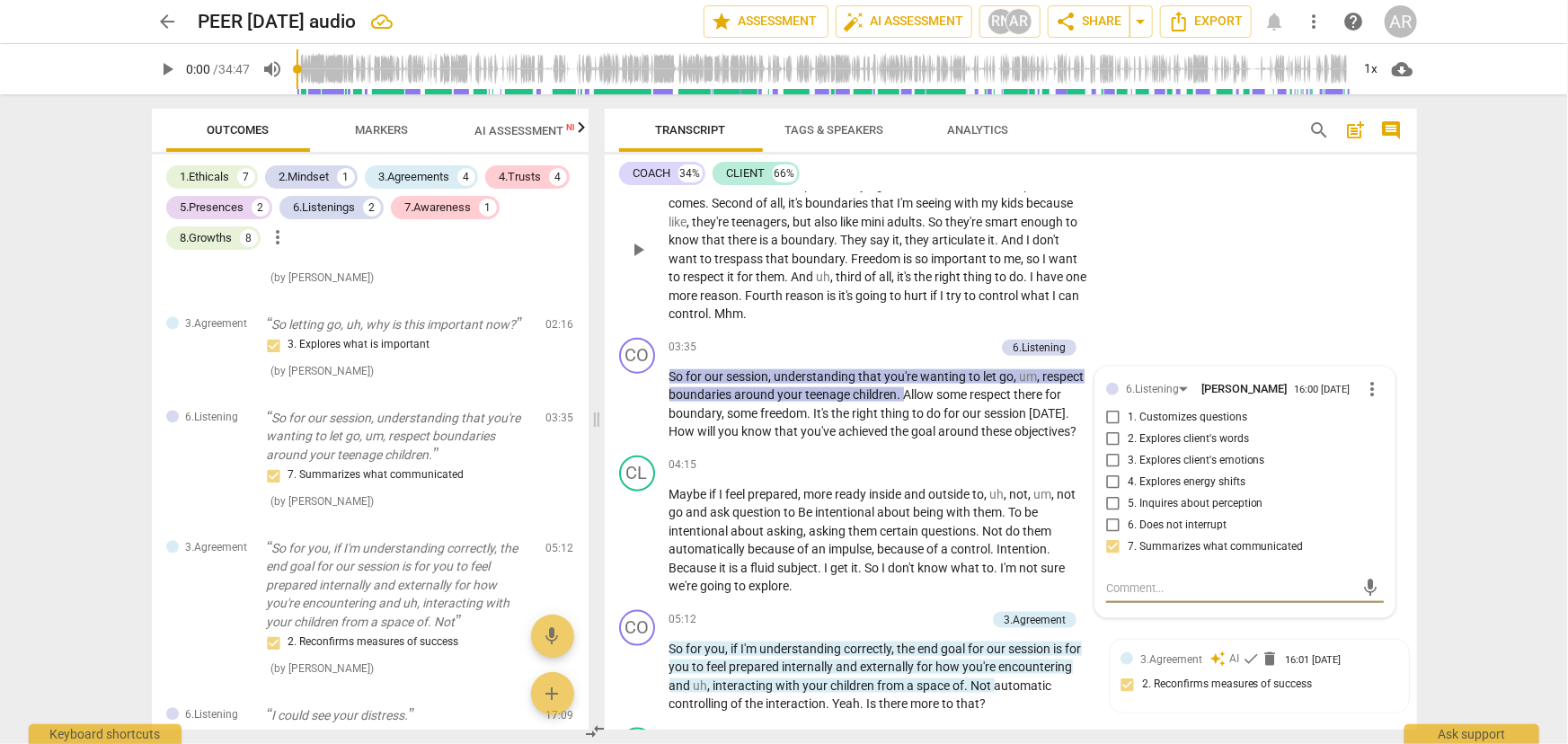
click at [1214, 287] on div "CL play_arrow pause 02:29 + Add competency keyboard_arrow_right First , I'm awa…" at bounding box center [1012, 234] width 813 height 192
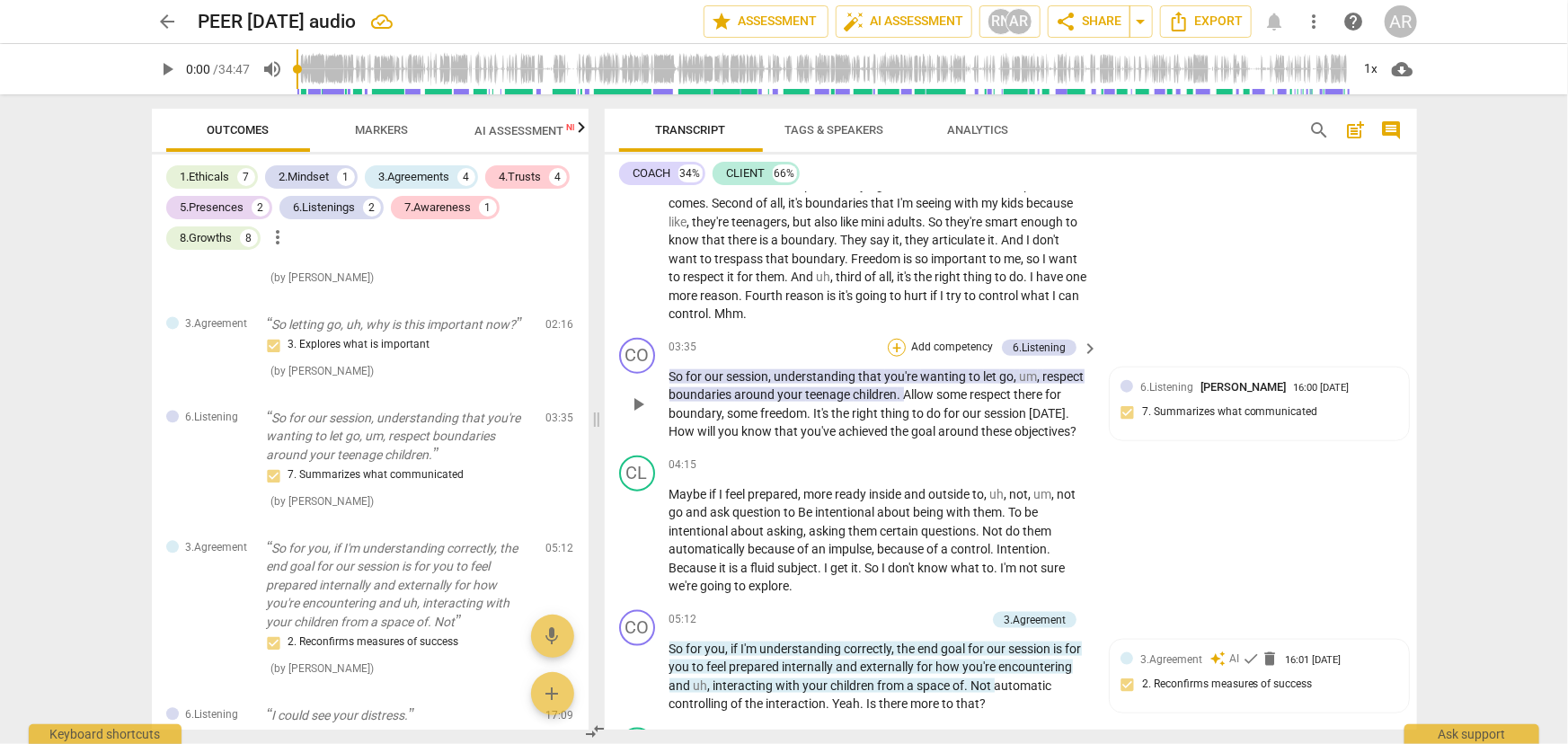
click at [897, 344] on div "+" at bounding box center [897, 348] width 18 height 18
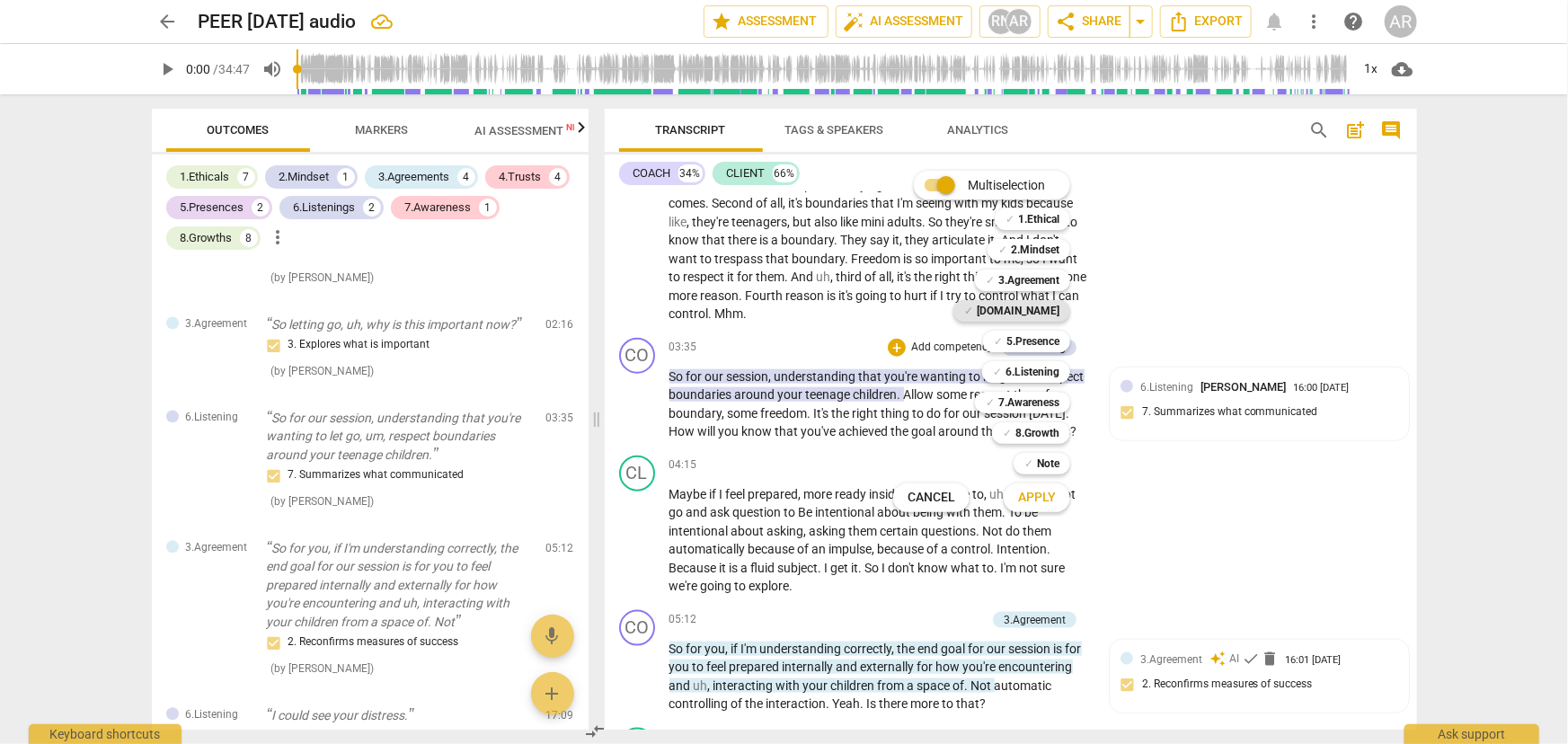
click at [1044, 316] on b "[DOMAIN_NAME]" at bounding box center [1018, 311] width 82 height 22
click at [1038, 499] on span "Apply" at bounding box center [1037, 498] width 38 height 18
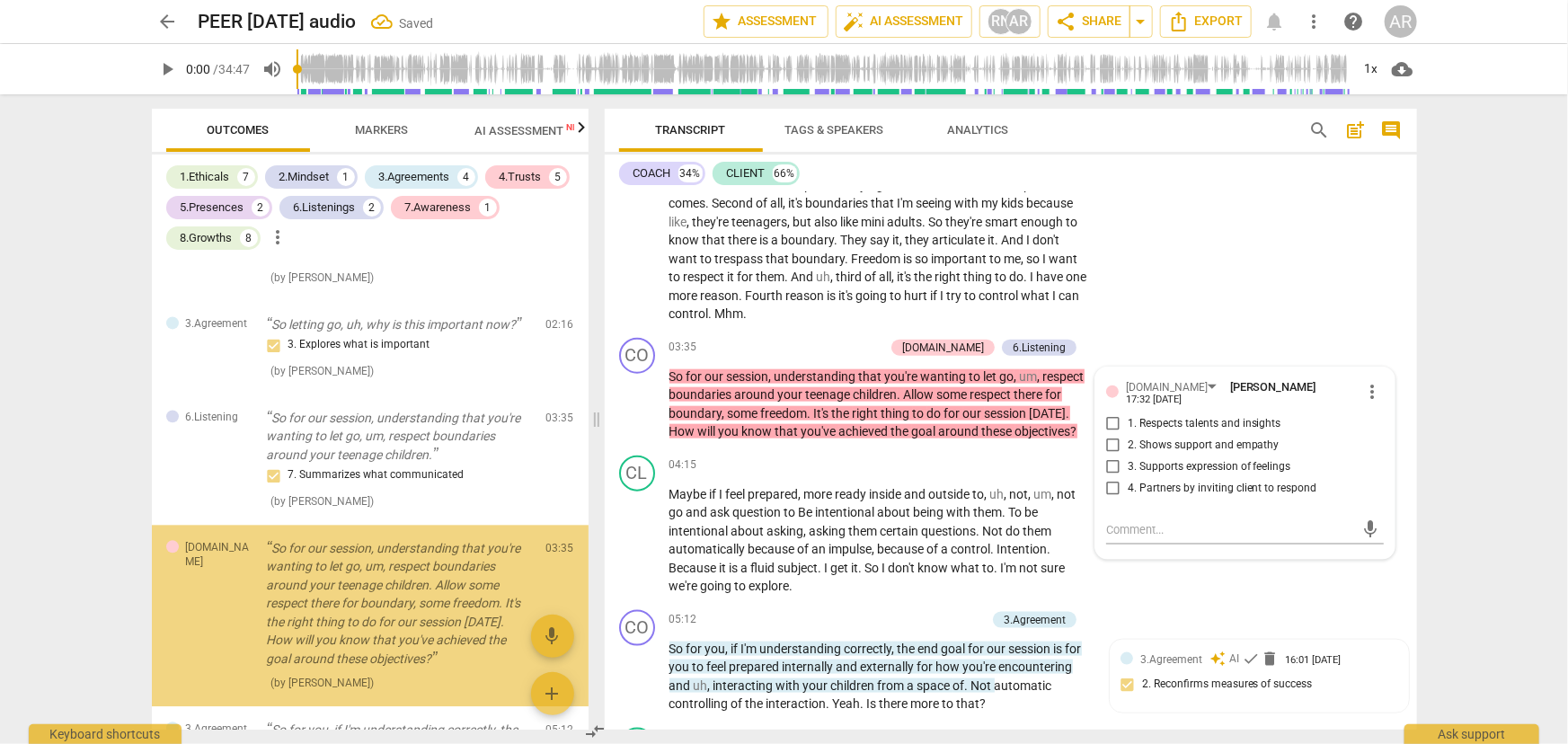
scroll to position [2159, 0]
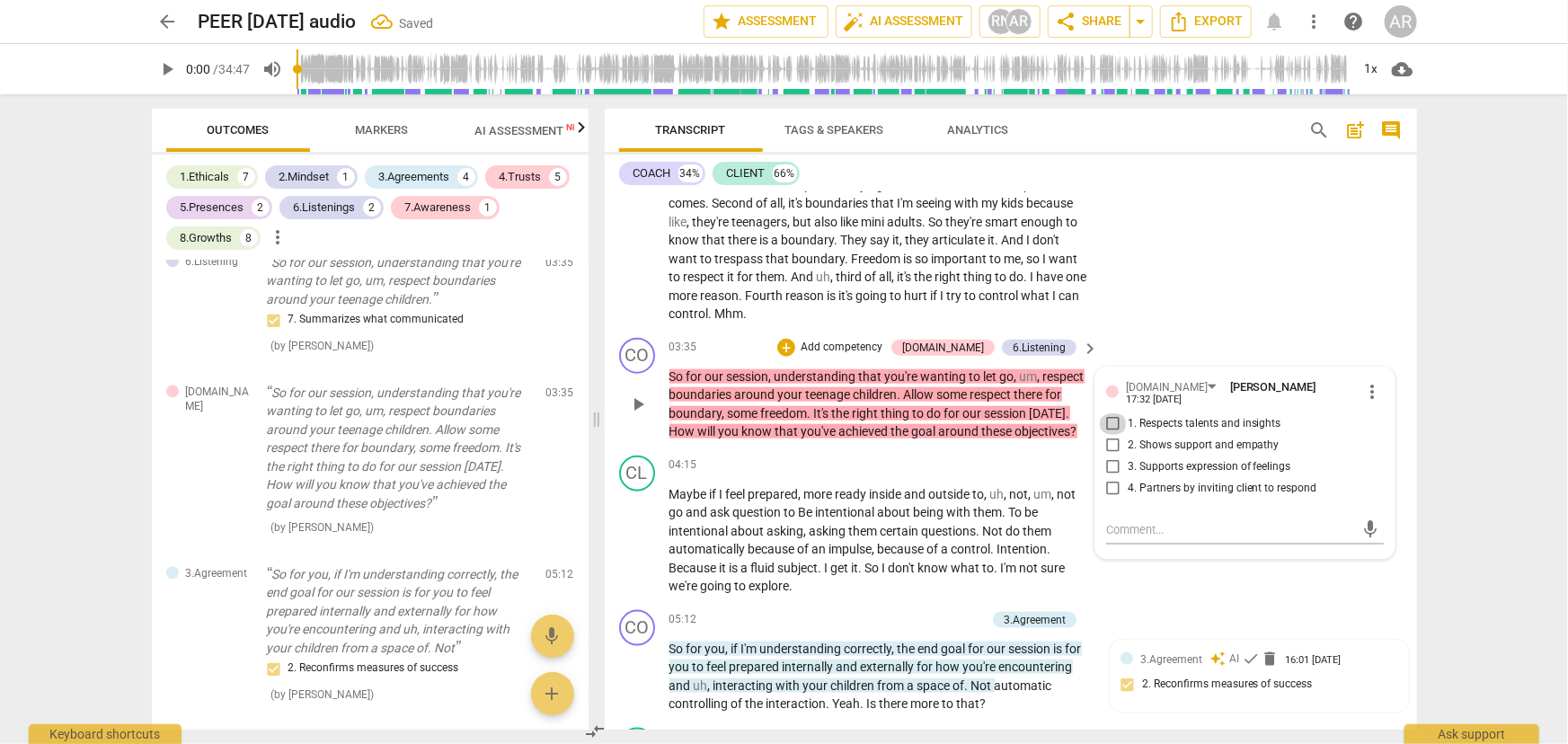
click at [1110, 413] on input "1. Respects talents and insights" at bounding box center [1113, 424] width 29 height 22
checkbox input "true"
click at [1229, 263] on div "CL play_arrow pause 02:29 + Add competency keyboard_arrow_right First , I'm awa…" at bounding box center [1012, 234] width 813 height 192
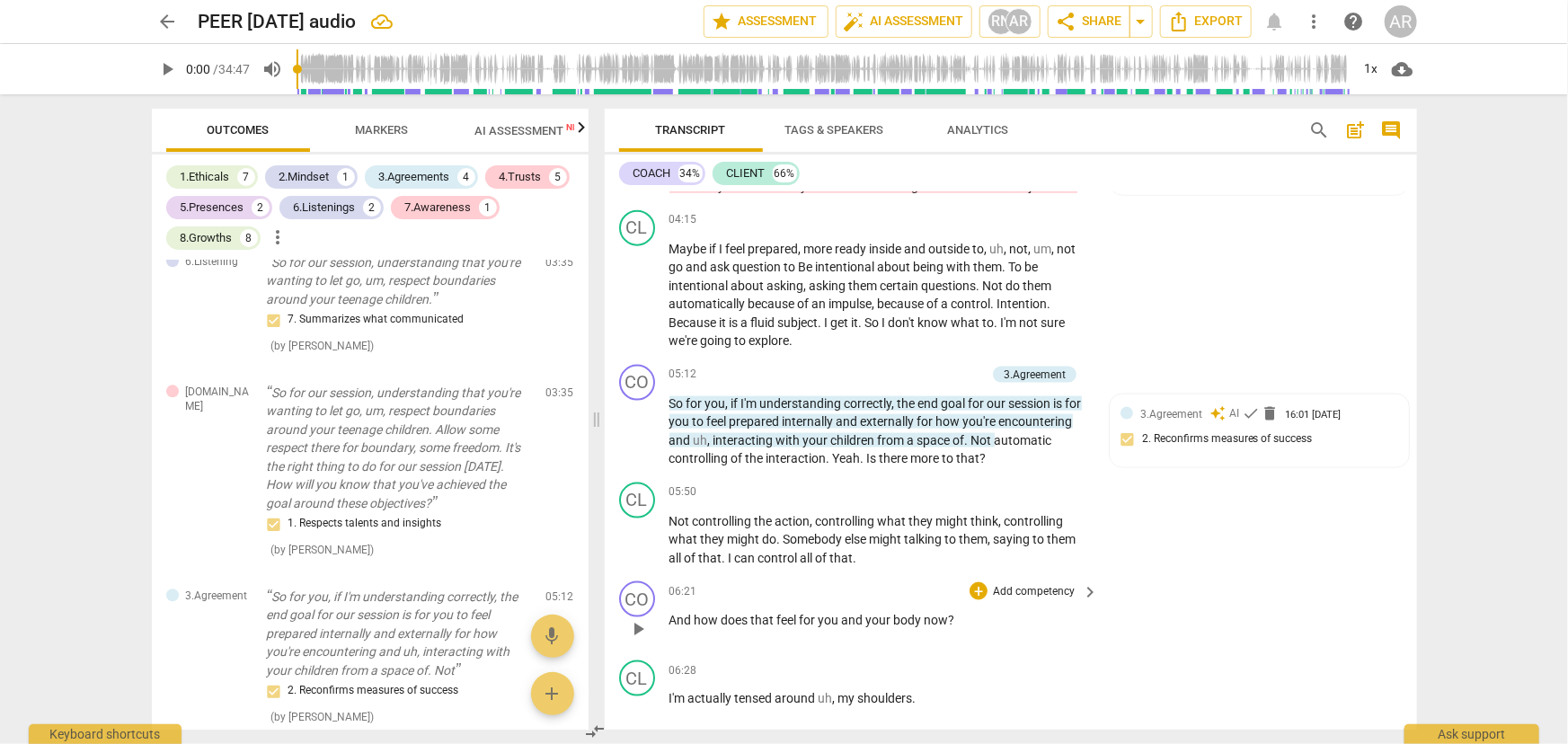
scroll to position [1306, 0]
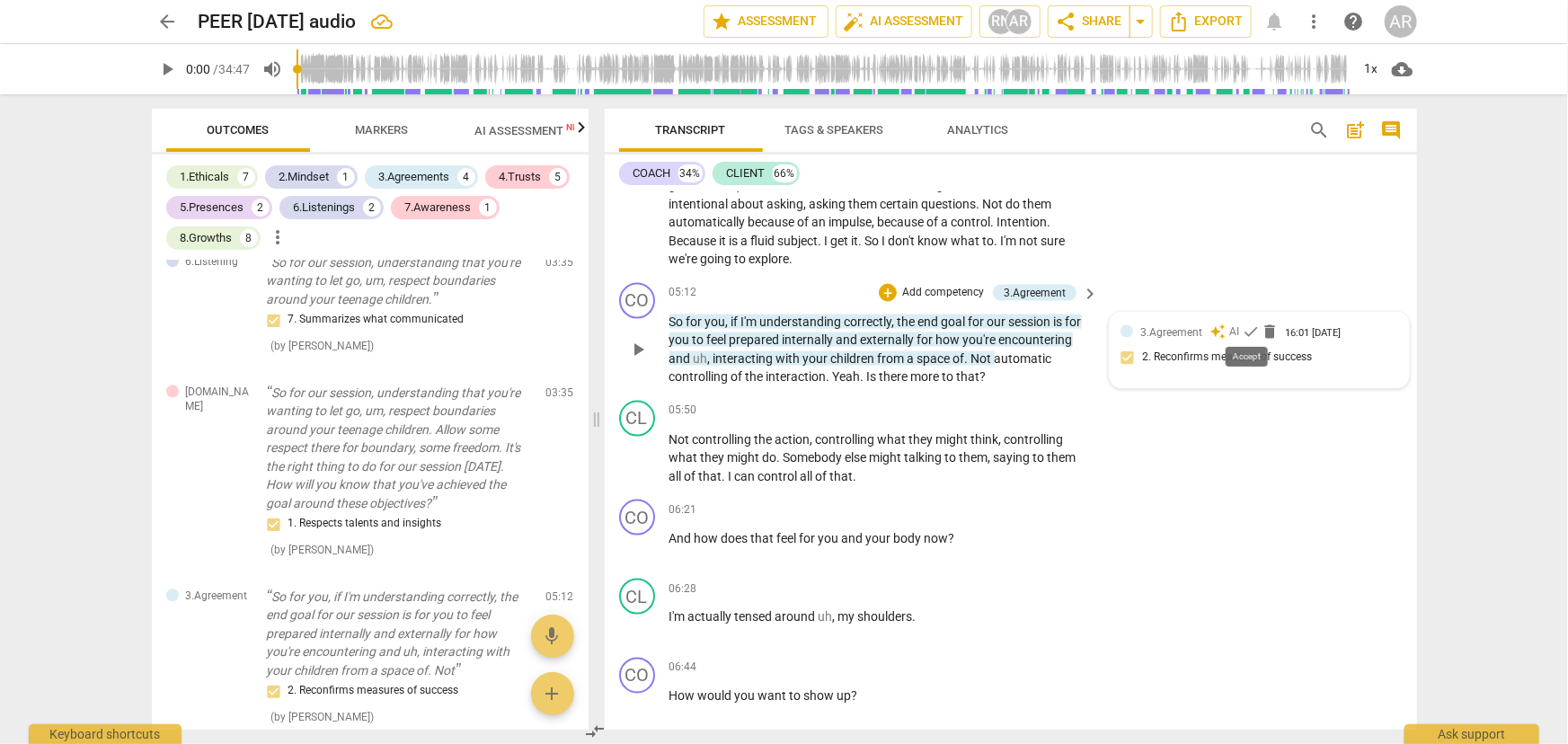
click at [1248, 323] on span "check" at bounding box center [1251, 332] width 18 height 18
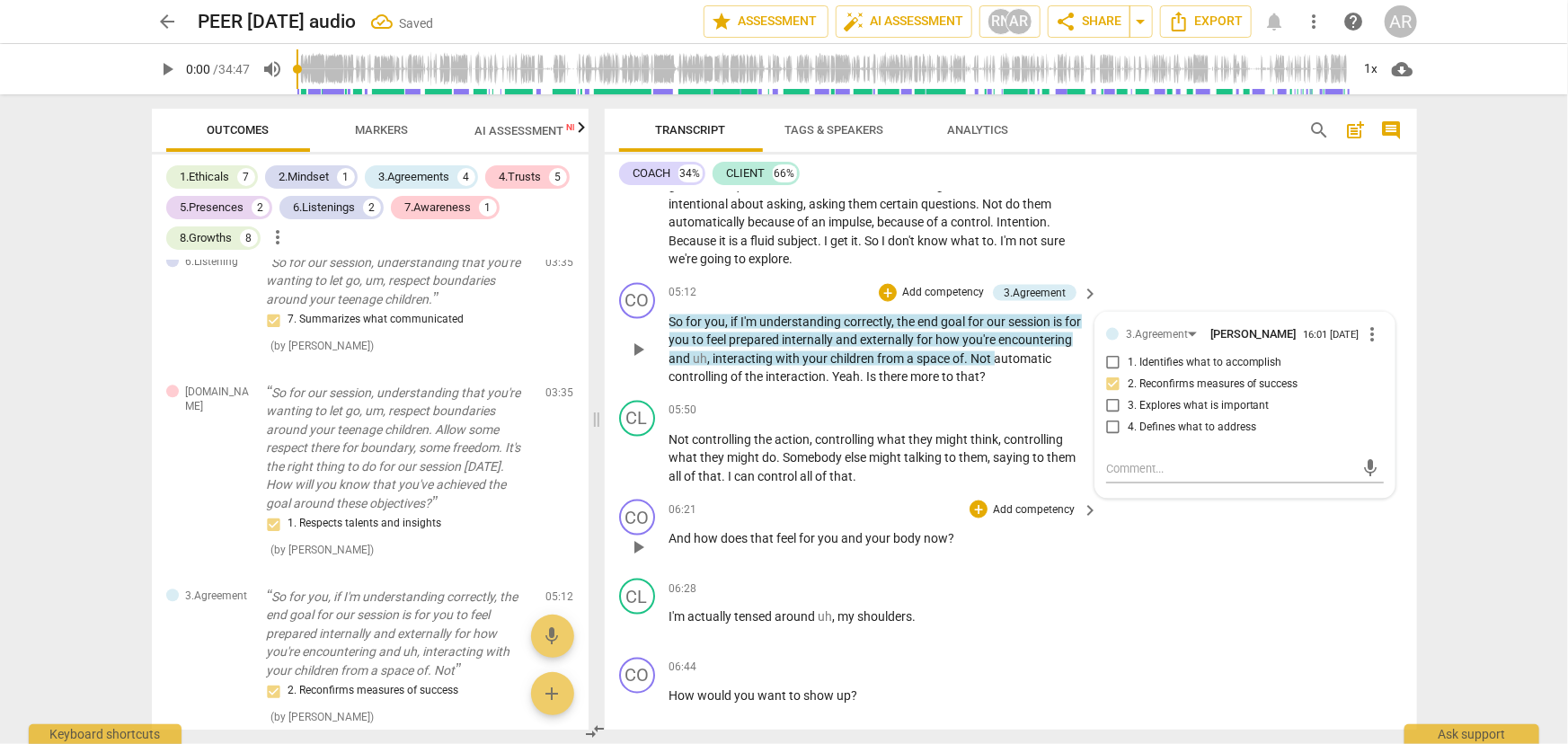
click at [1268, 549] on div "CO play_arrow pause 06:21 + Add competency keyboard_arrow_right And how does th…" at bounding box center [1012, 532] width 813 height 79
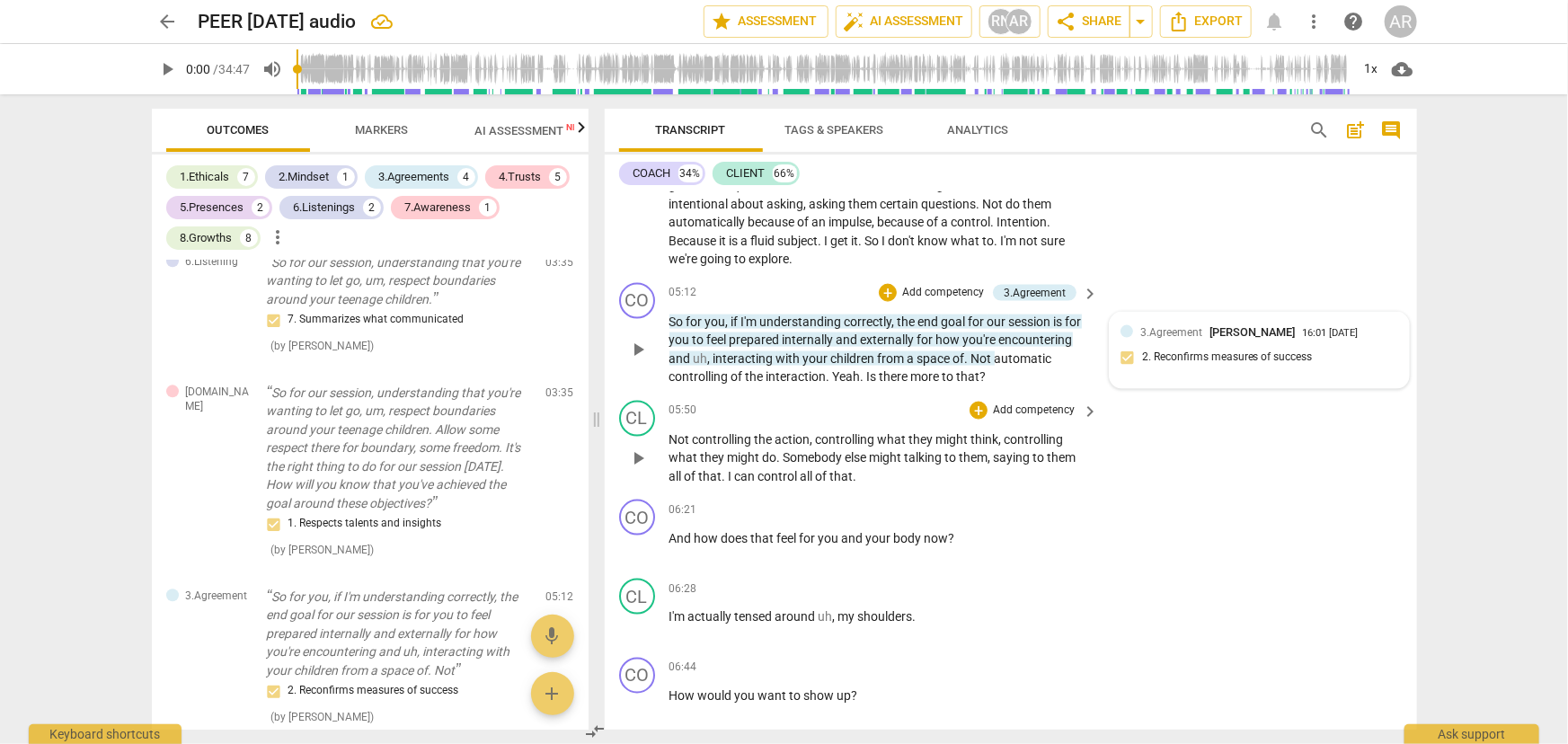
scroll to position [1389, 0]
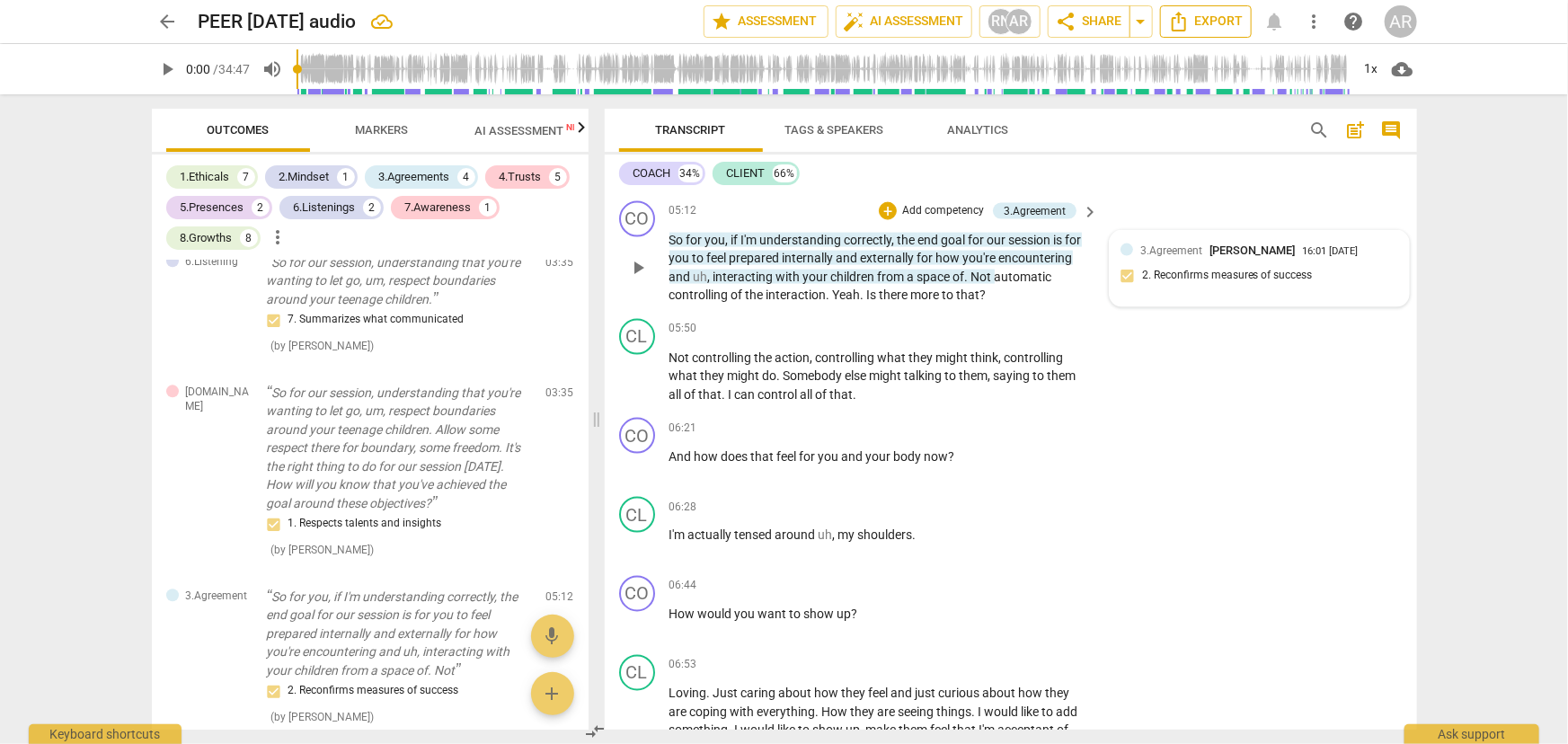
click at [1201, 22] on span "Export" at bounding box center [1206, 22] width 76 height 22
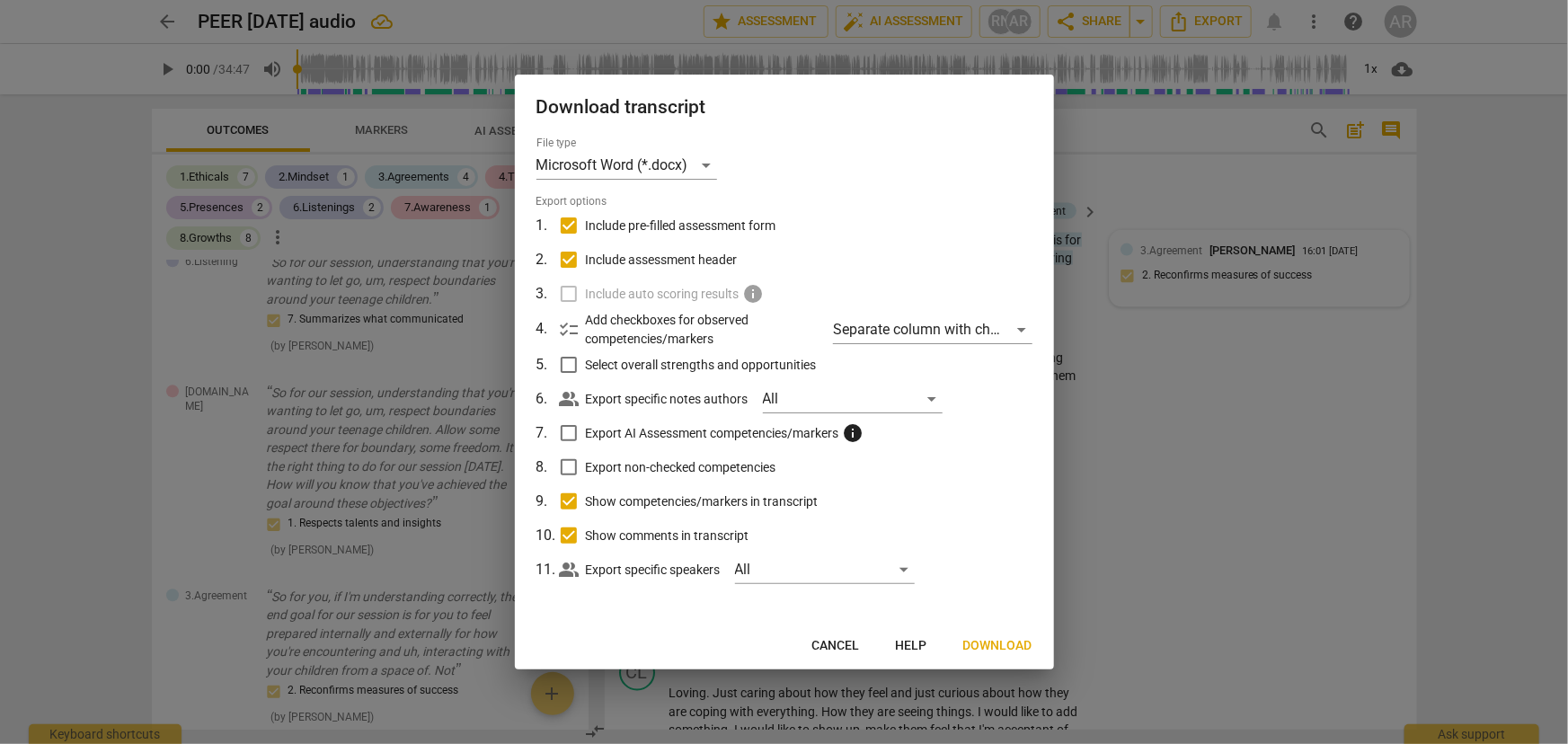
click at [993, 642] on span "Download" at bounding box center [999, 646] width 70 height 18
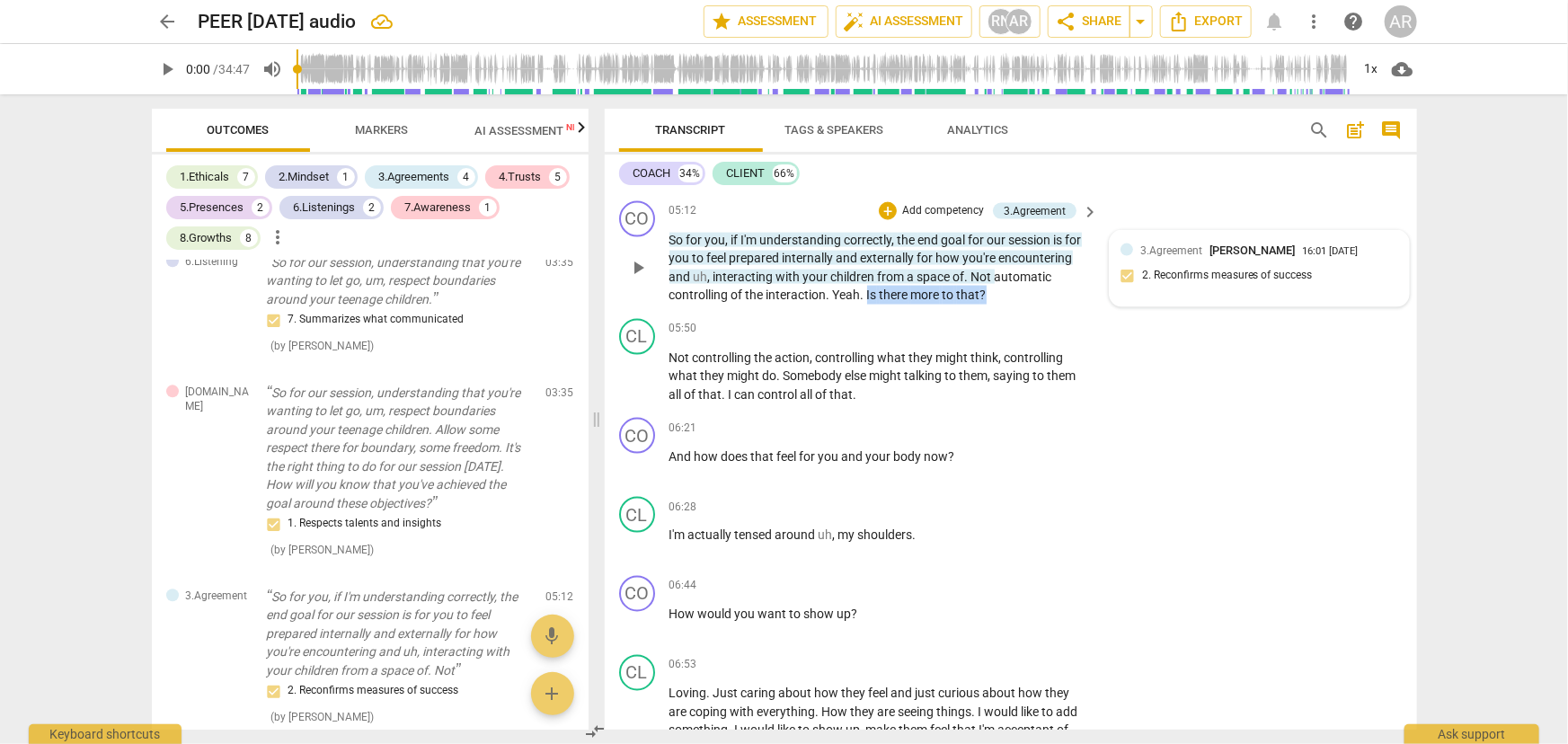
drag, startPoint x: 867, startPoint y: 287, endPoint x: 989, endPoint y: 285, distance: 122.0
click at [989, 285] on p "So for you , if I'm understanding correctly , the end goal for our session is f…" at bounding box center [879, 267] width 420 height 74
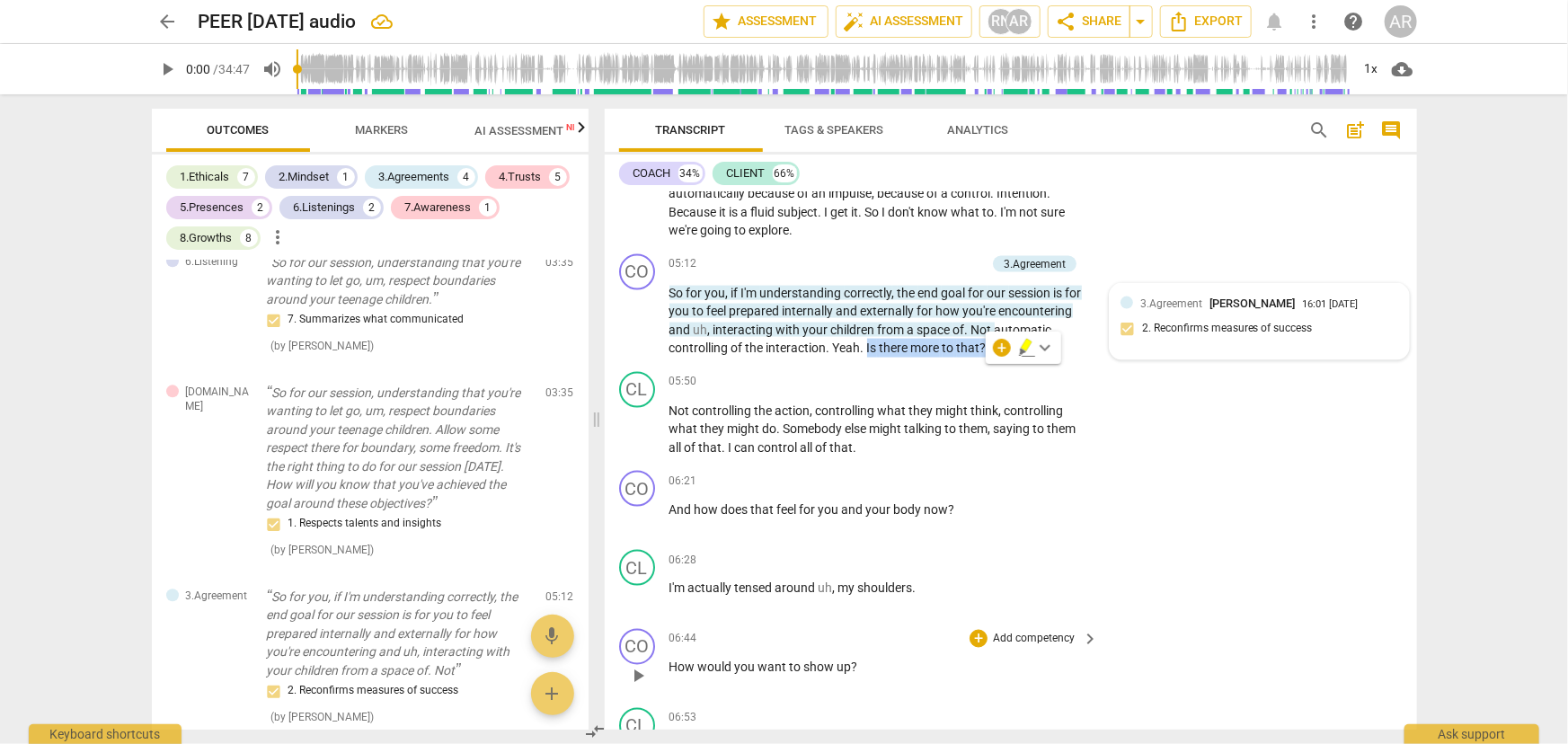
scroll to position [1306, 0]
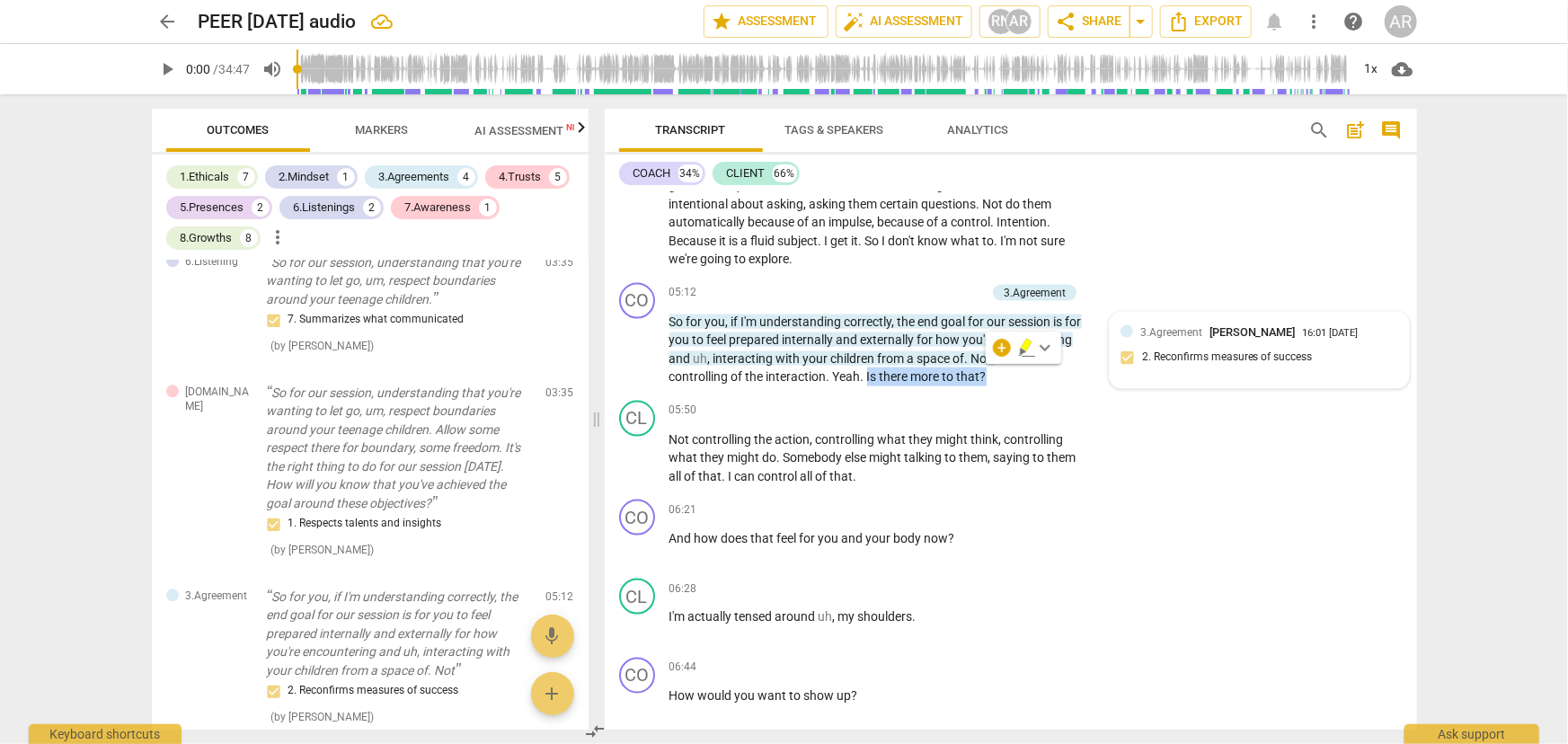
click at [1322, 127] on span "search" at bounding box center [1321, 130] width 22 height 22
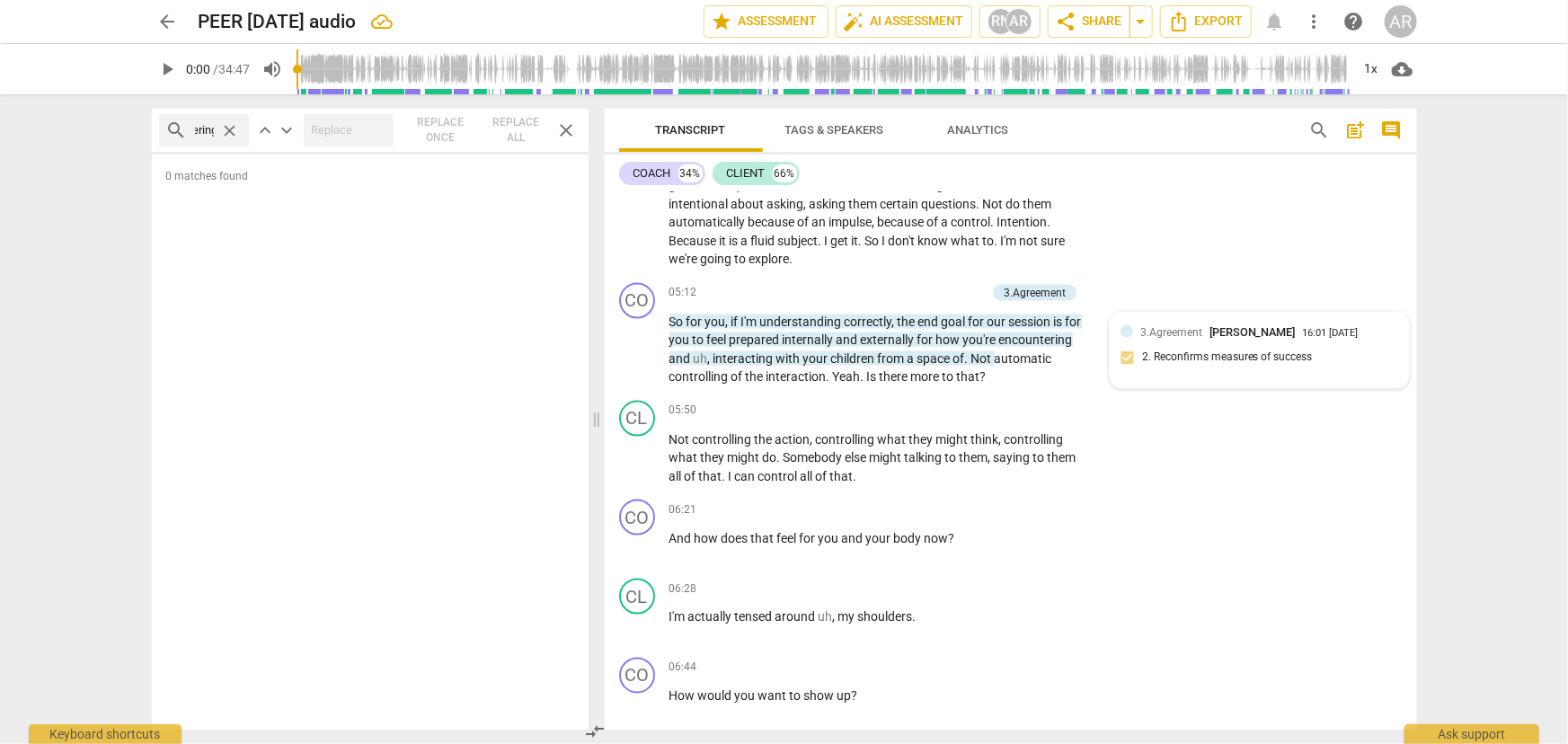
scroll to position [0, 31]
type input "triggering"
click at [231, 135] on span "close" at bounding box center [231, 130] width 19 height 19
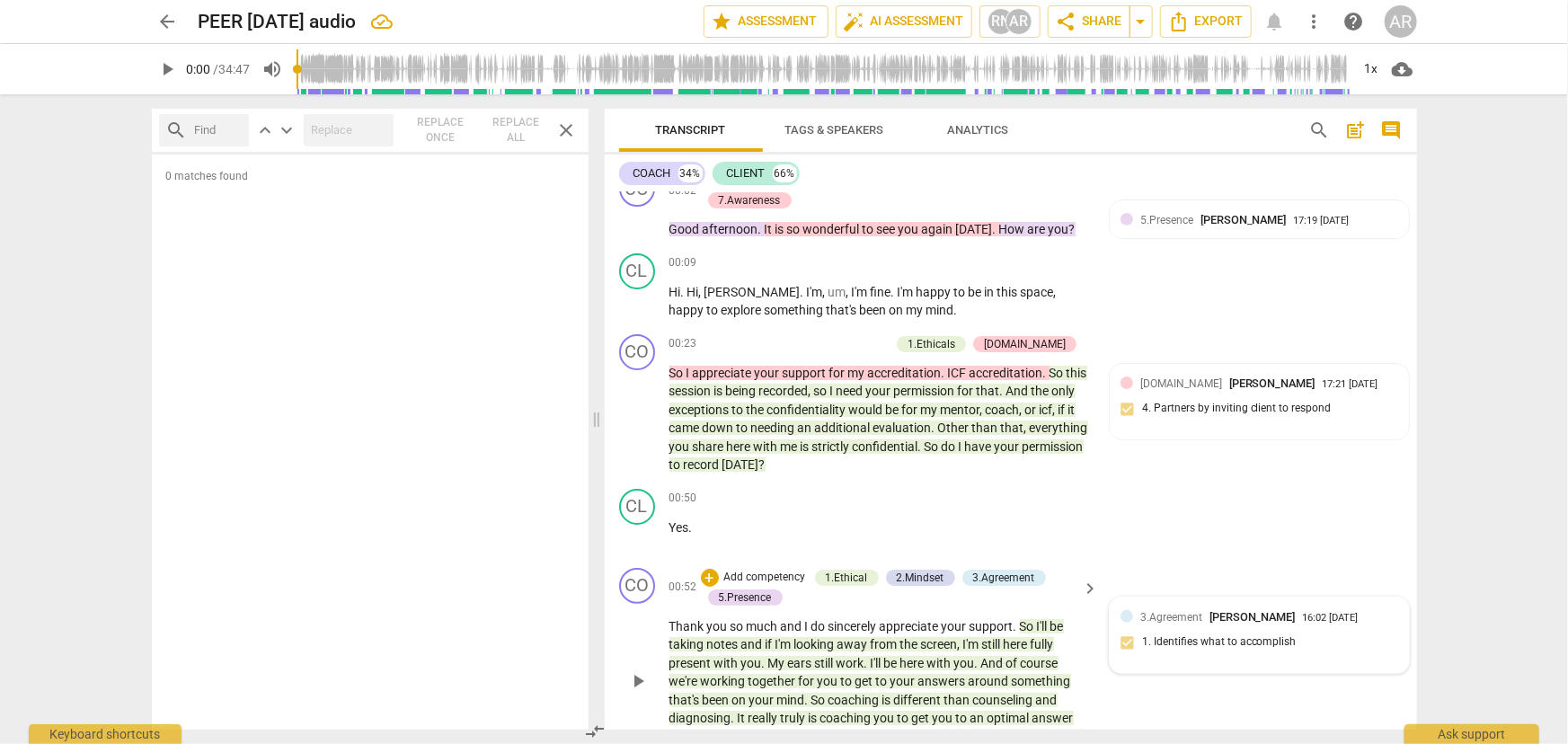
scroll to position [0, 0]
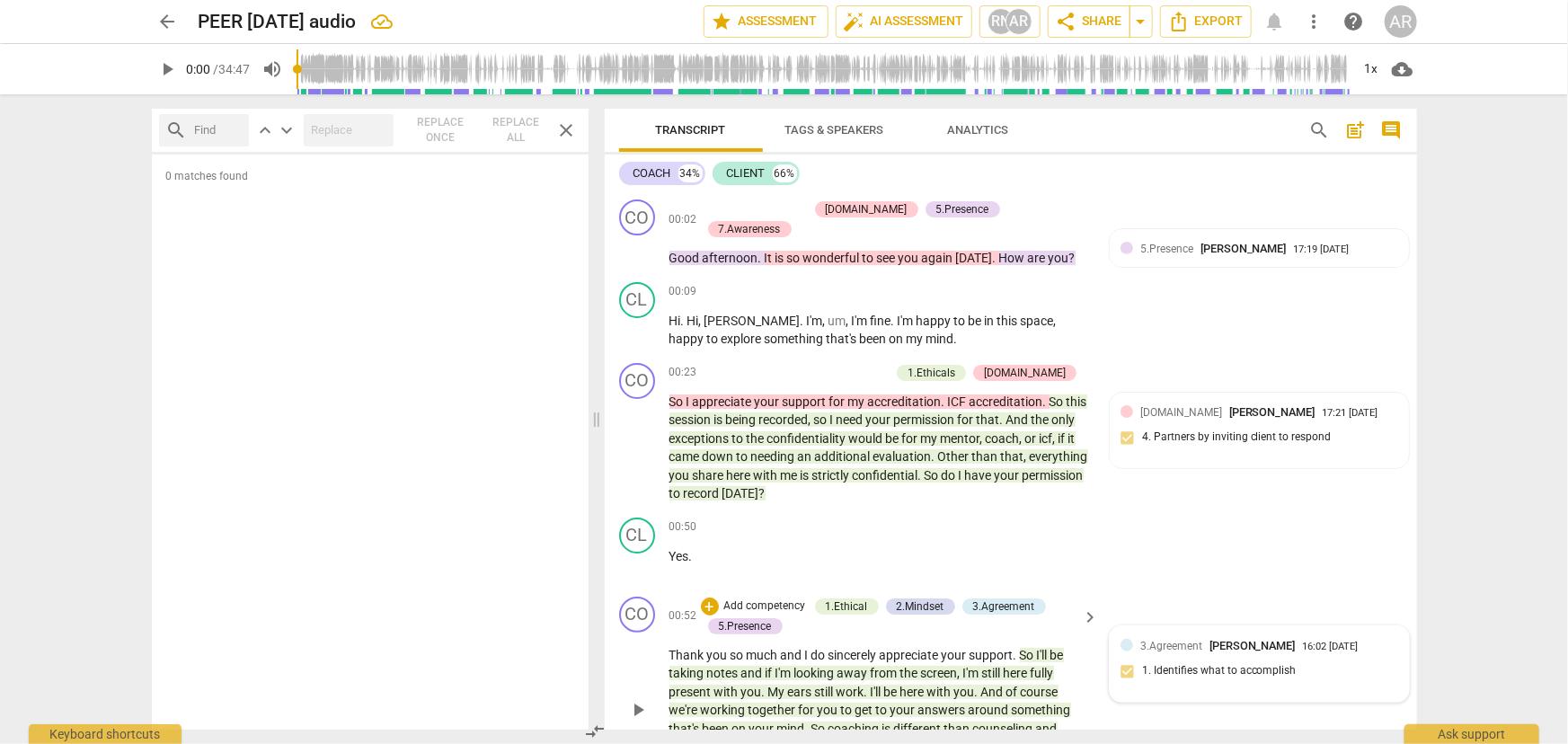
click at [563, 135] on span "close" at bounding box center [567, 130] width 22 height 22
